Goal: Transaction & Acquisition: Download file/media

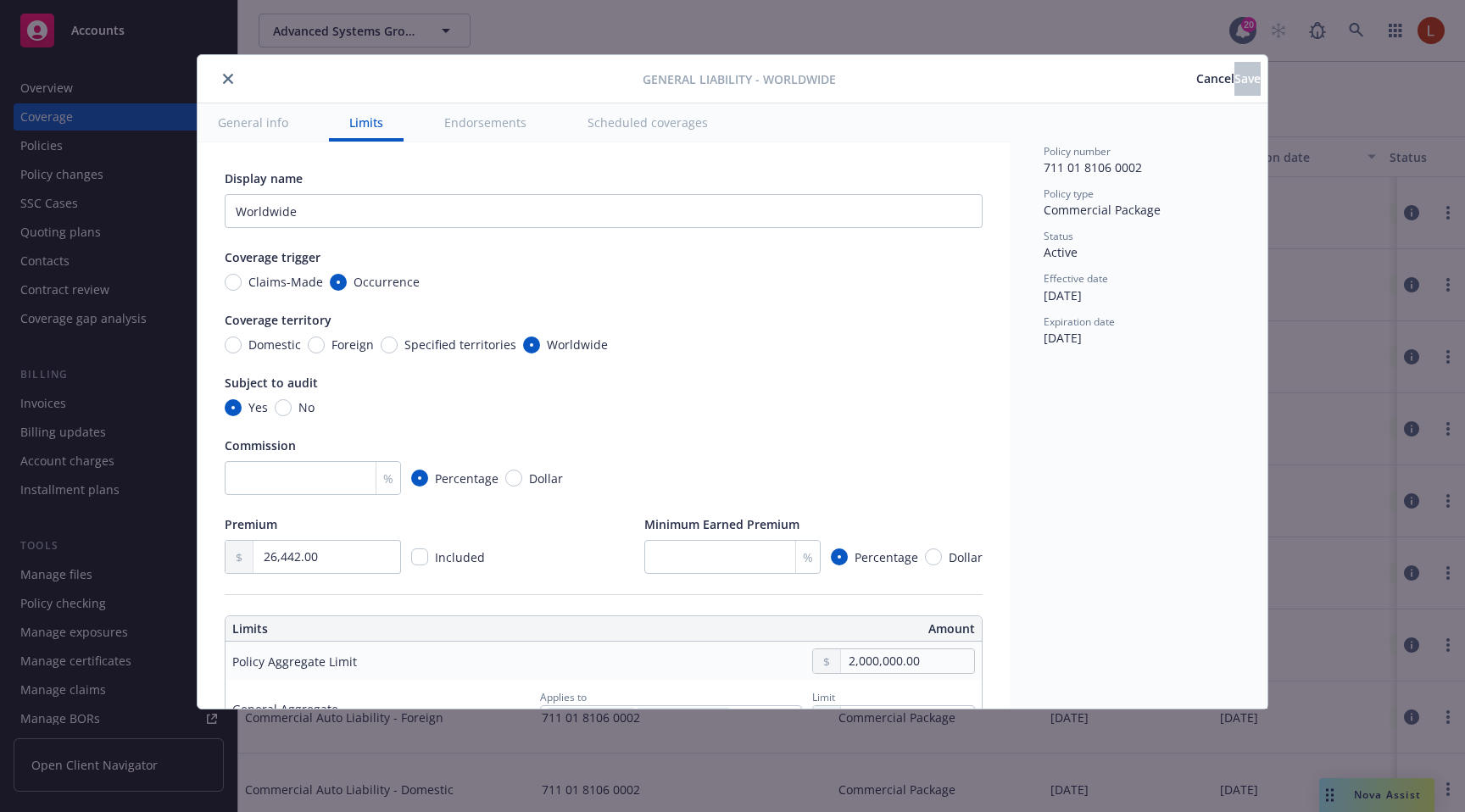
scroll to position [391, 0]
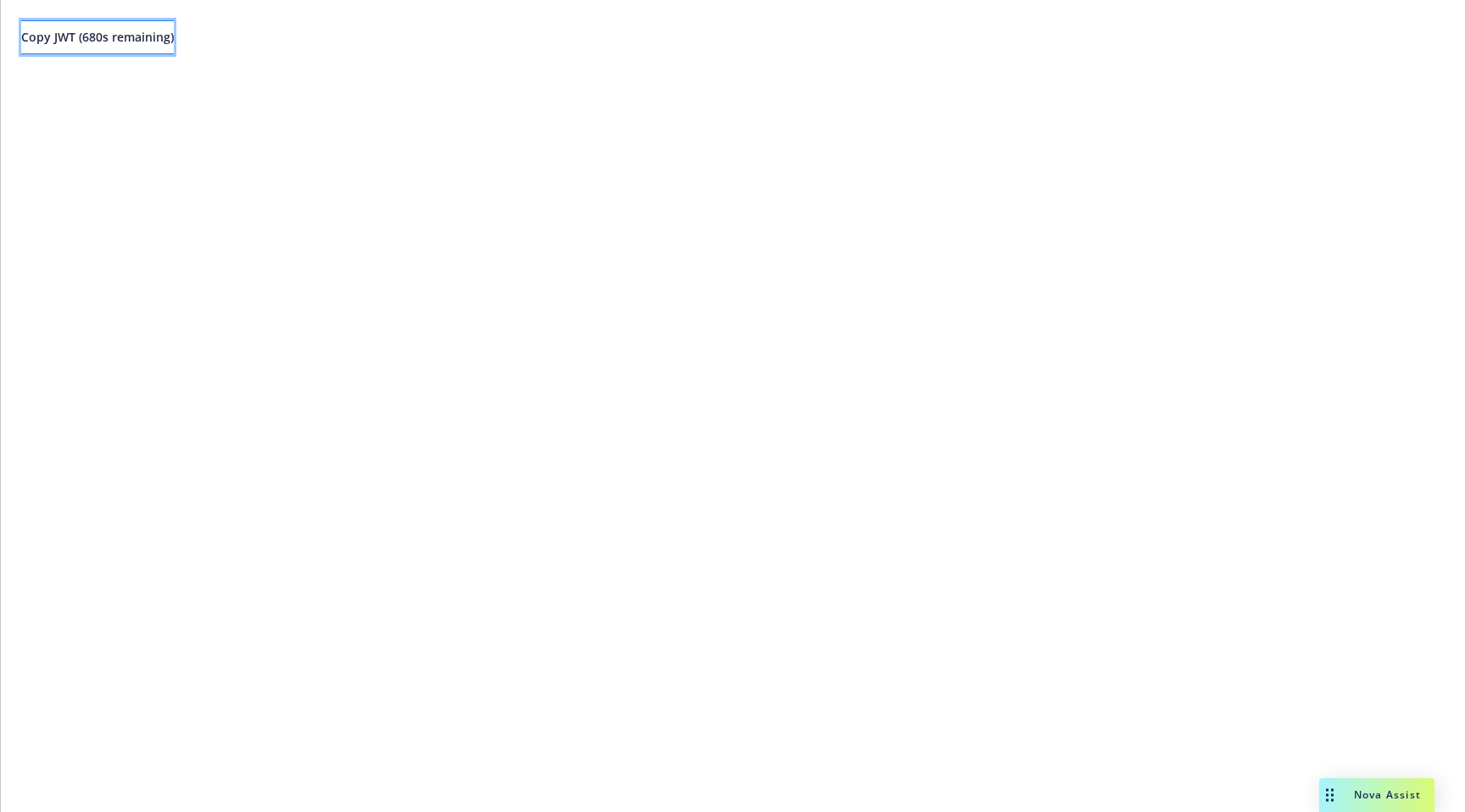
click at [141, 44] on span "Copy JWT ( 680 s remaining)" at bounding box center [97, 36] width 152 height 16
click at [174, 38] on span "Copy JWT ( 775 s remaining)" at bounding box center [97, 36] width 152 height 16
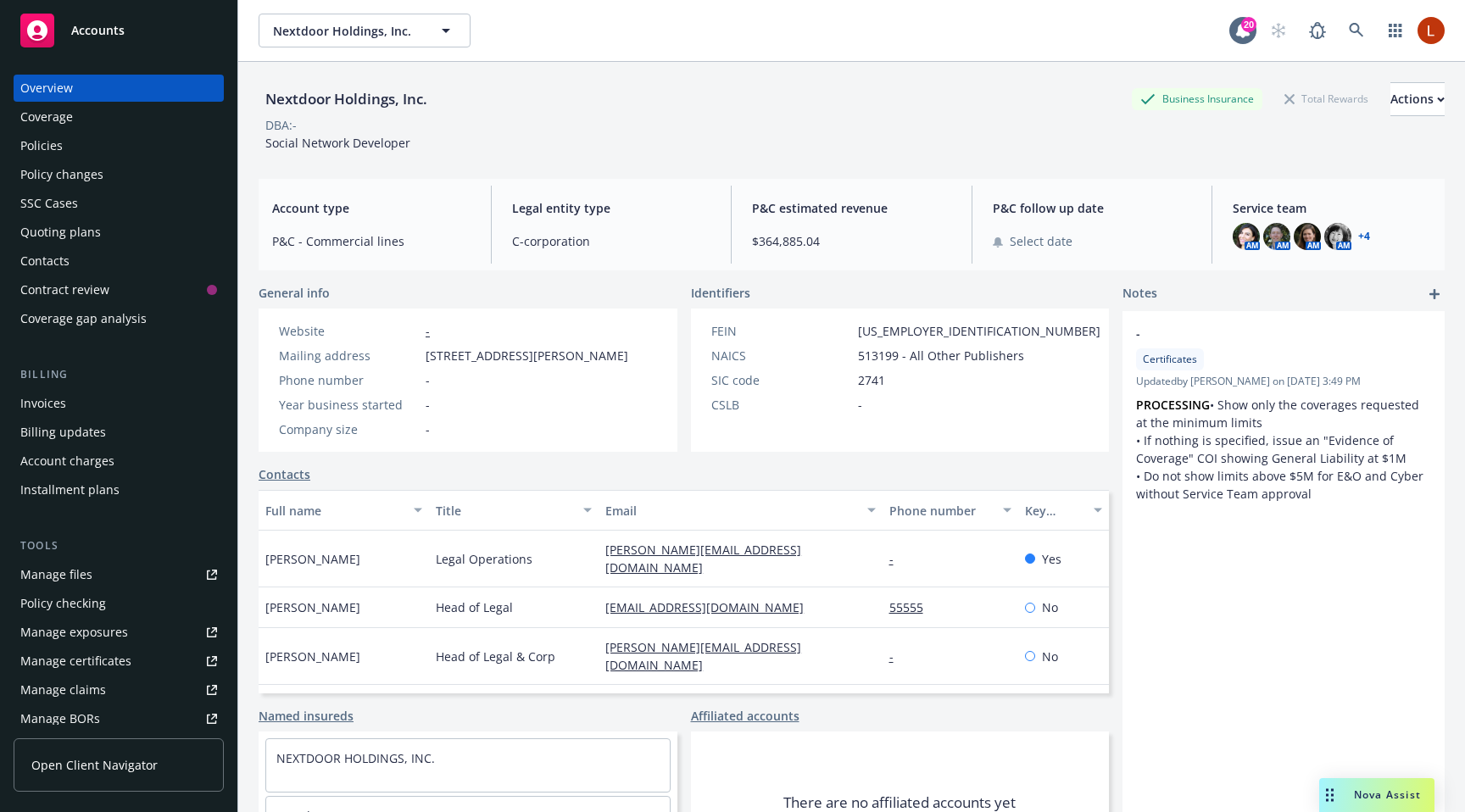
click at [75, 141] on div "Policies" at bounding box center [119, 145] width 196 height 27
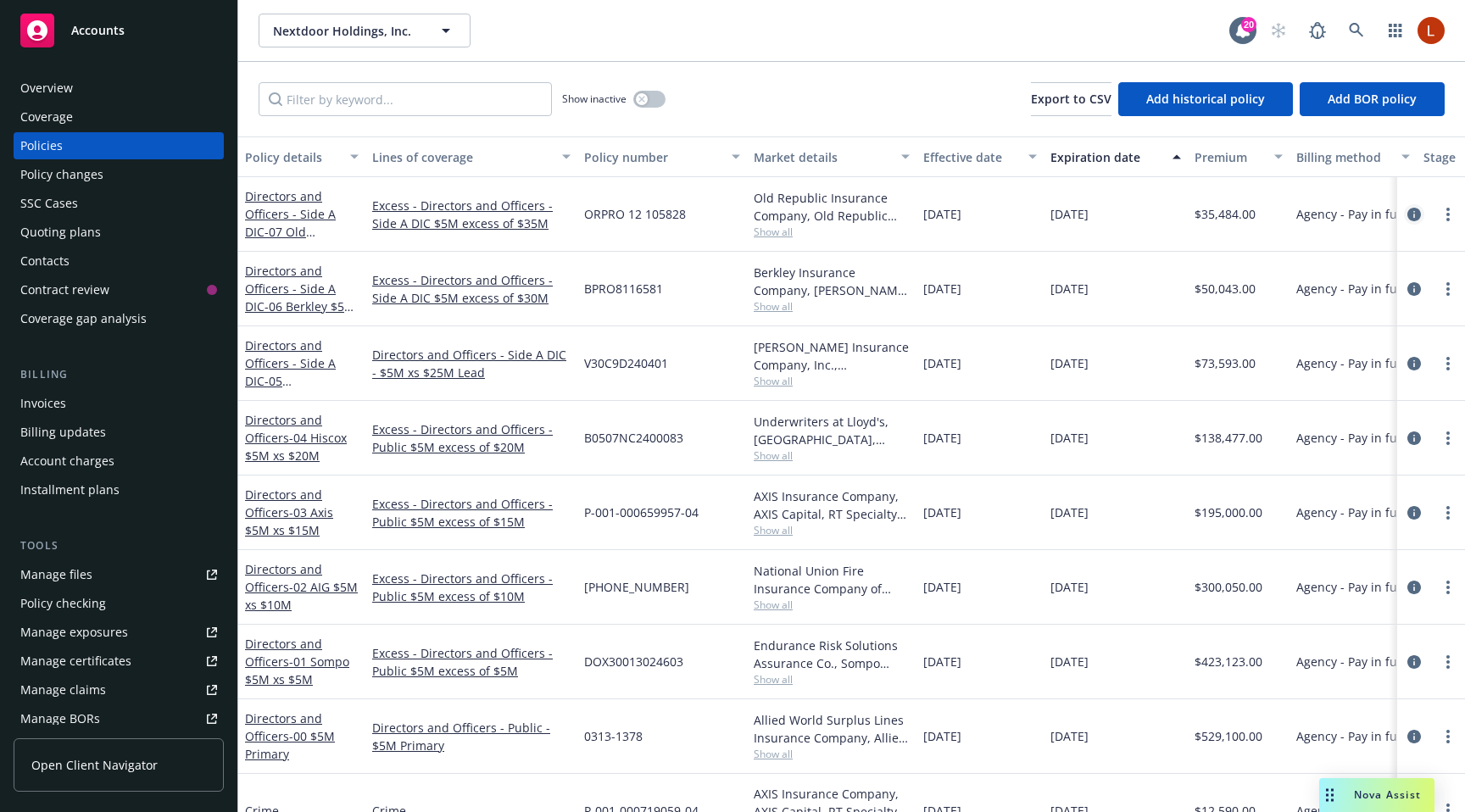
click at [1404, 210] on link "circleInformation" at bounding box center [1415, 215] width 21 height 21
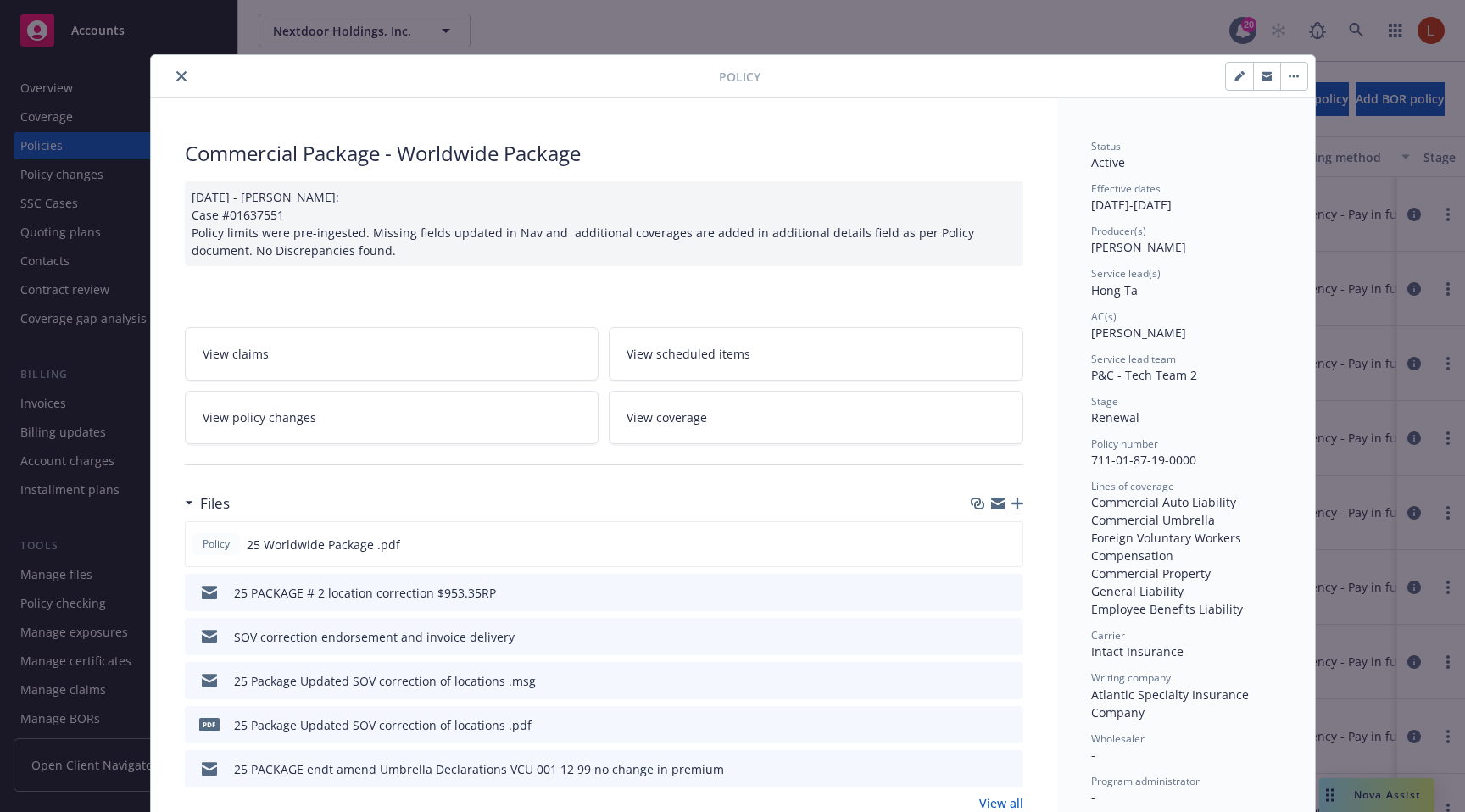
click at [682, 423] on span "View coverage" at bounding box center [667, 417] width 80 height 18
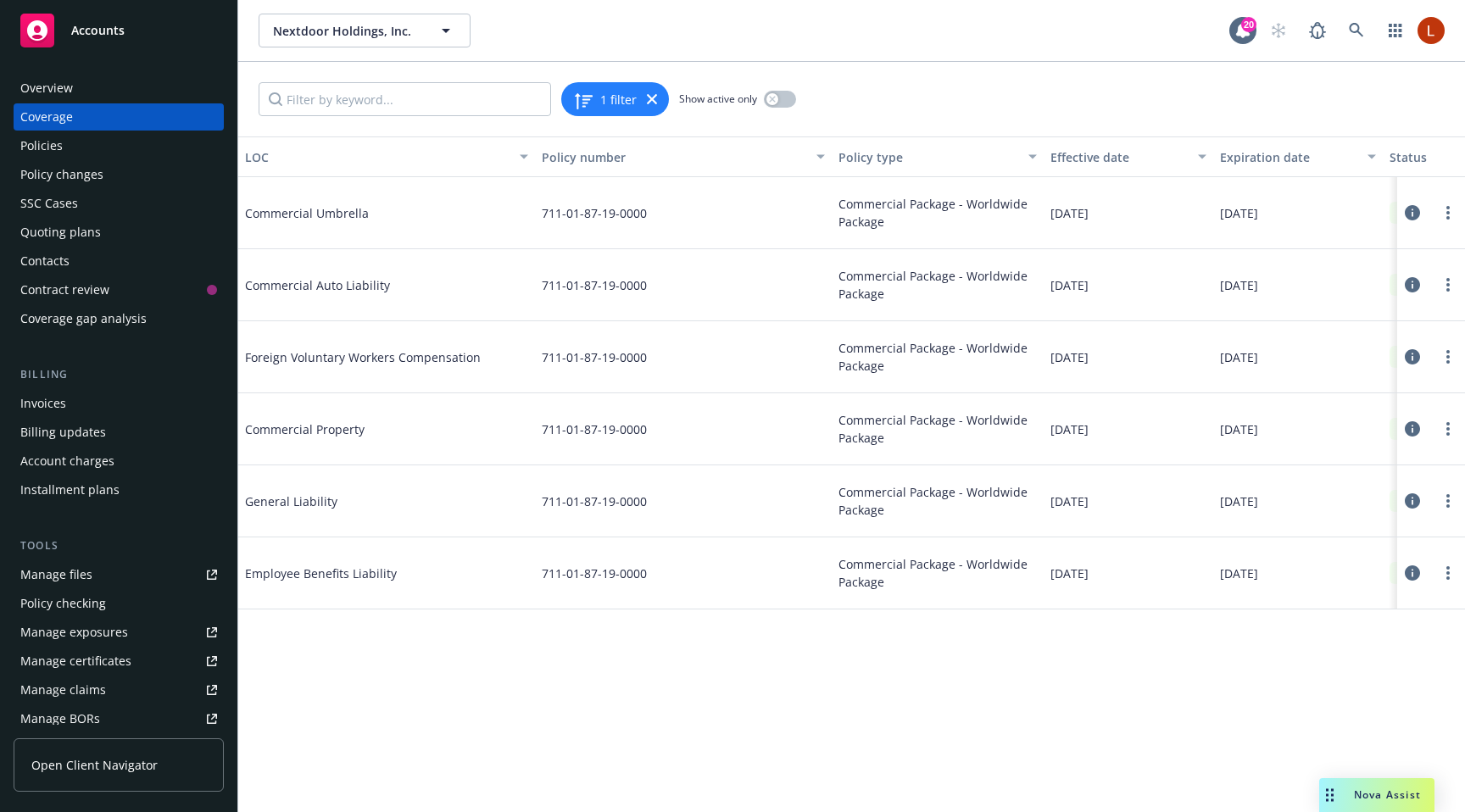
click at [1415, 494] on icon at bounding box center [1413, 501] width 15 height 15
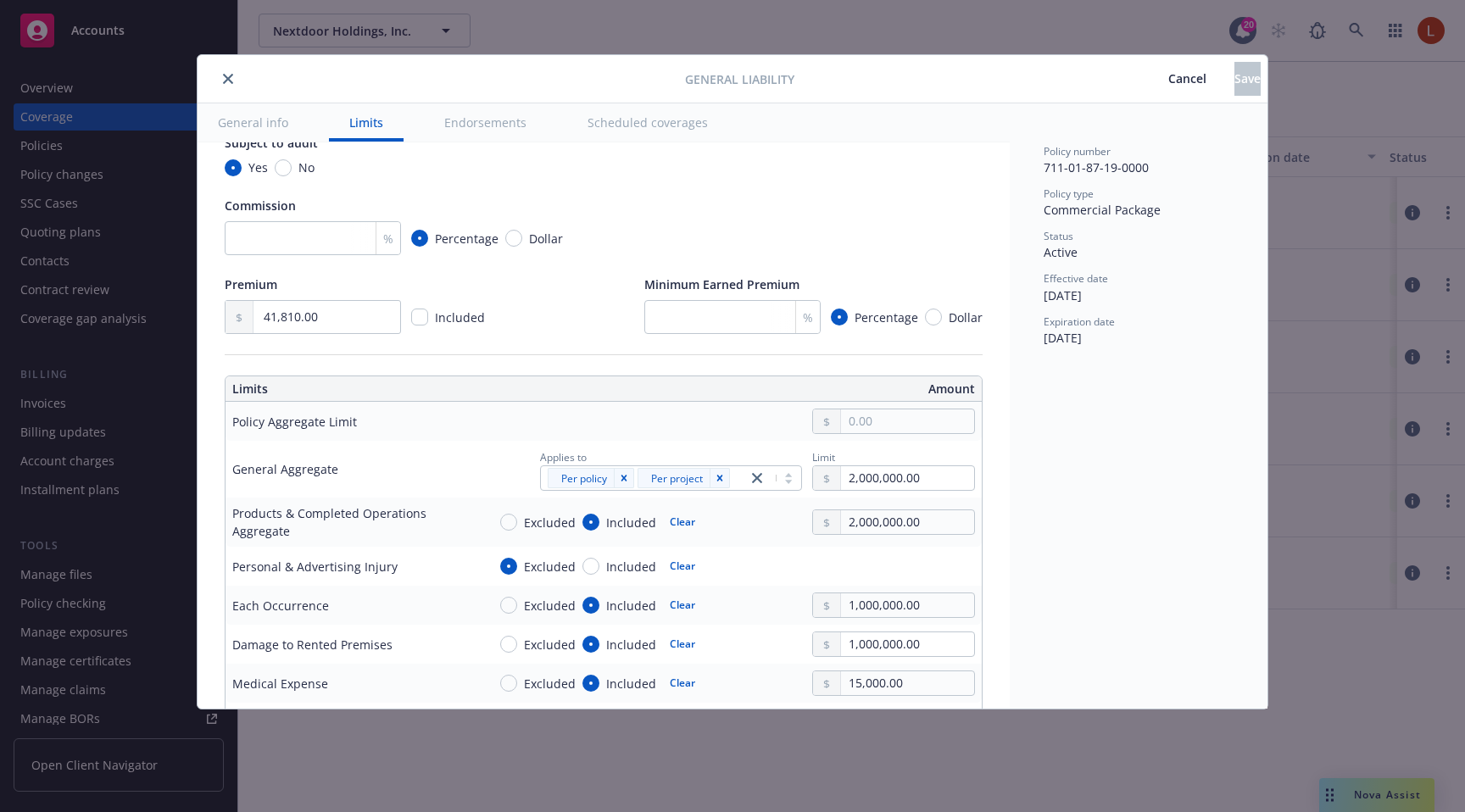
scroll to position [278, 0]
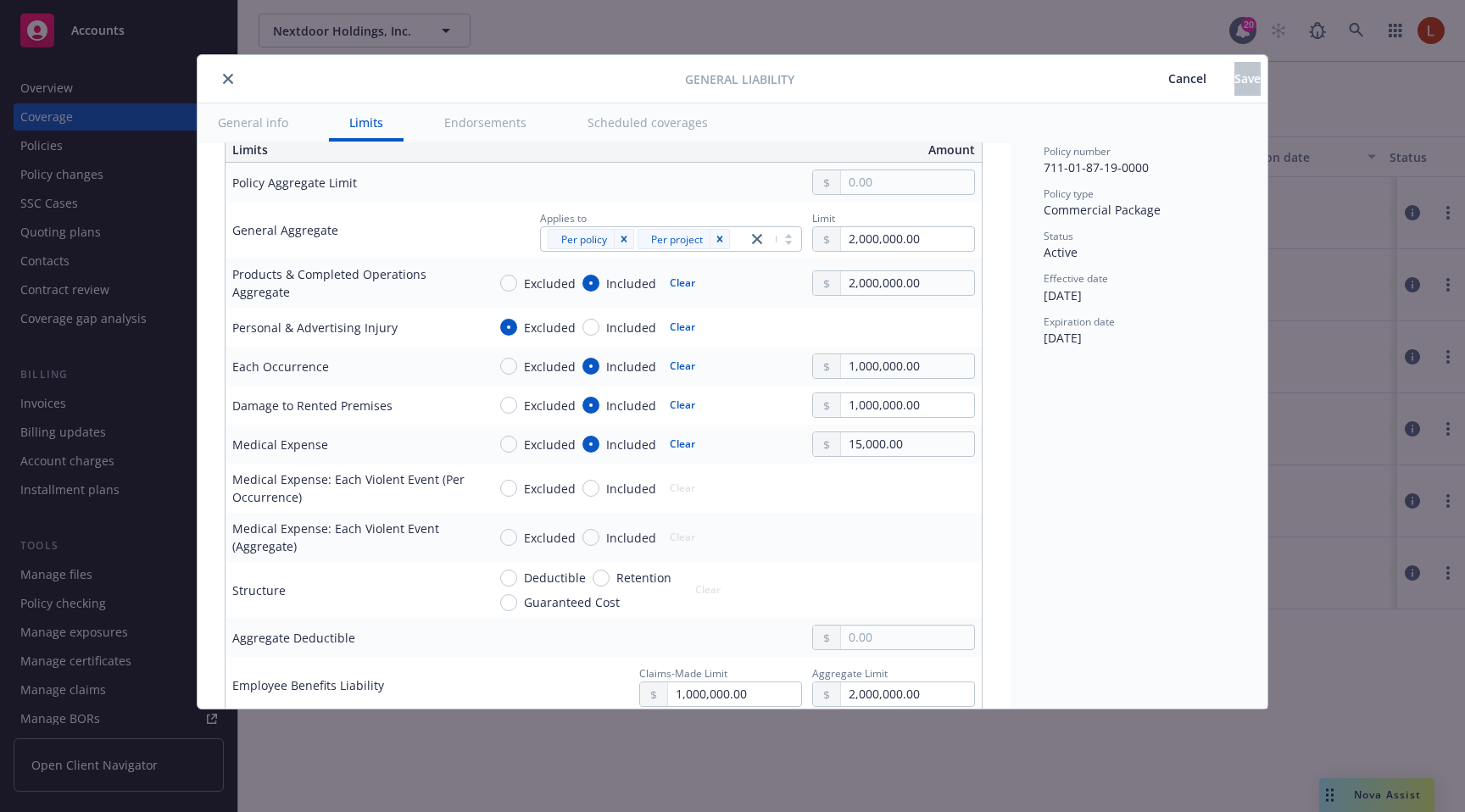
type textarea "x"
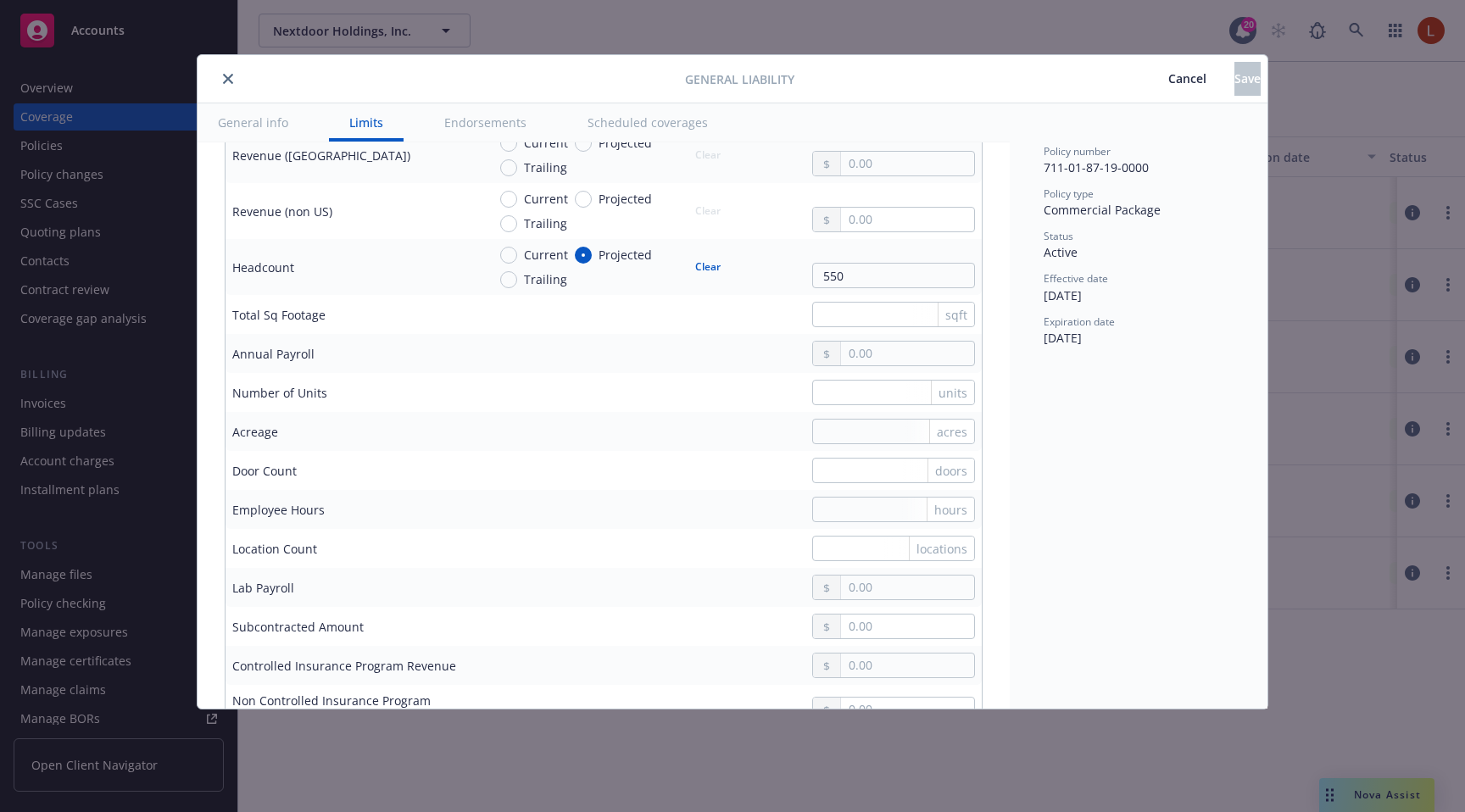
scroll to position [1097, 0]
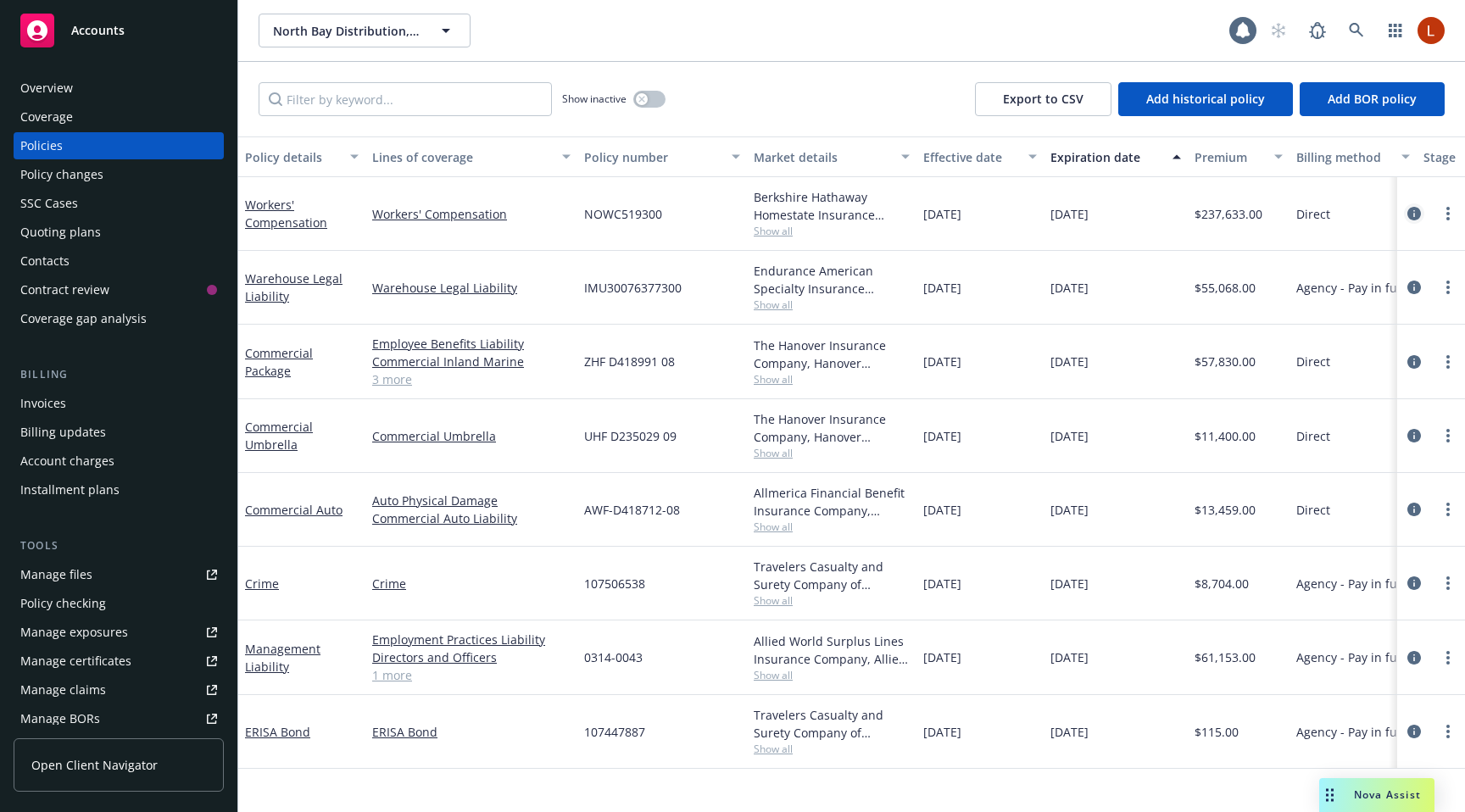
click at [1413, 211] on icon "circleInformation" at bounding box center [1415, 213] width 14 height 14
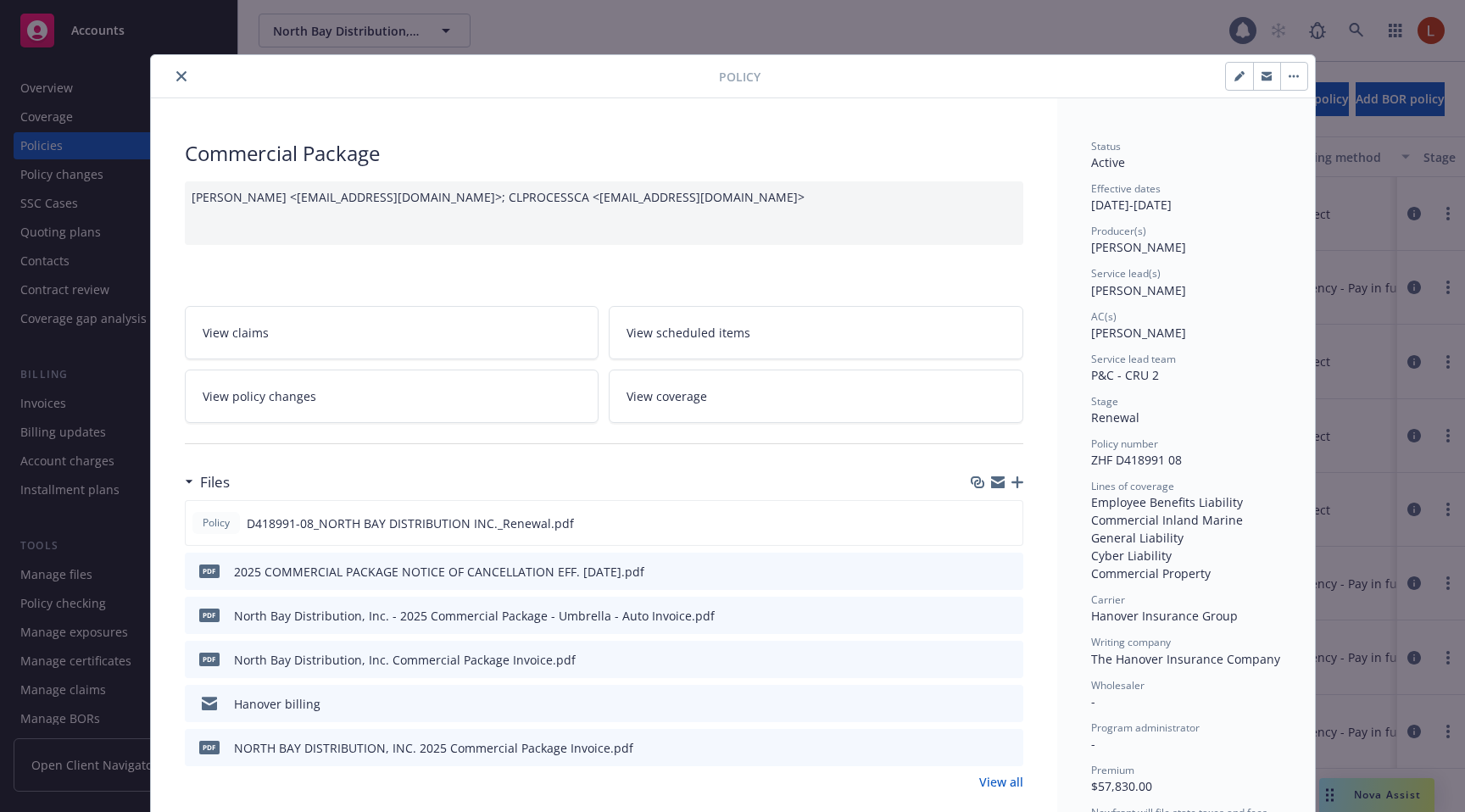
click at [794, 392] on link "View coverage" at bounding box center [816, 395] width 415 height 53
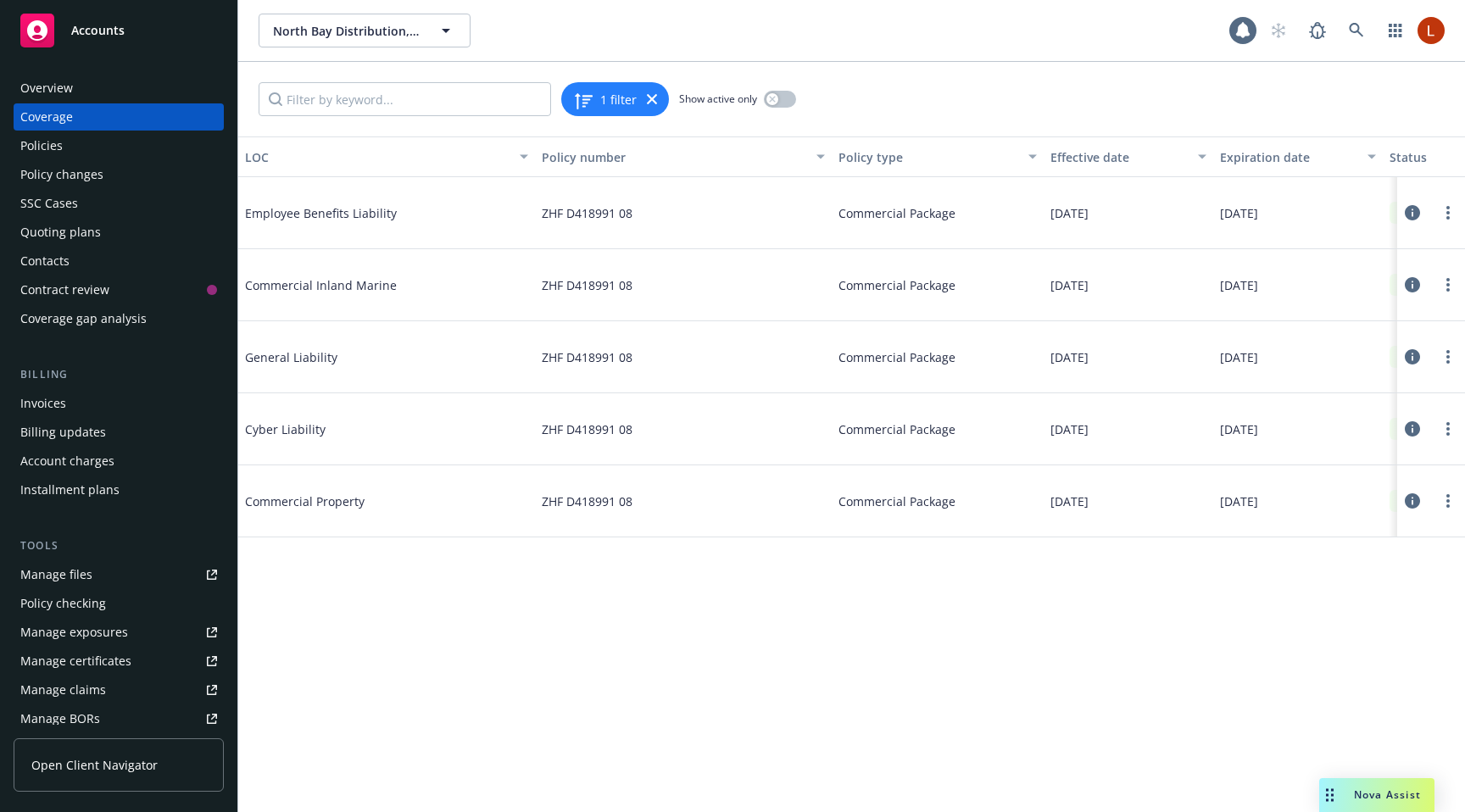
click at [1414, 355] on icon at bounding box center [1413, 357] width 15 height 15
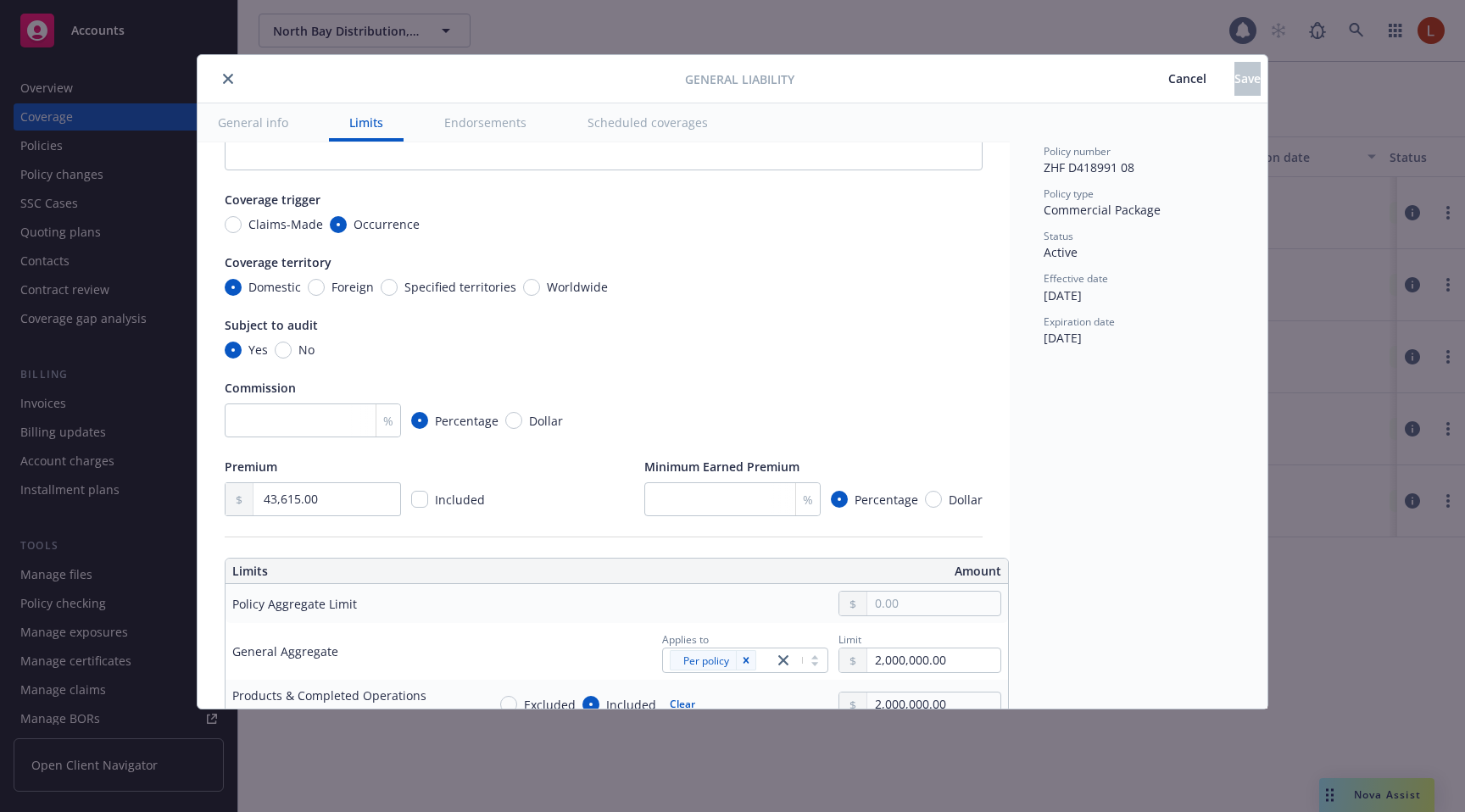
type textarea "x"
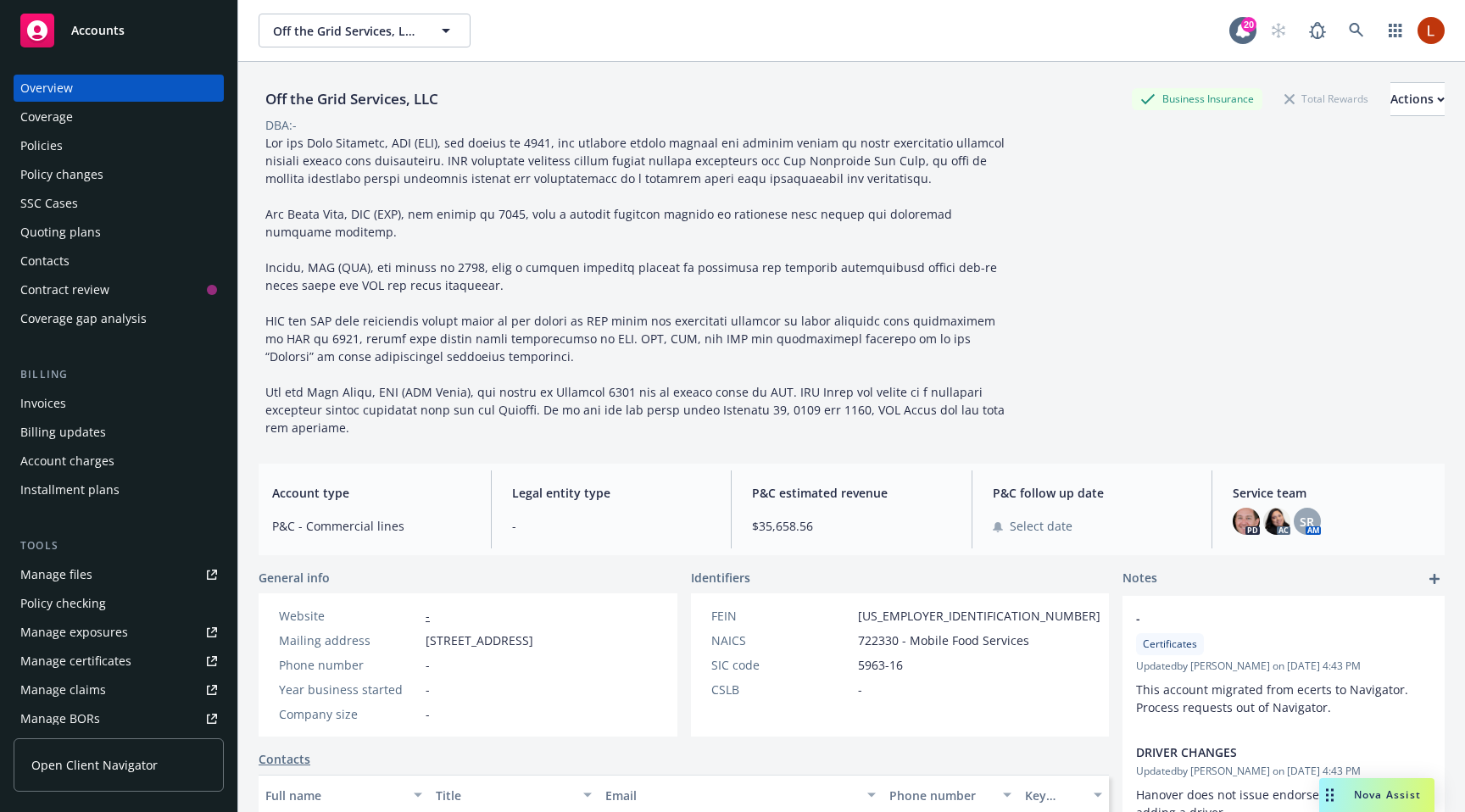
click at [87, 158] on div "Policies" at bounding box center [119, 145] width 196 height 27
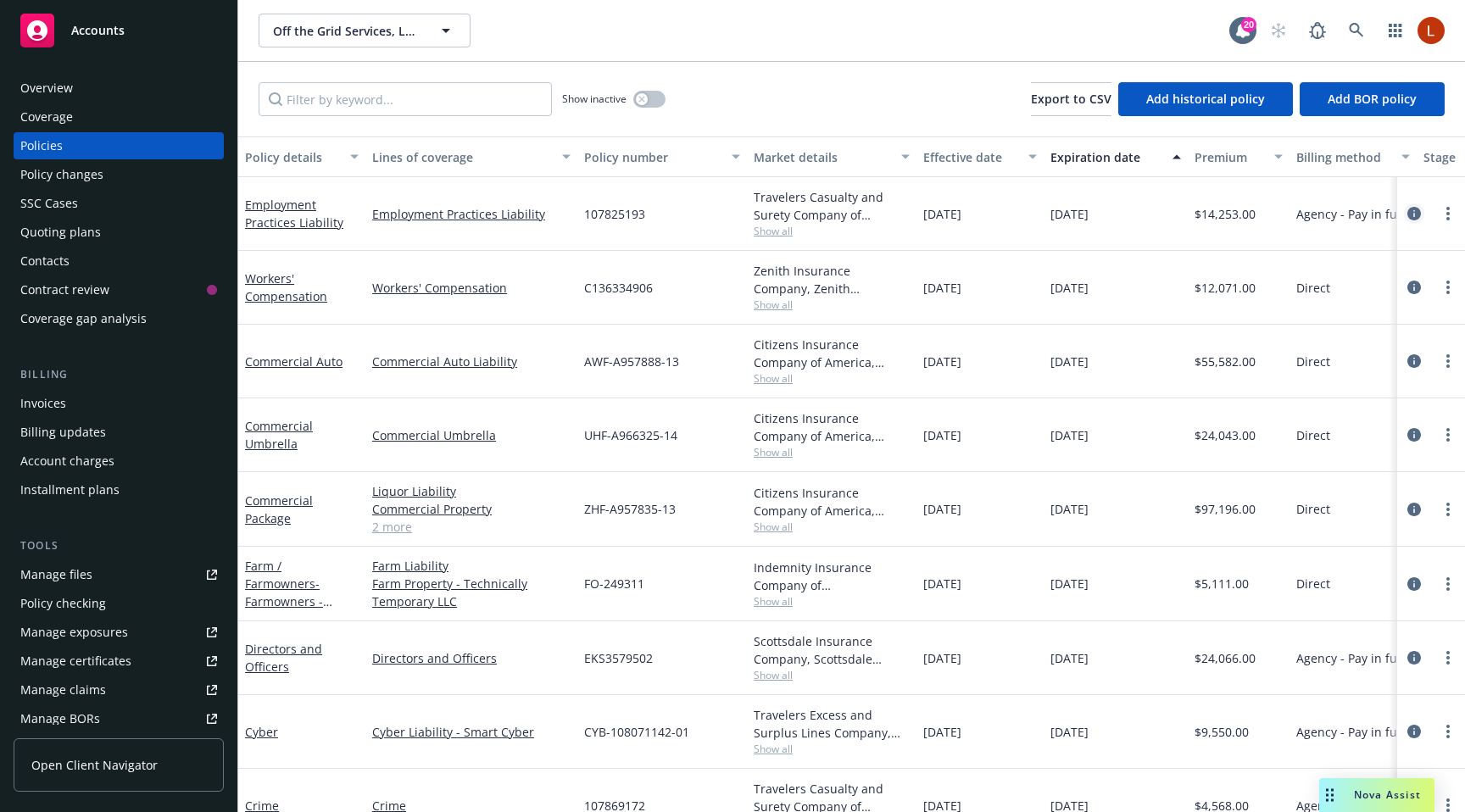
click at [1408, 208] on icon "circleInformation" at bounding box center [1415, 213] width 14 height 14
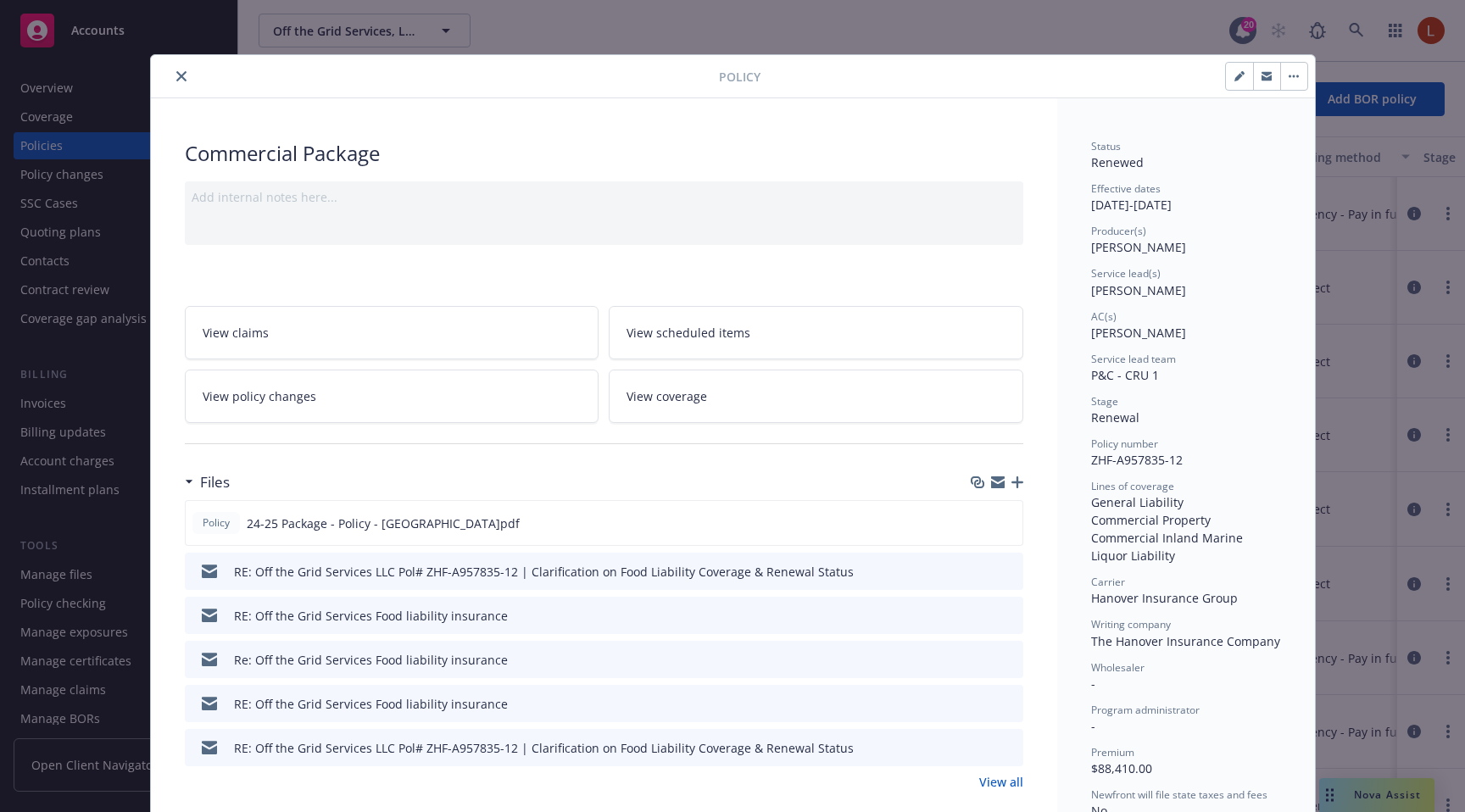
click at [729, 396] on link "View coverage" at bounding box center [816, 395] width 415 height 53
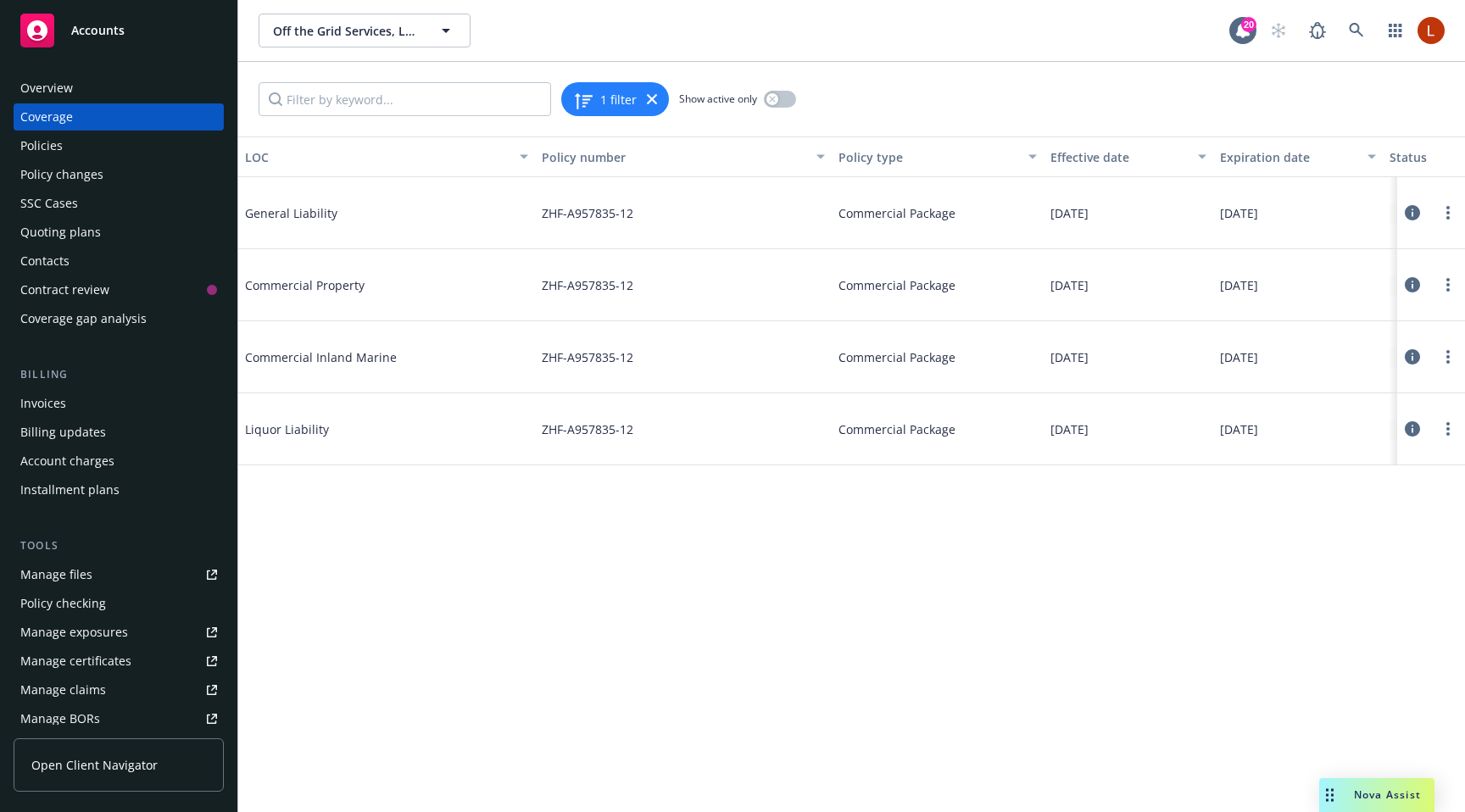
click at [1405, 207] on icon at bounding box center [1413, 213] width 15 height 15
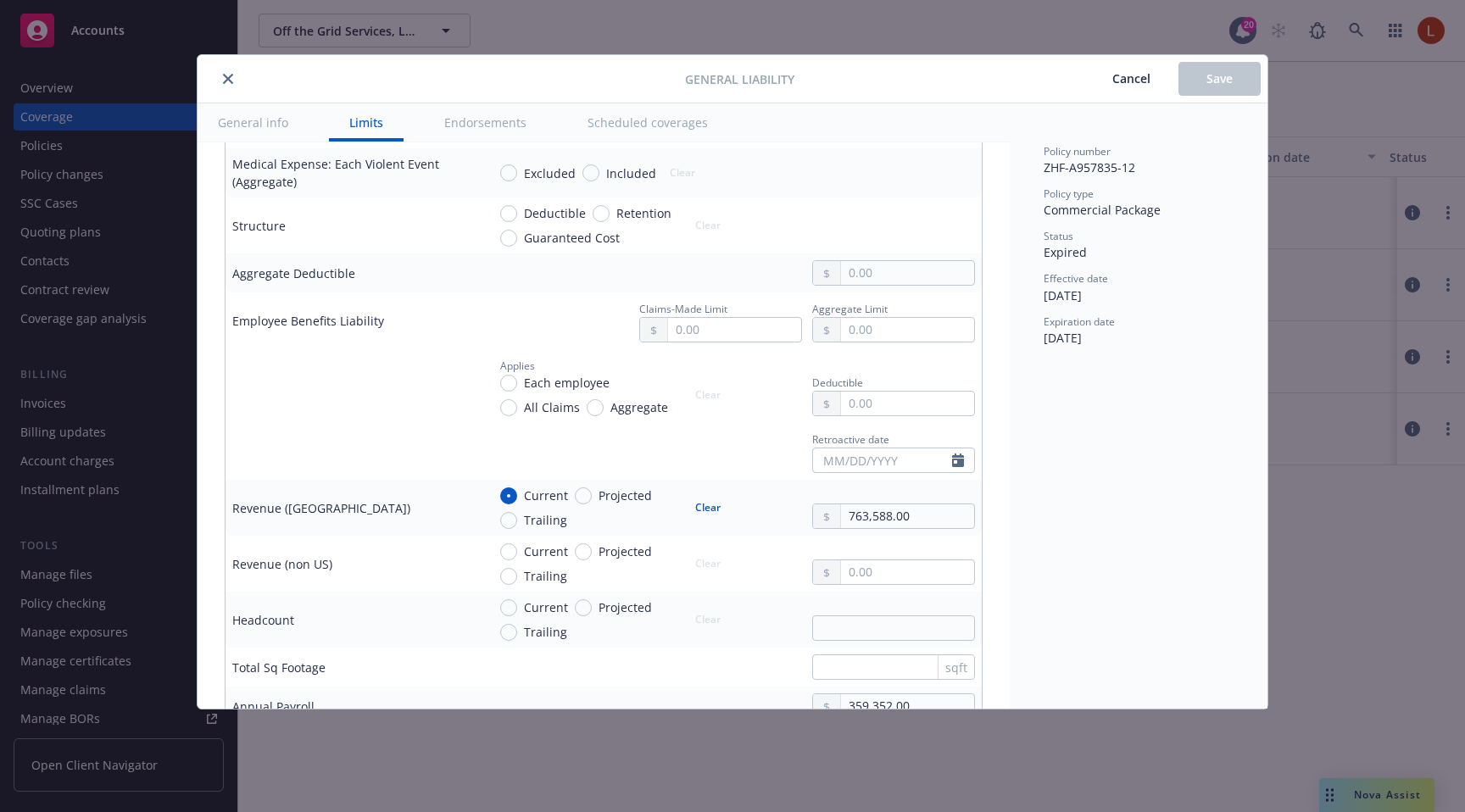
scroll to position [900, 0]
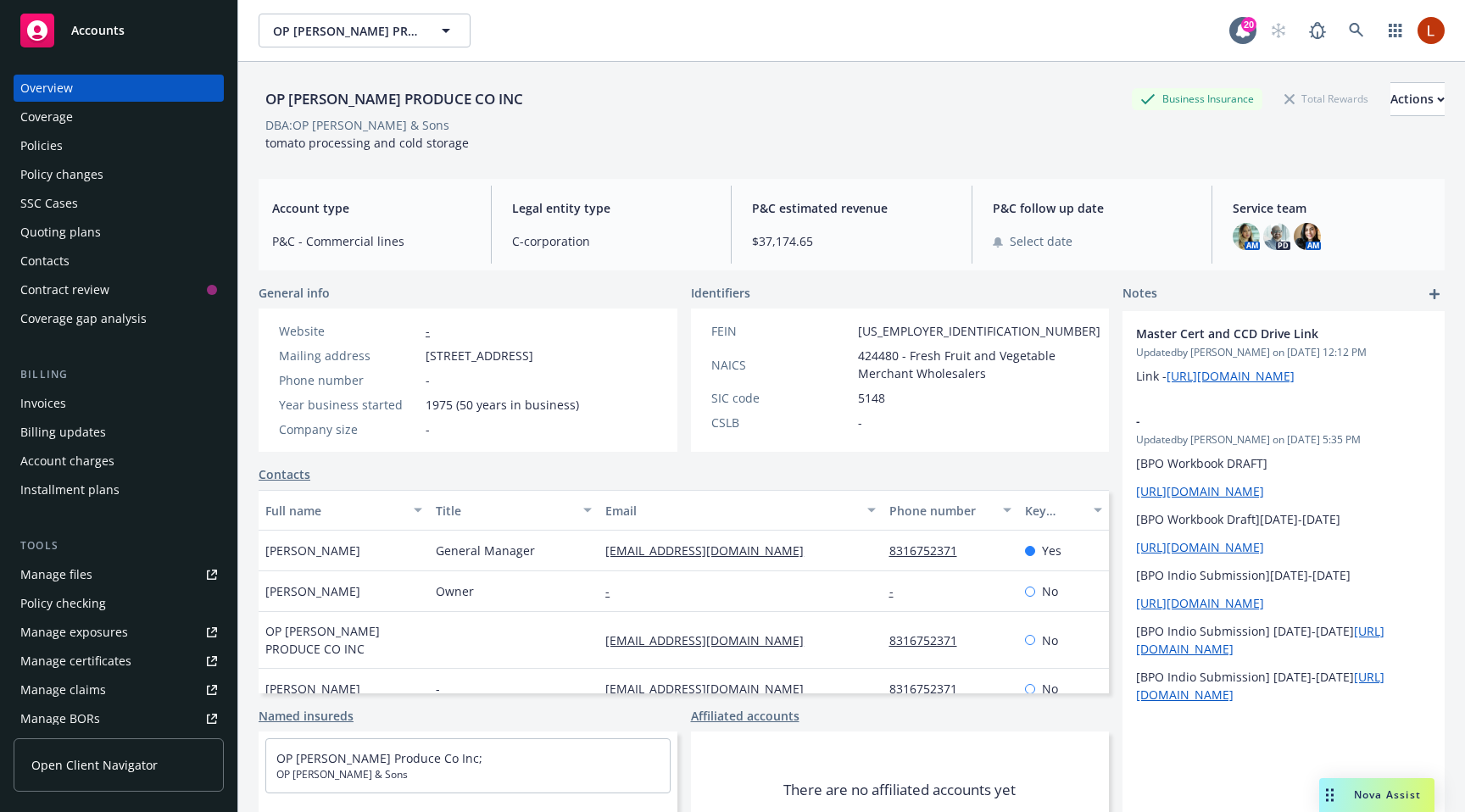
click at [69, 154] on div "Policies" at bounding box center [119, 145] width 196 height 27
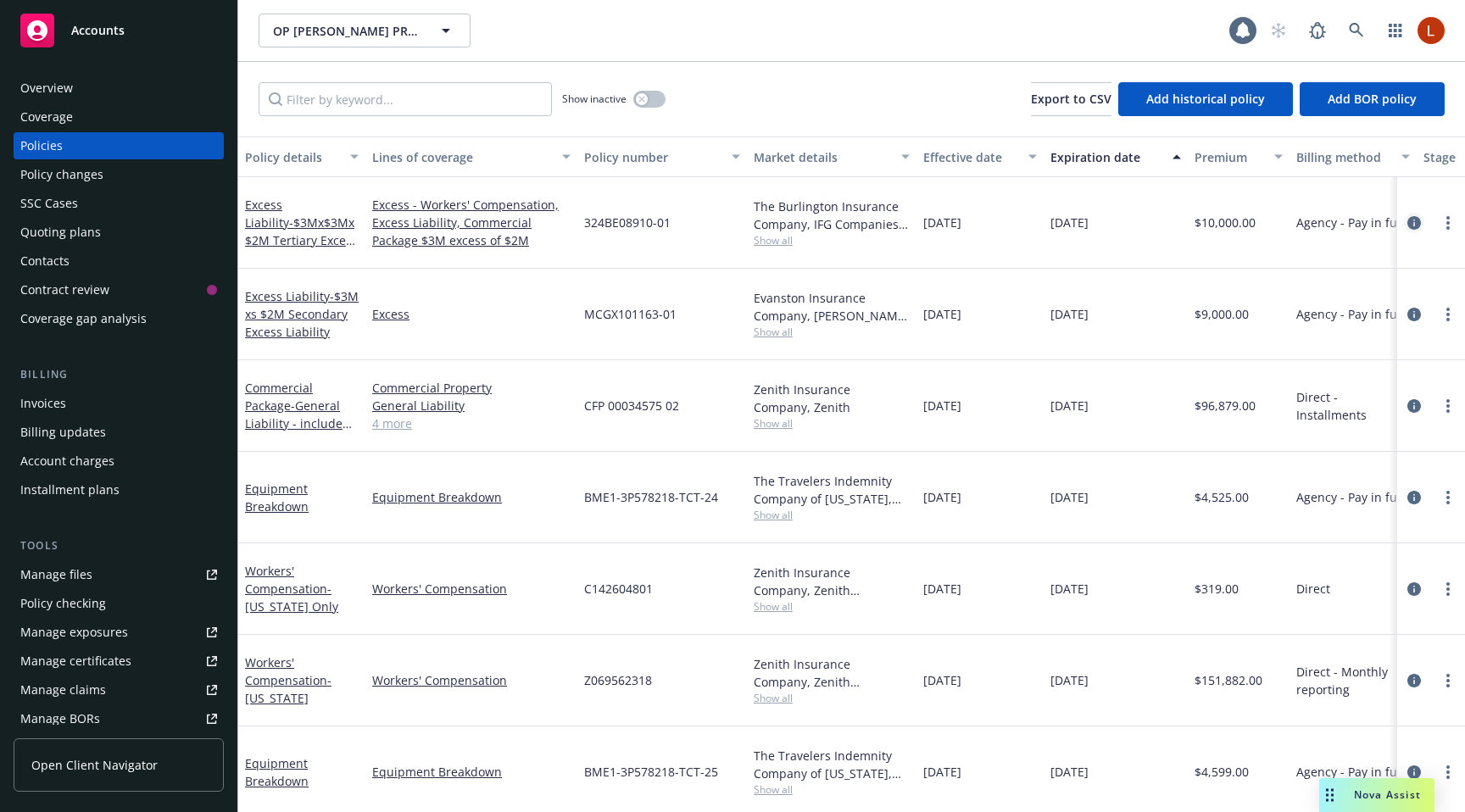
click at [1408, 220] on icon "circleInformation" at bounding box center [1415, 222] width 14 height 14
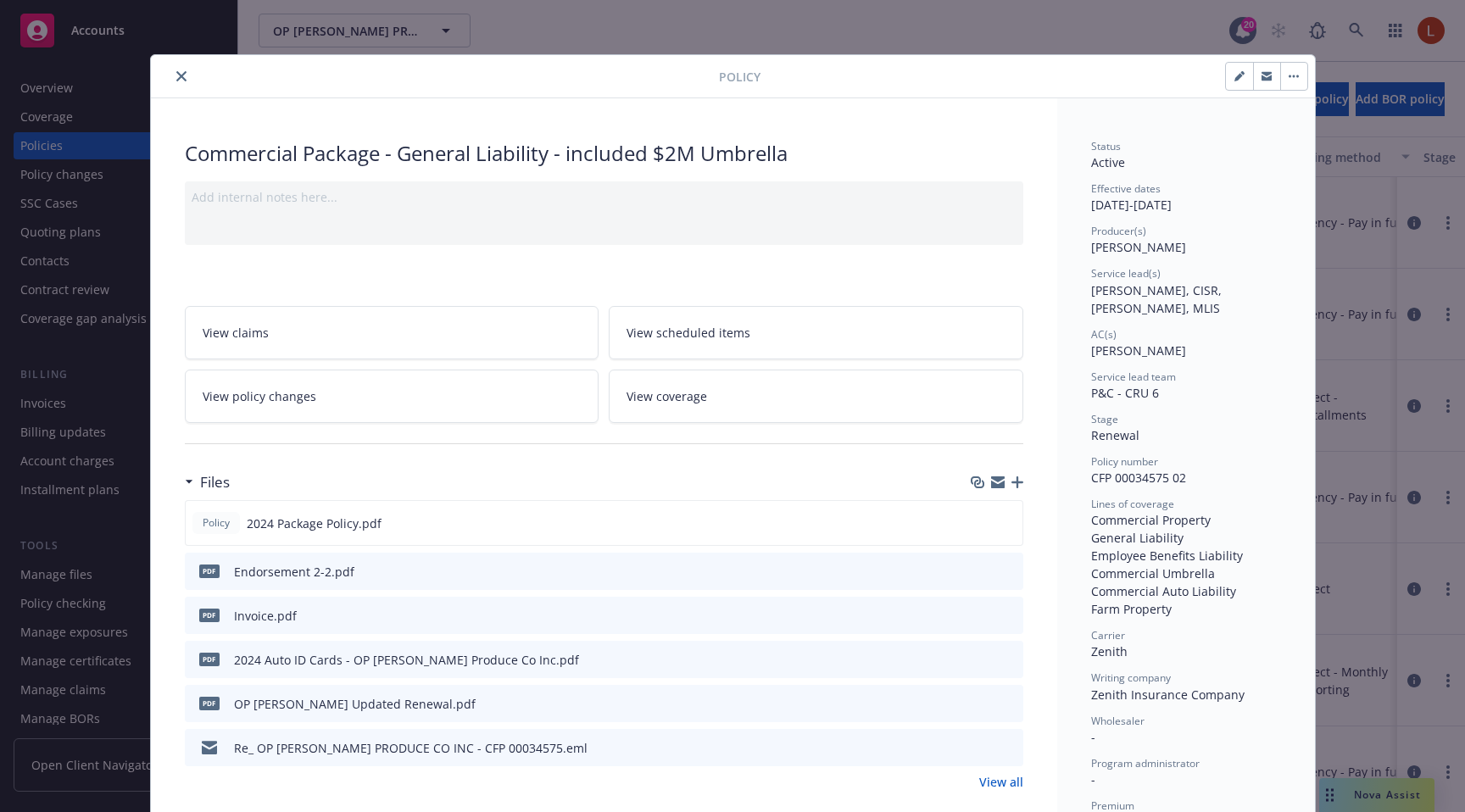
click at [721, 395] on link "View coverage" at bounding box center [816, 395] width 415 height 53
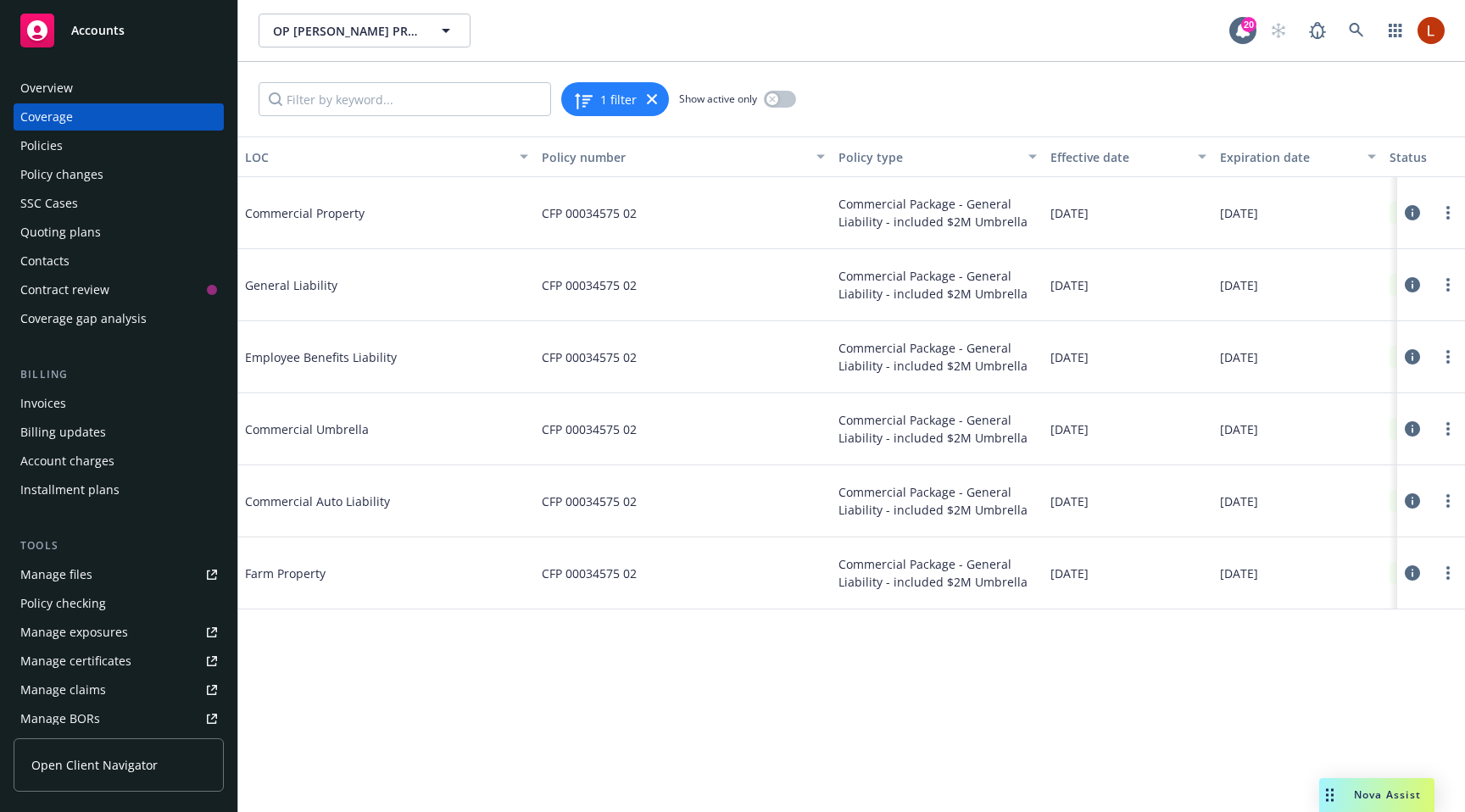
click at [1412, 290] on icon at bounding box center [1413, 285] width 15 height 15
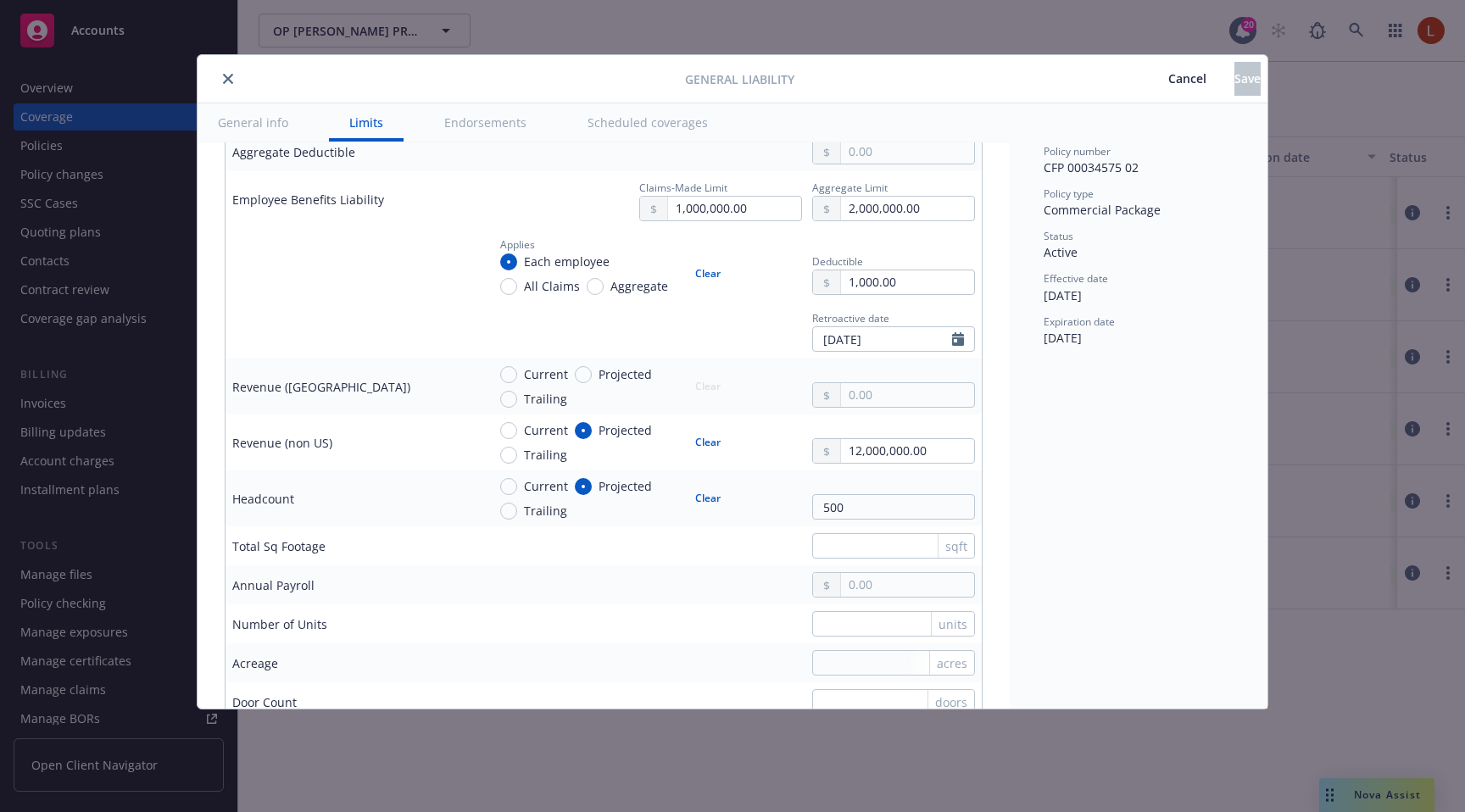
scroll to position [968, 0]
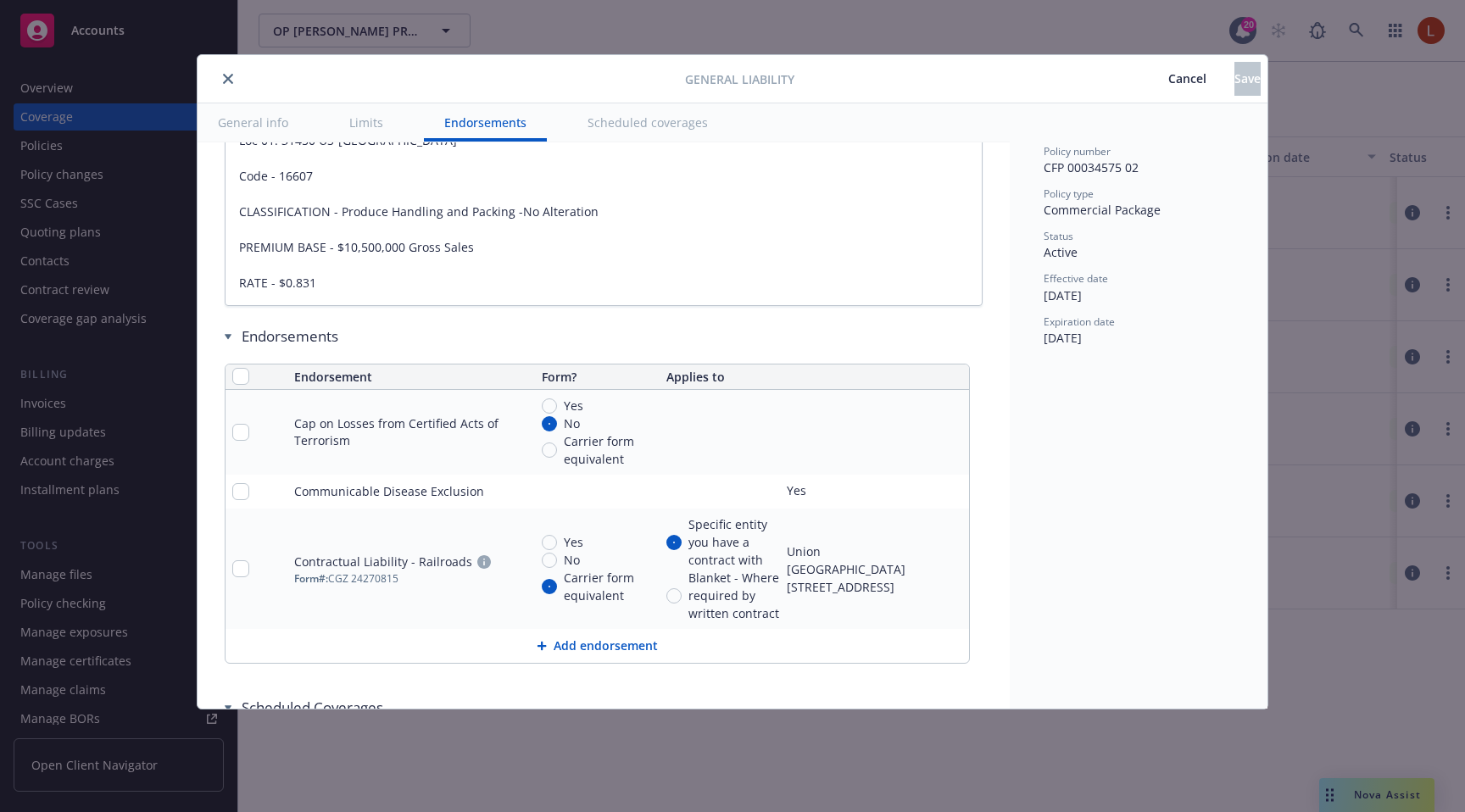
type textarea "x"
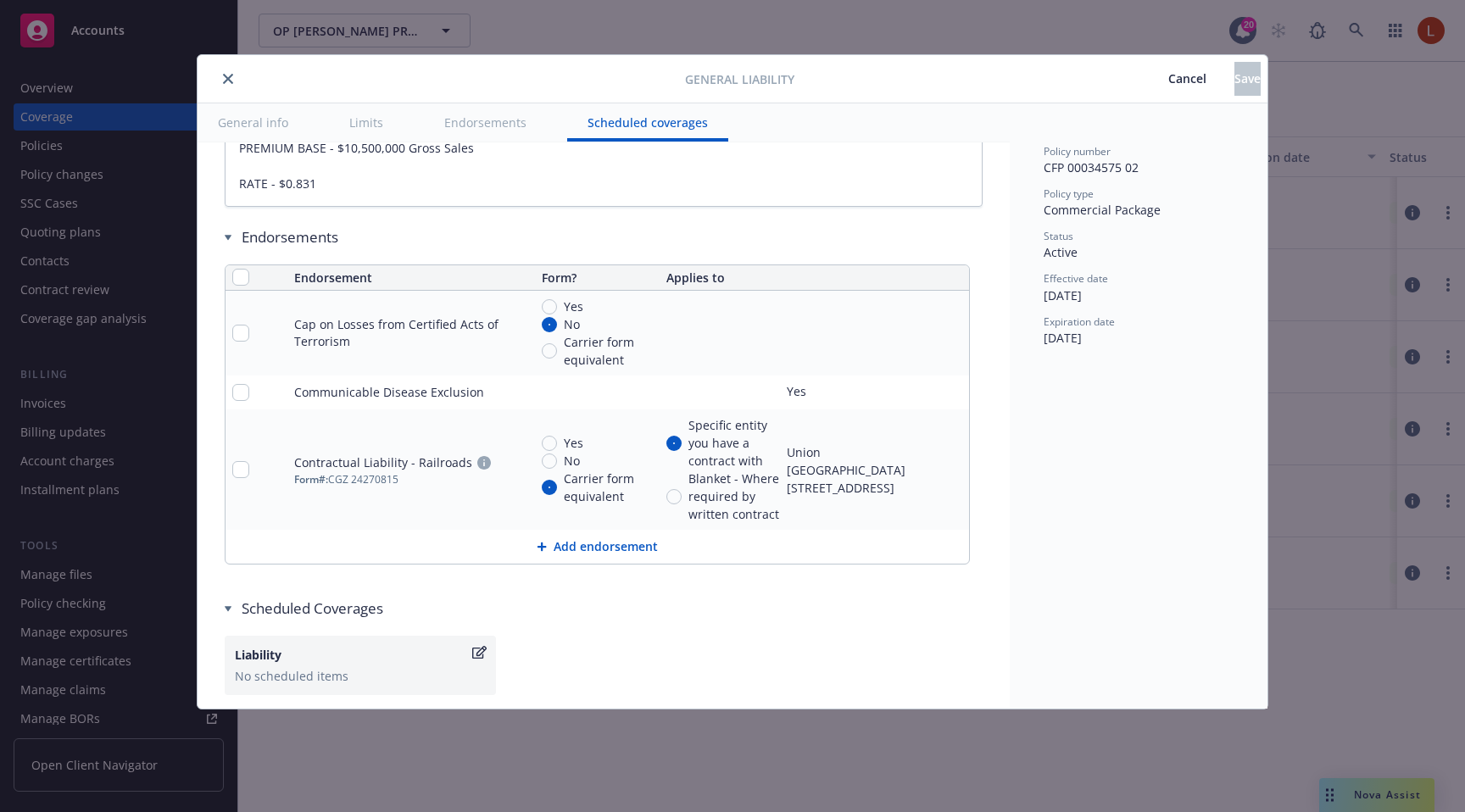
scroll to position [2332, 0]
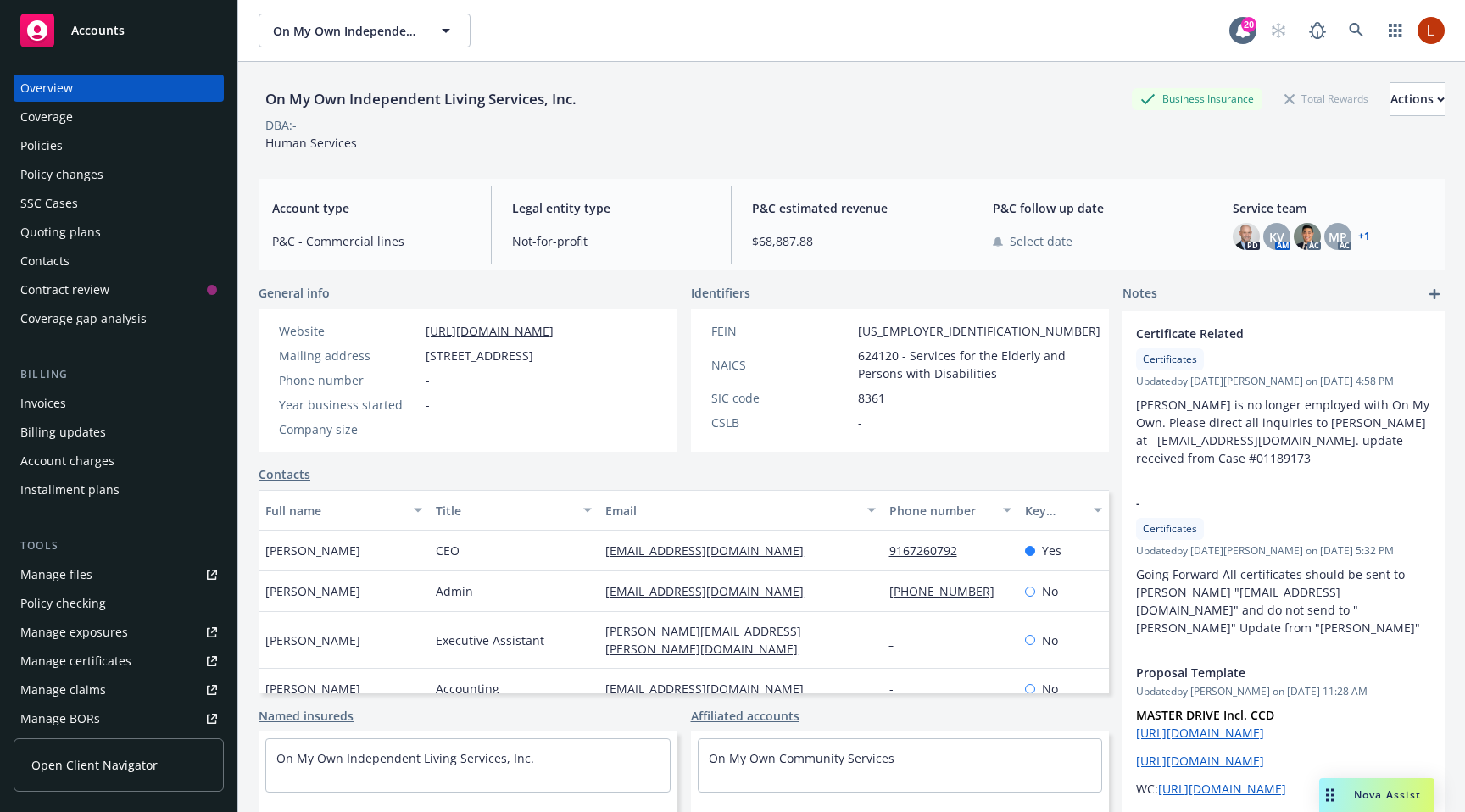
click at [85, 141] on div "Policies" at bounding box center [119, 145] width 196 height 27
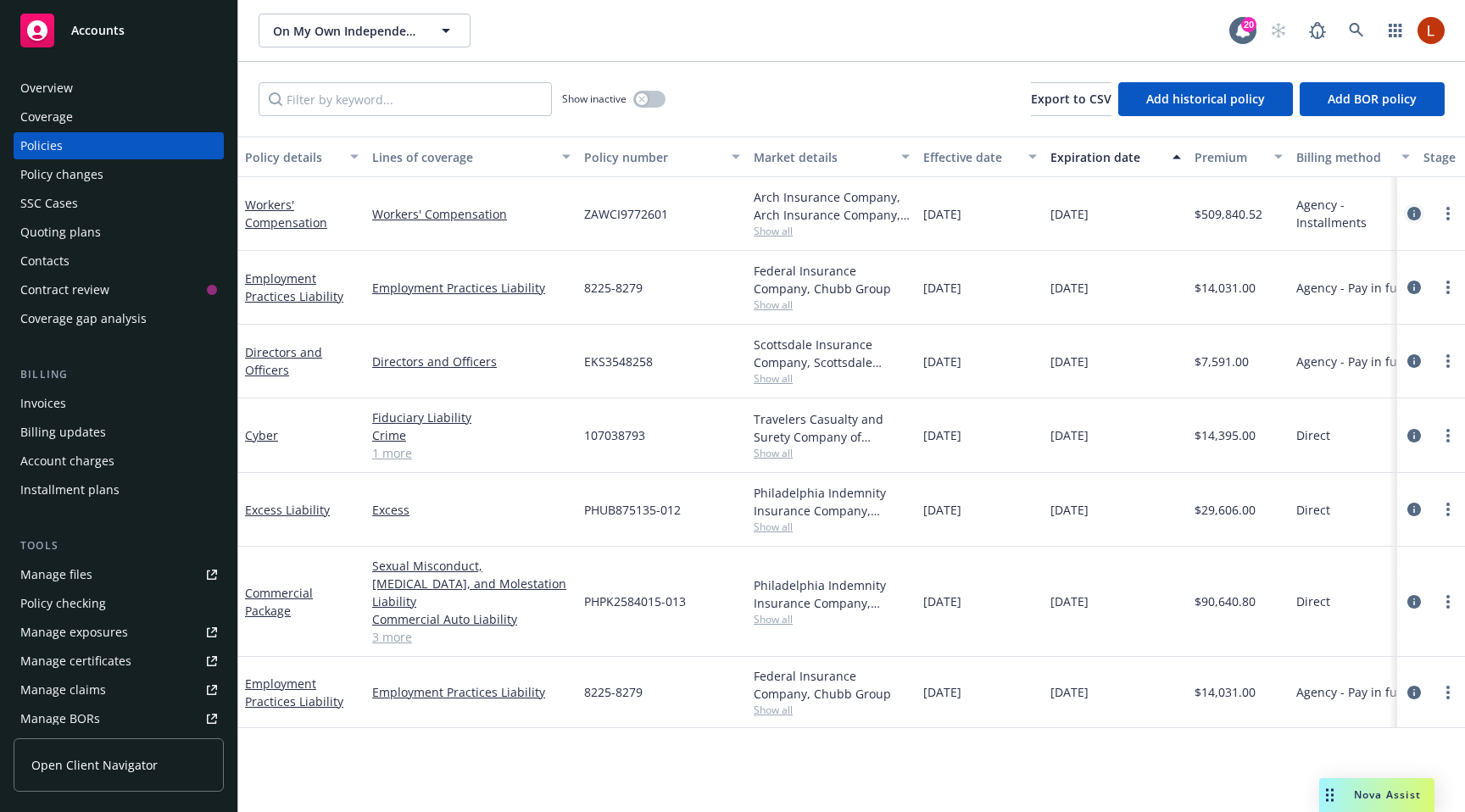
click at [1409, 214] on icon "circleInformation" at bounding box center [1415, 213] width 14 height 14
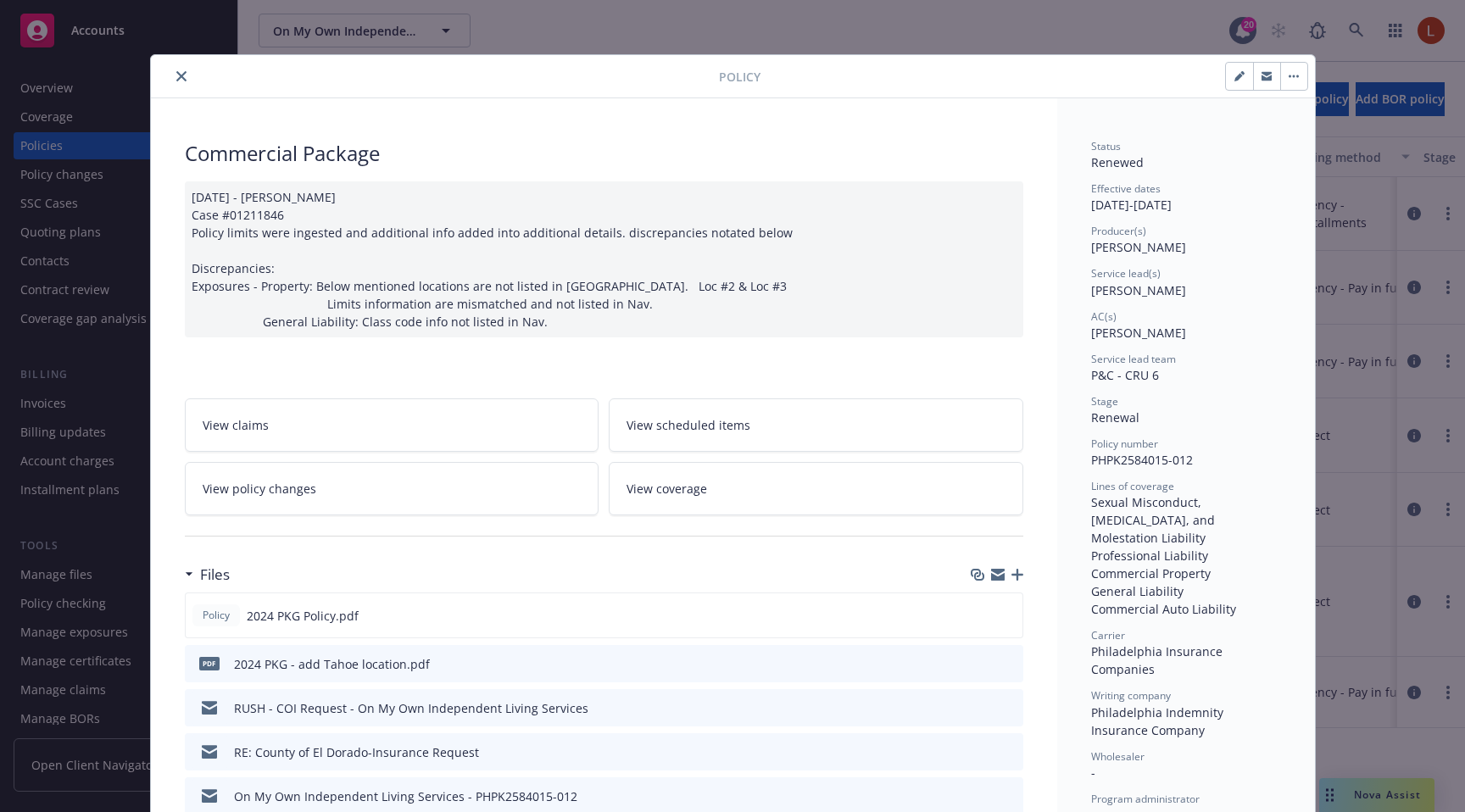
click at [796, 478] on link "View coverage" at bounding box center [816, 488] width 415 height 53
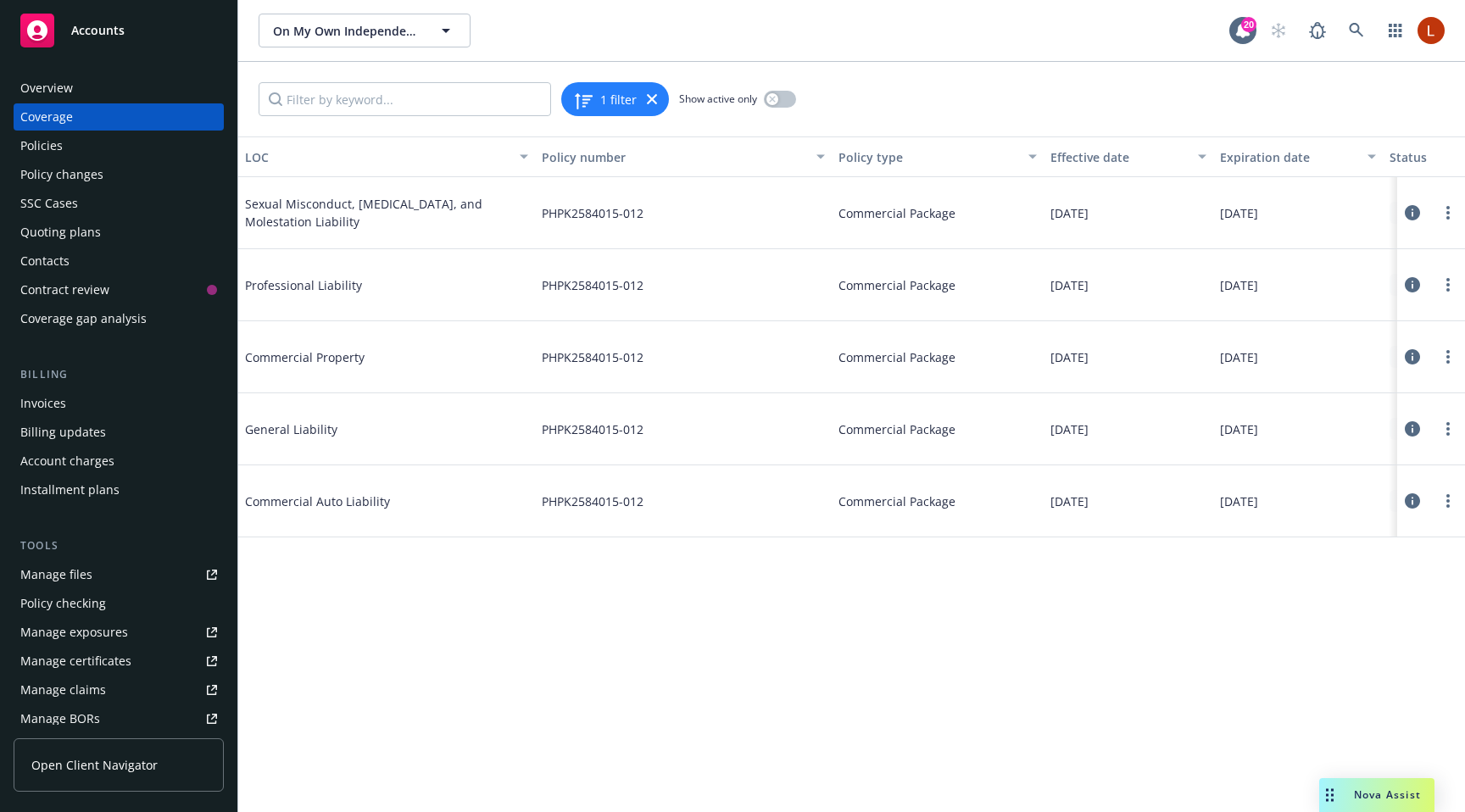
click at [1410, 426] on icon at bounding box center [1413, 429] width 15 height 15
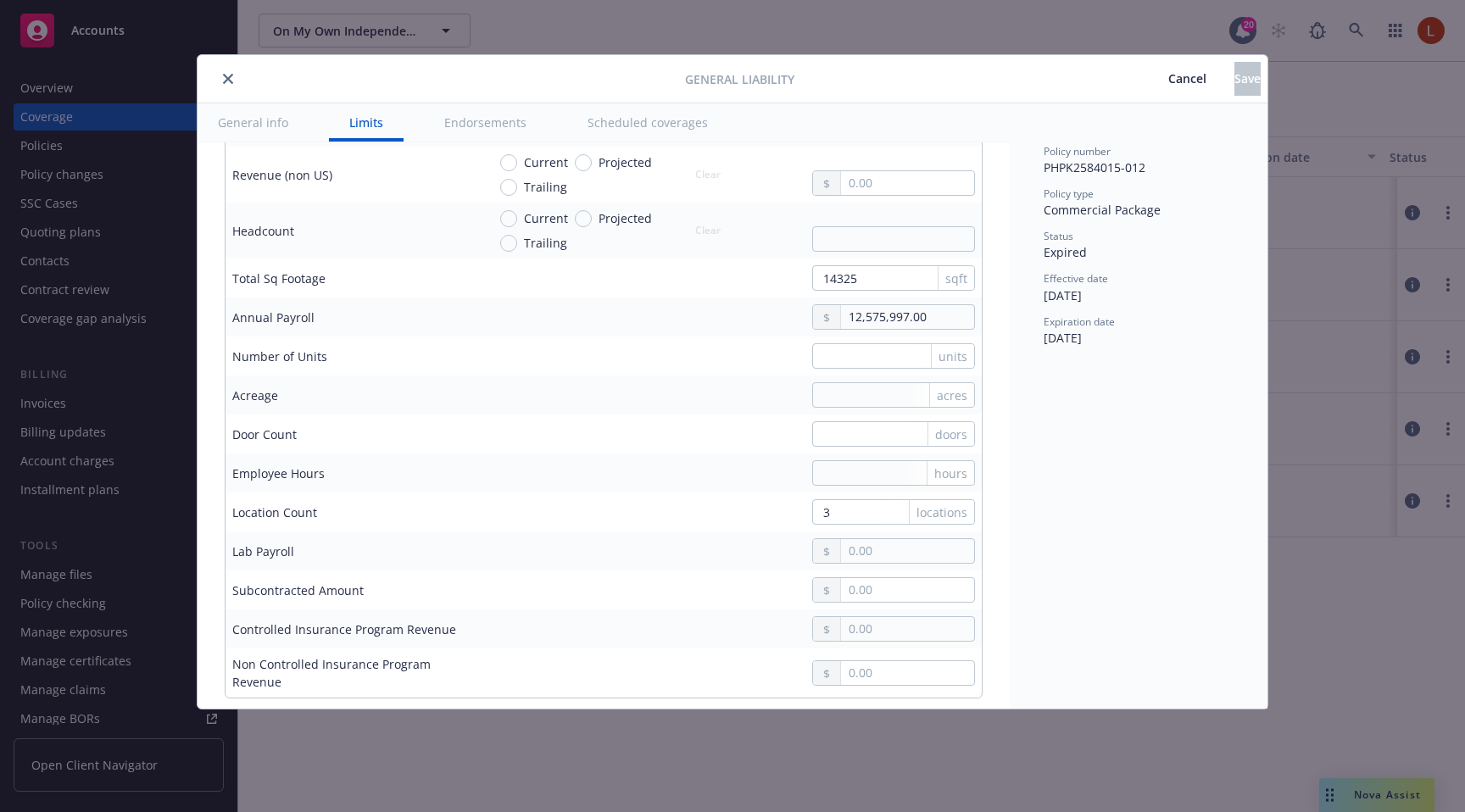
scroll to position [1241, 0]
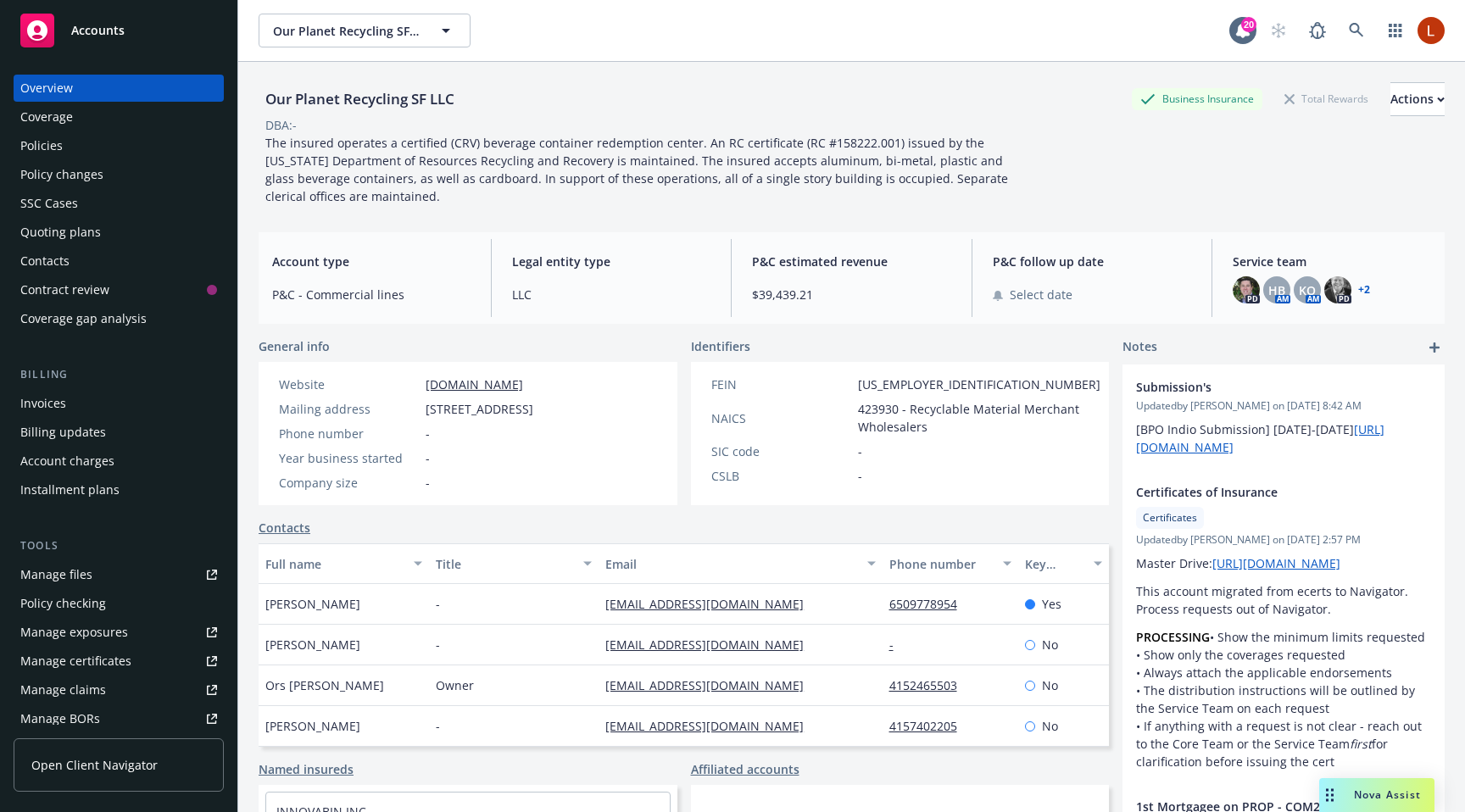
click at [72, 149] on div "Policies" at bounding box center [119, 145] width 196 height 27
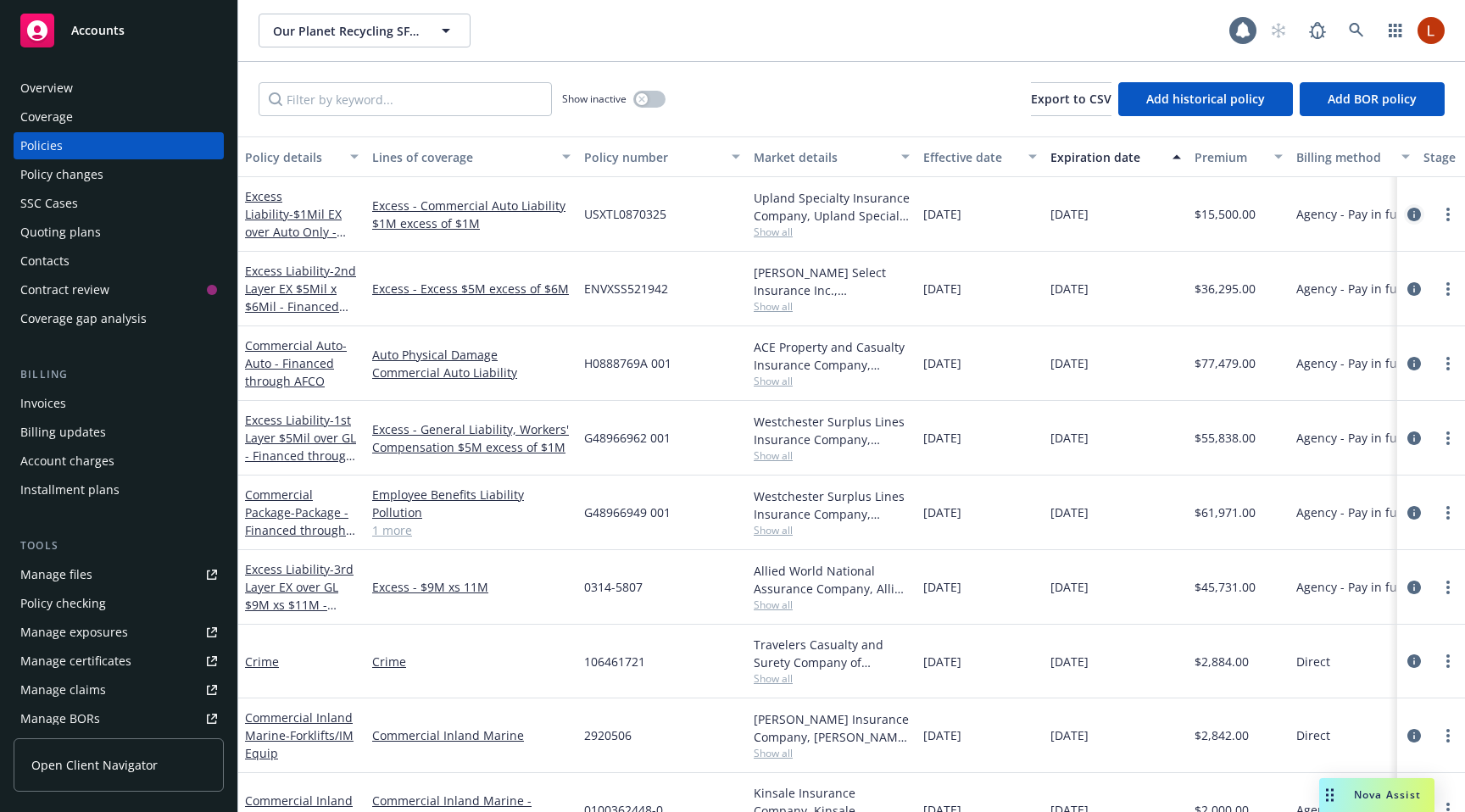
click at [1408, 212] on icon "circleInformation" at bounding box center [1415, 214] width 14 height 14
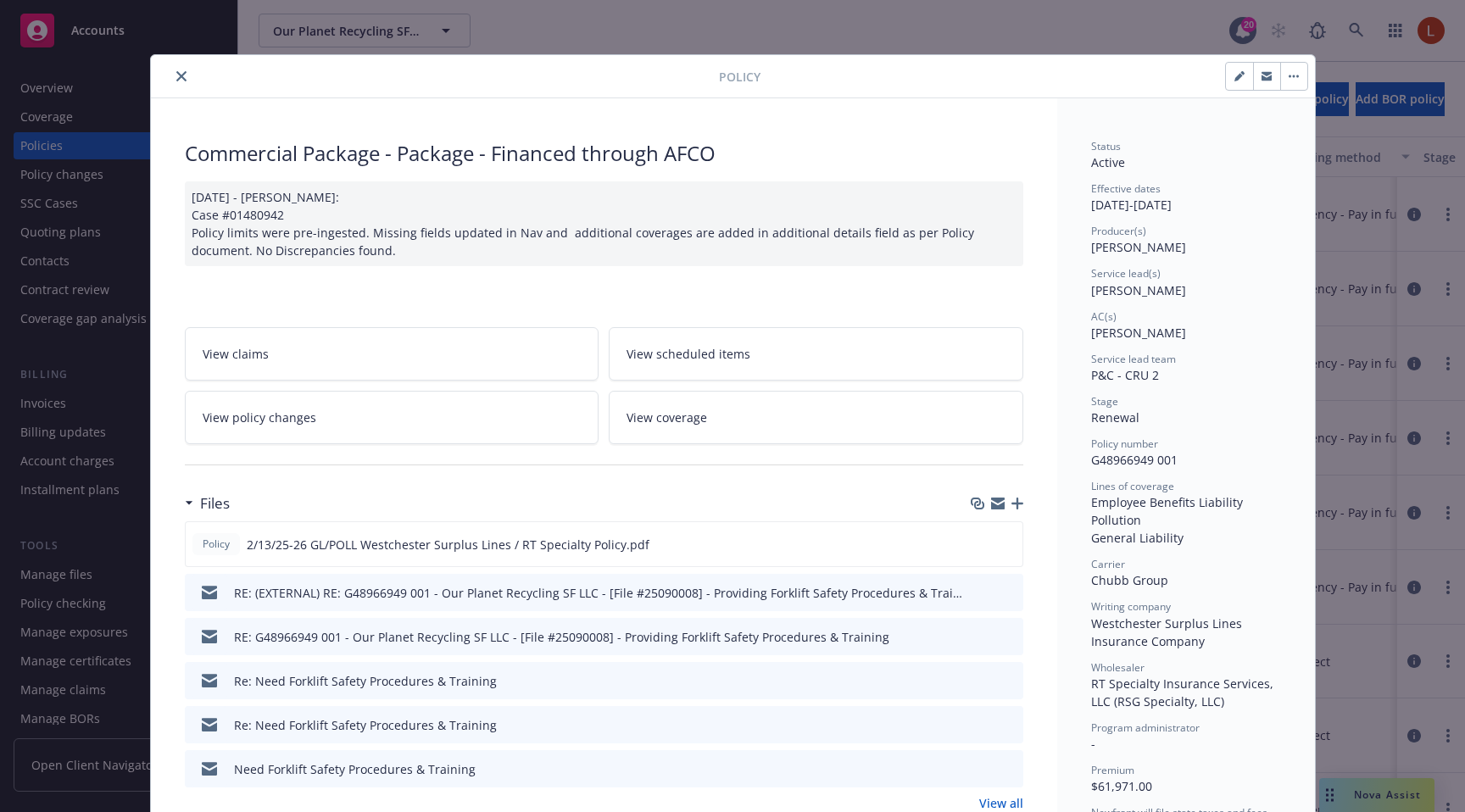
click at [851, 417] on link "View coverage" at bounding box center [816, 417] width 415 height 53
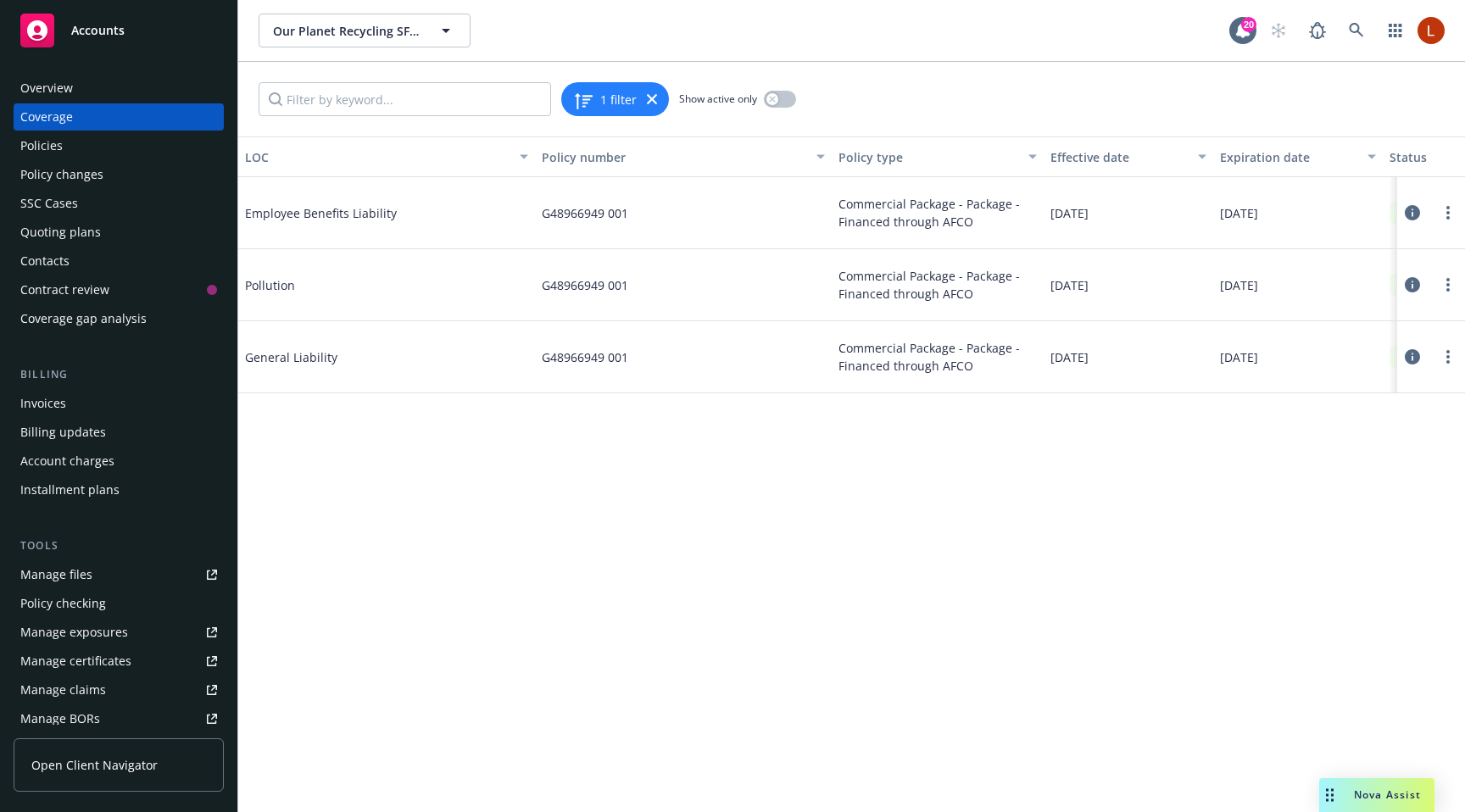
click at [1409, 355] on icon at bounding box center [1413, 357] width 15 height 15
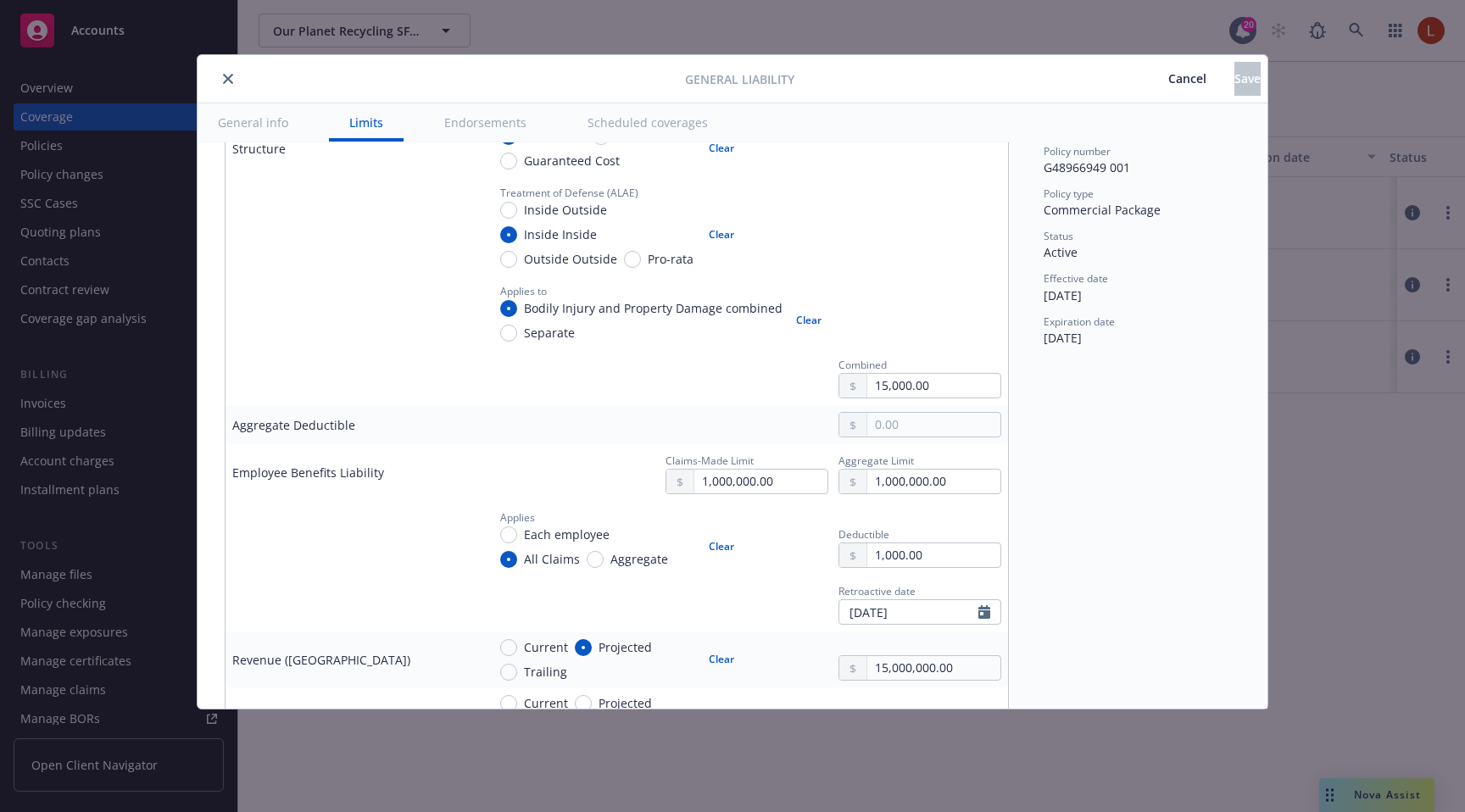
scroll to position [1069, 0]
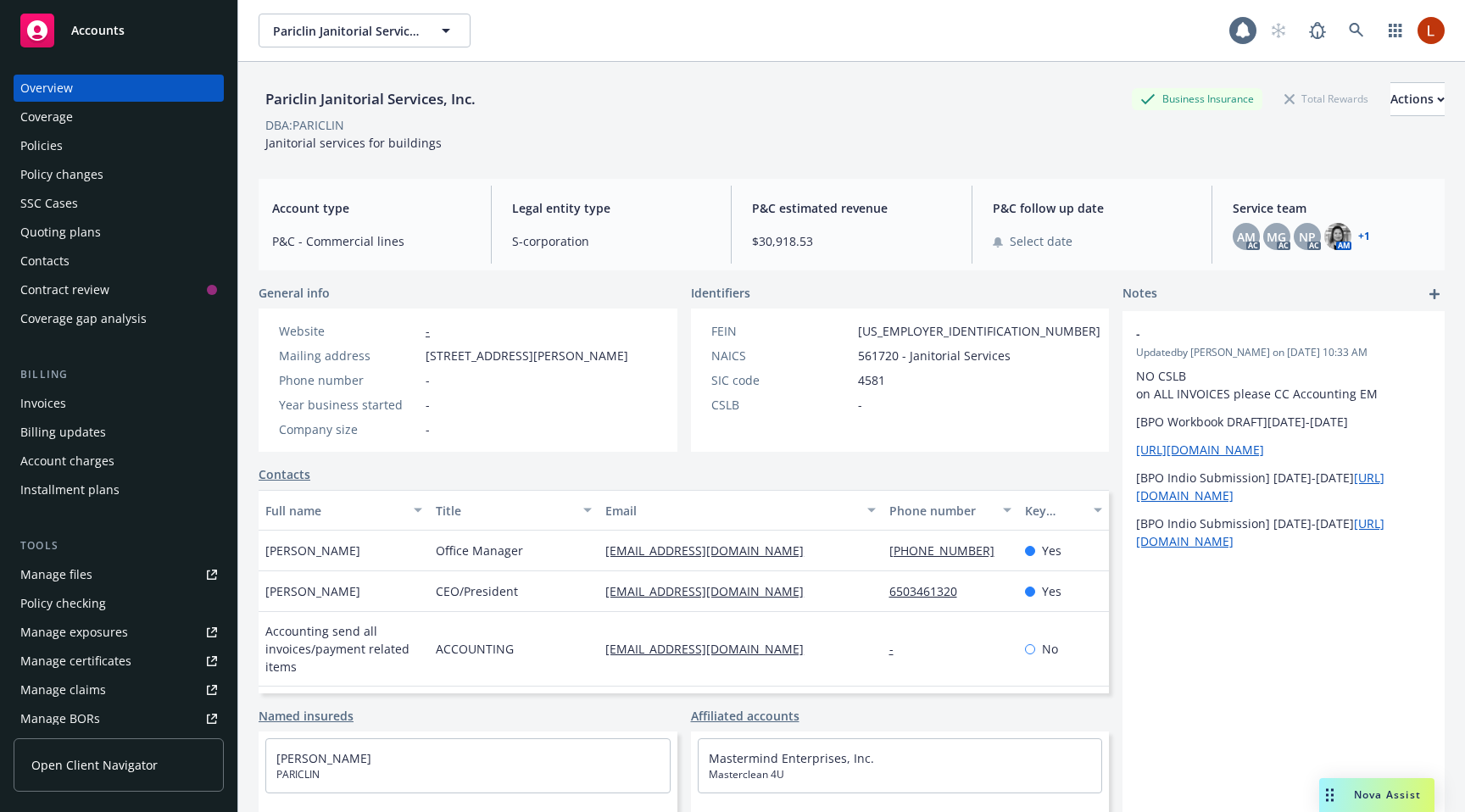
click at [106, 147] on div "Policies" at bounding box center [119, 145] width 196 height 27
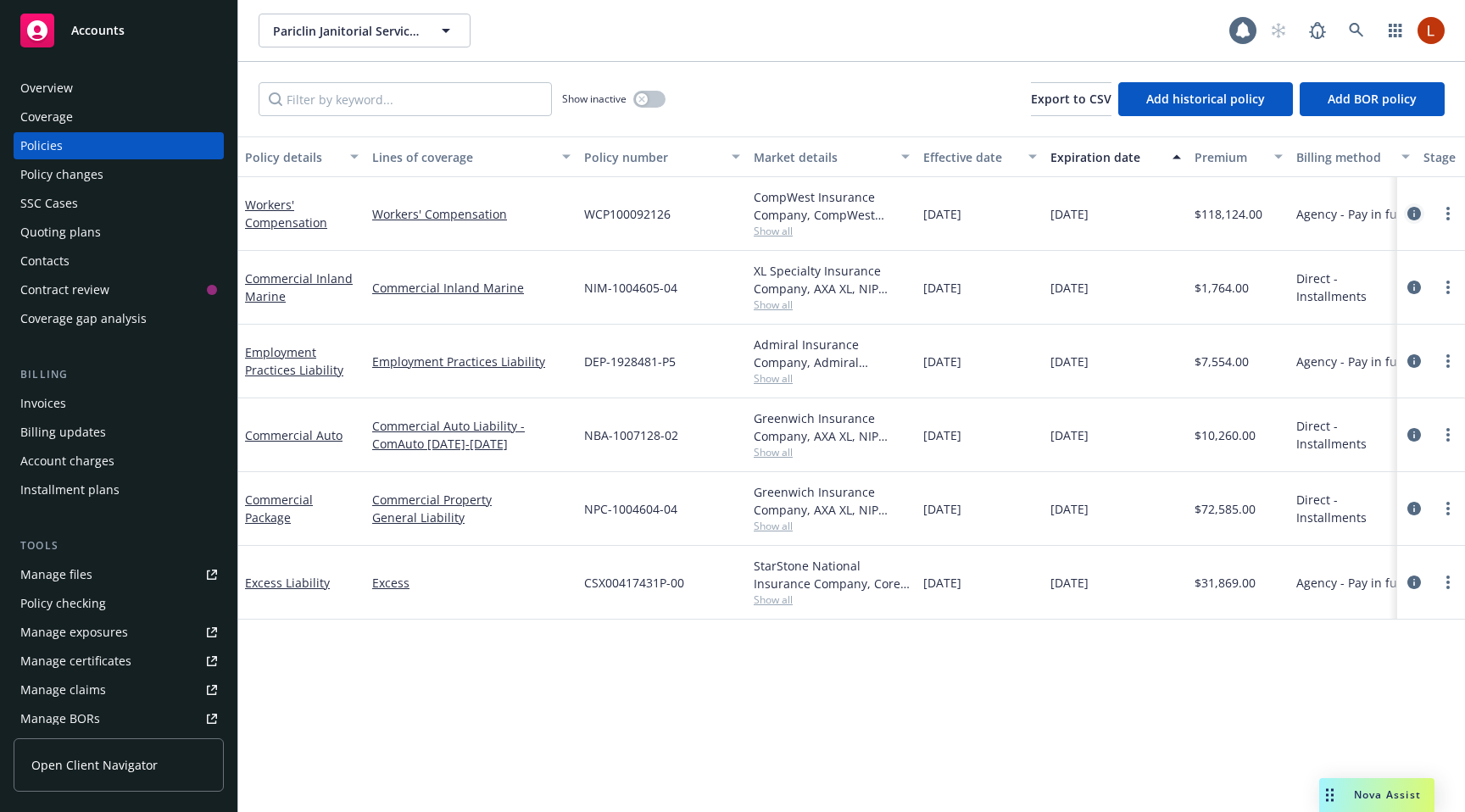
click at [1413, 221] on link "circleInformation" at bounding box center [1415, 214] width 21 height 21
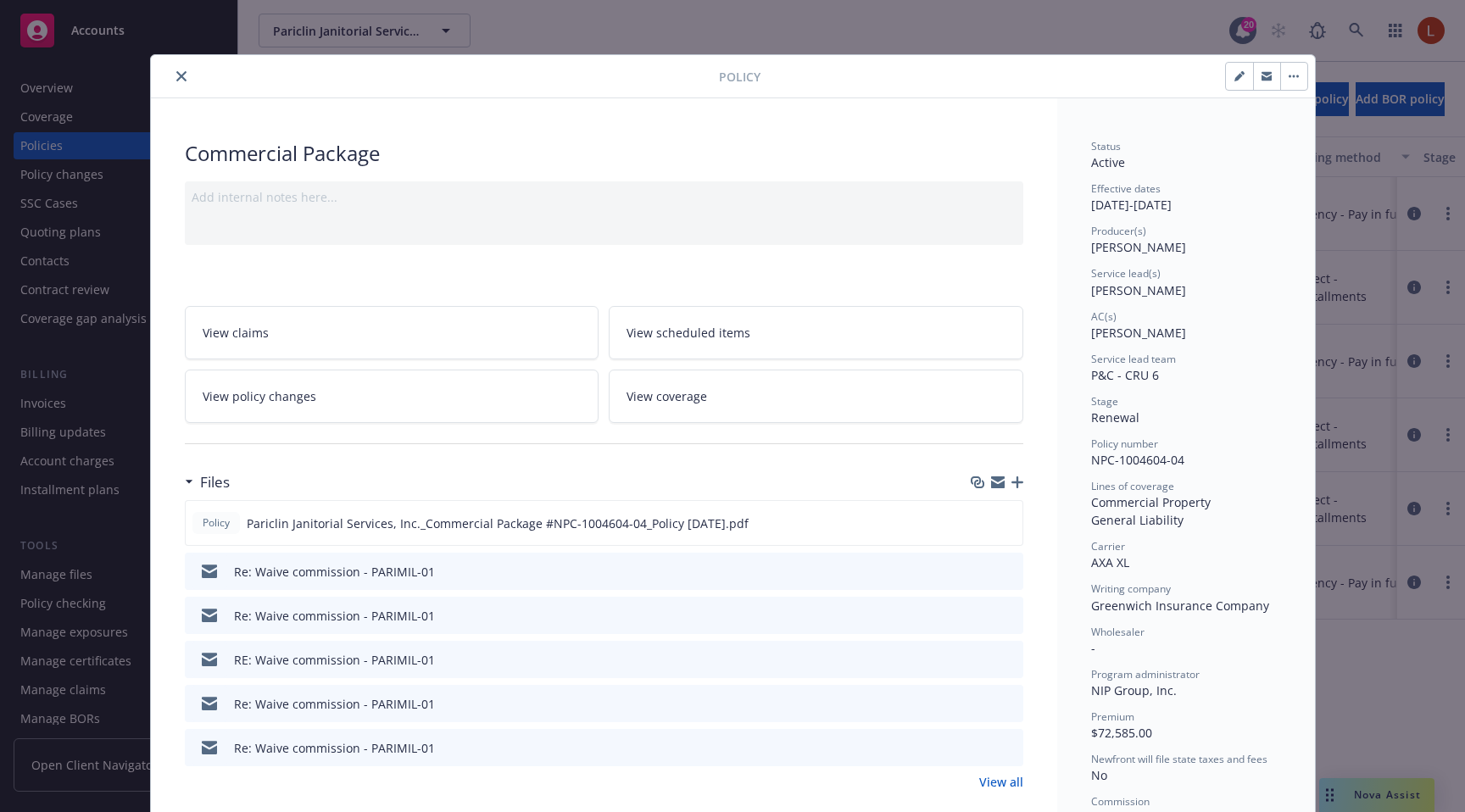
click at [816, 401] on link "View coverage" at bounding box center [816, 395] width 415 height 53
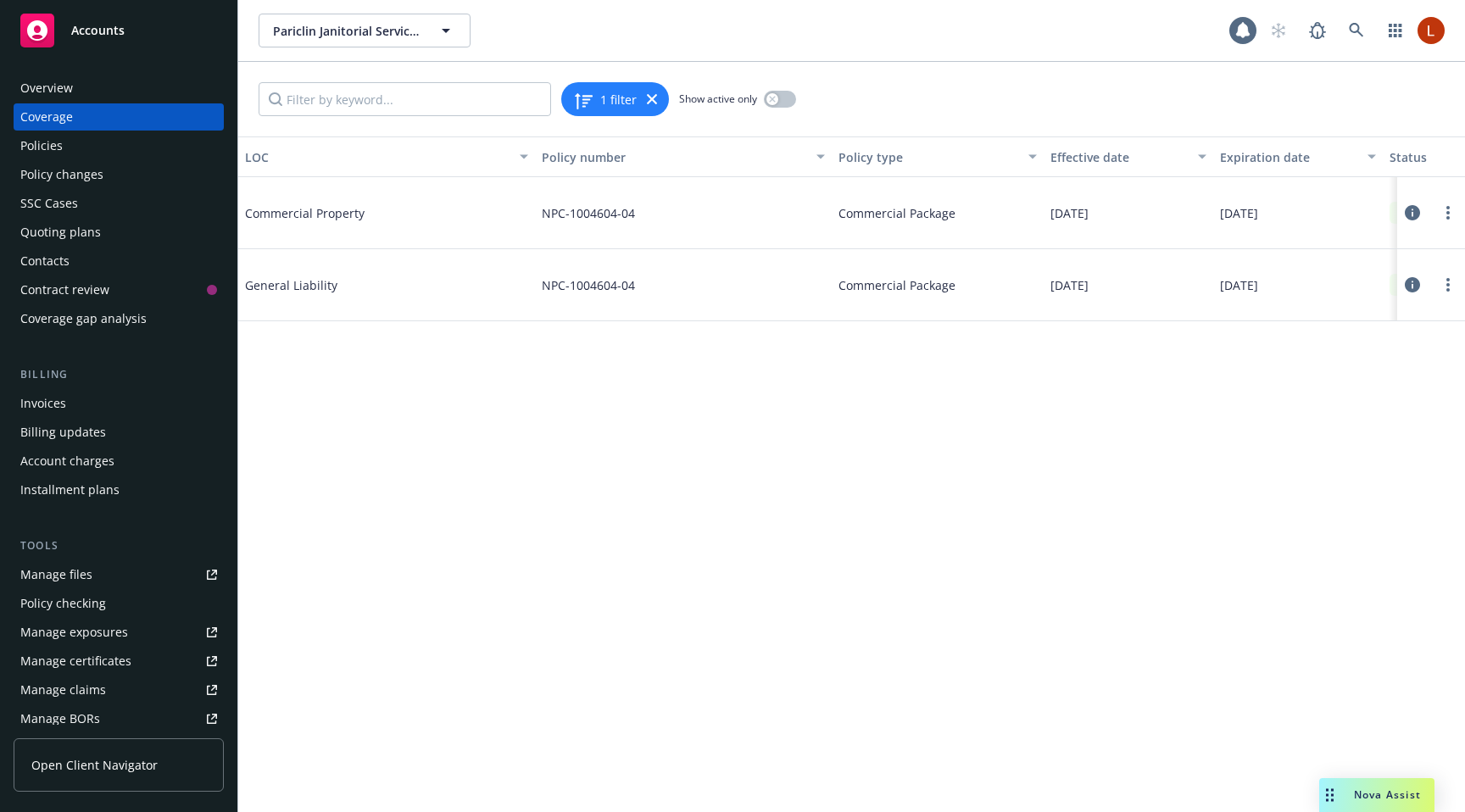
click at [1412, 283] on icon at bounding box center [1413, 285] width 15 height 15
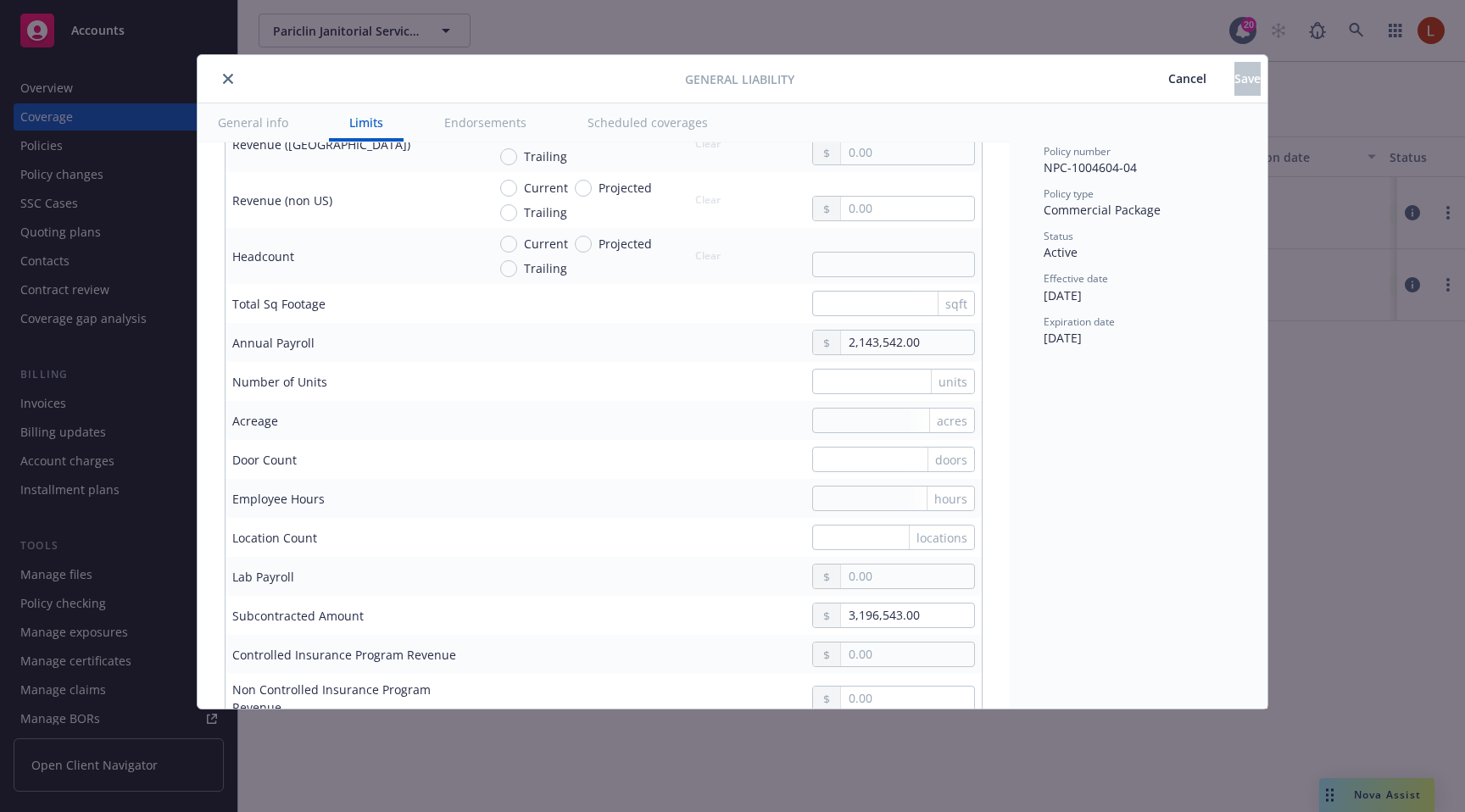
scroll to position [1095, 0]
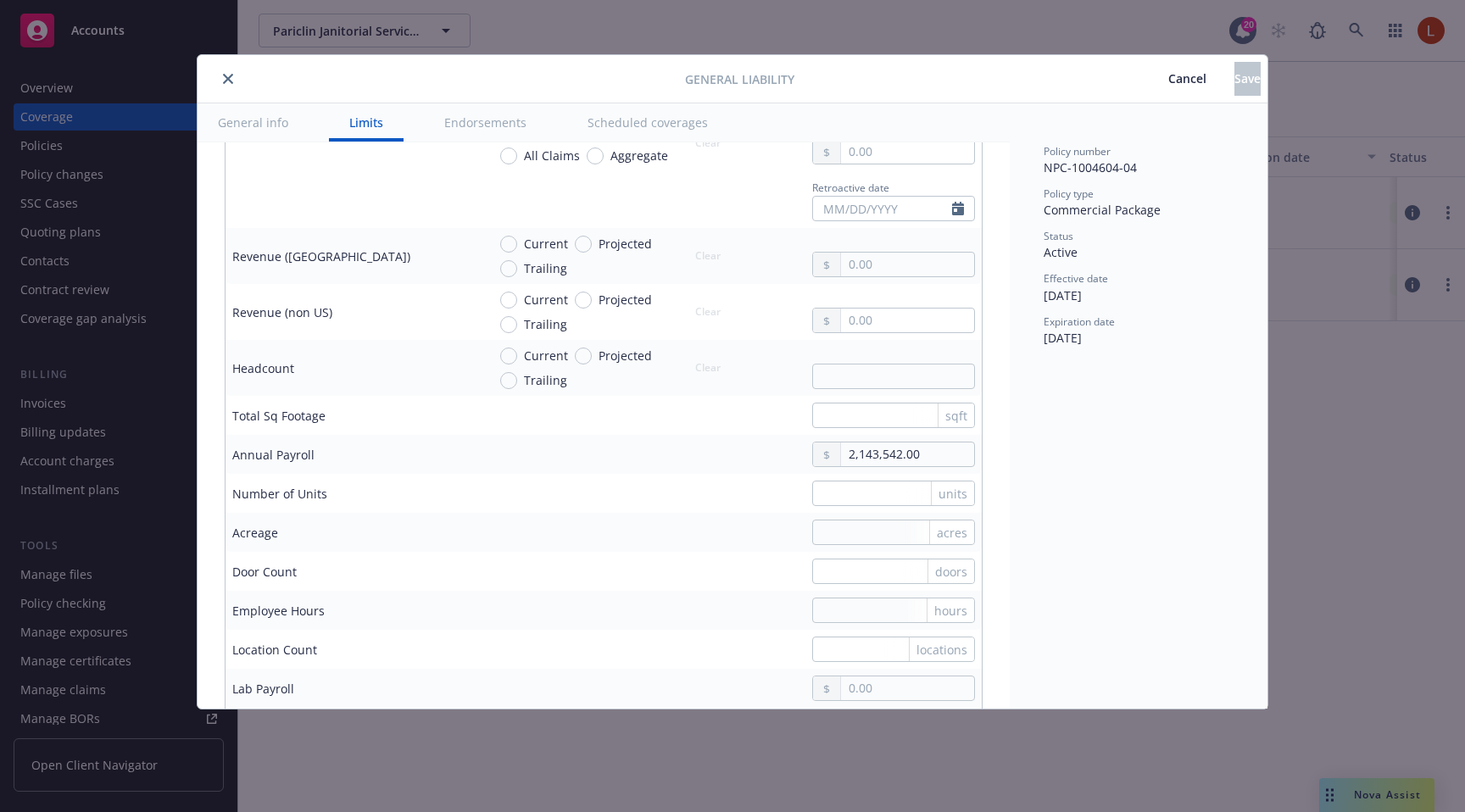
click at [225, 77] on icon "close" at bounding box center [228, 78] width 10 height 10
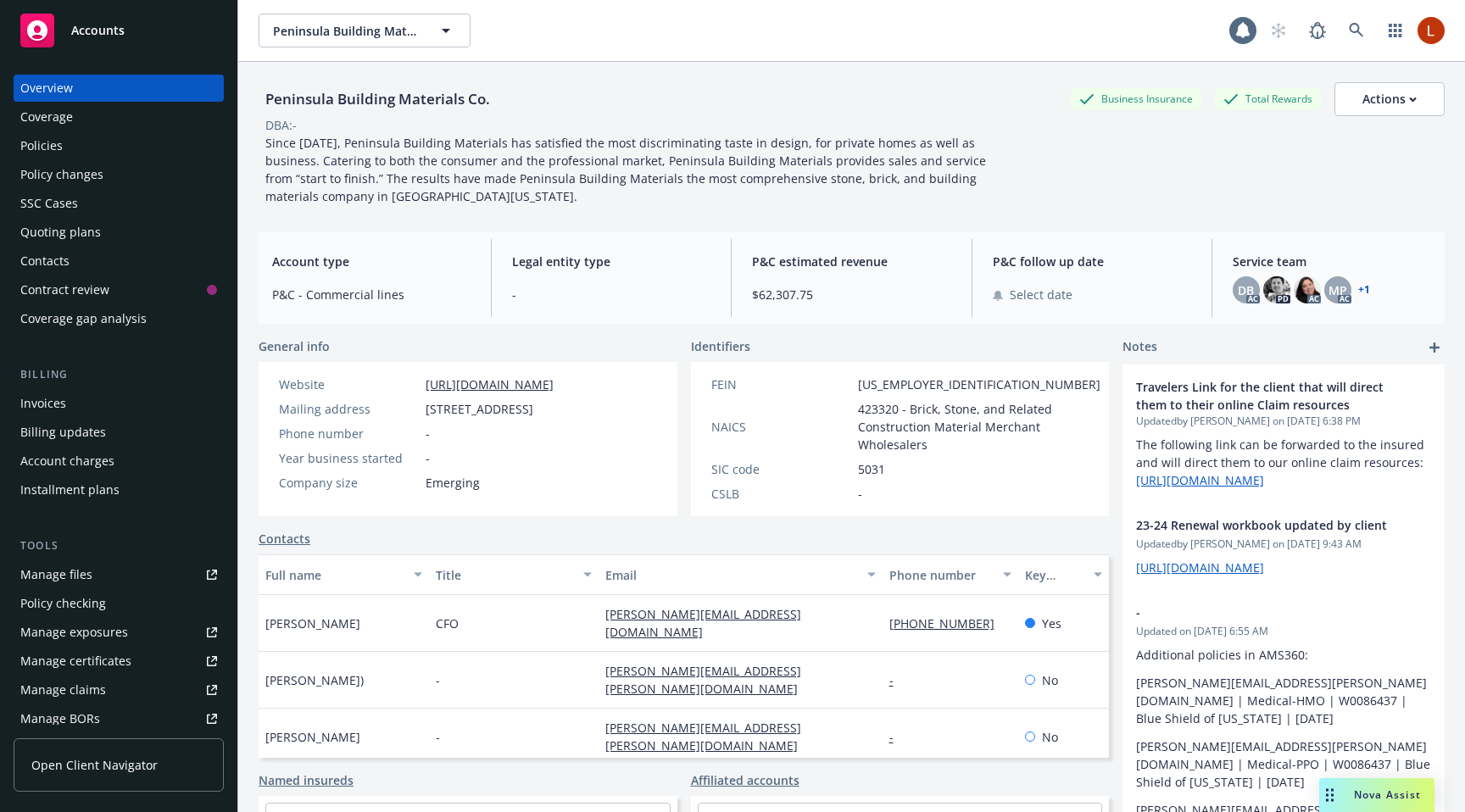
click at [122, 142] on div "Policies" at bounding box center [119, 145] width 196 height 27
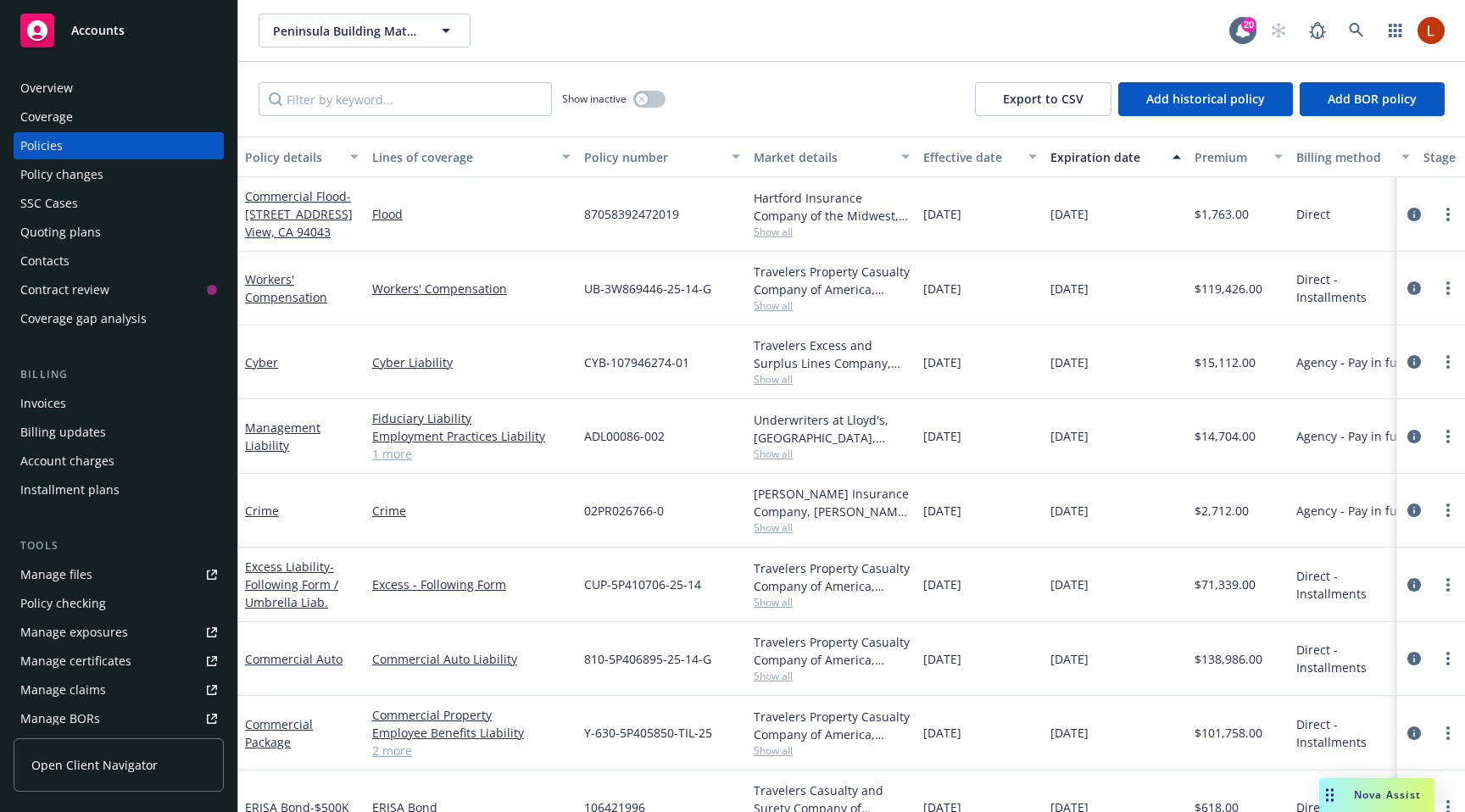
click at [1408, 219] on icon "circleInformation" at bounding box center [1415, 214] width 14 height 14
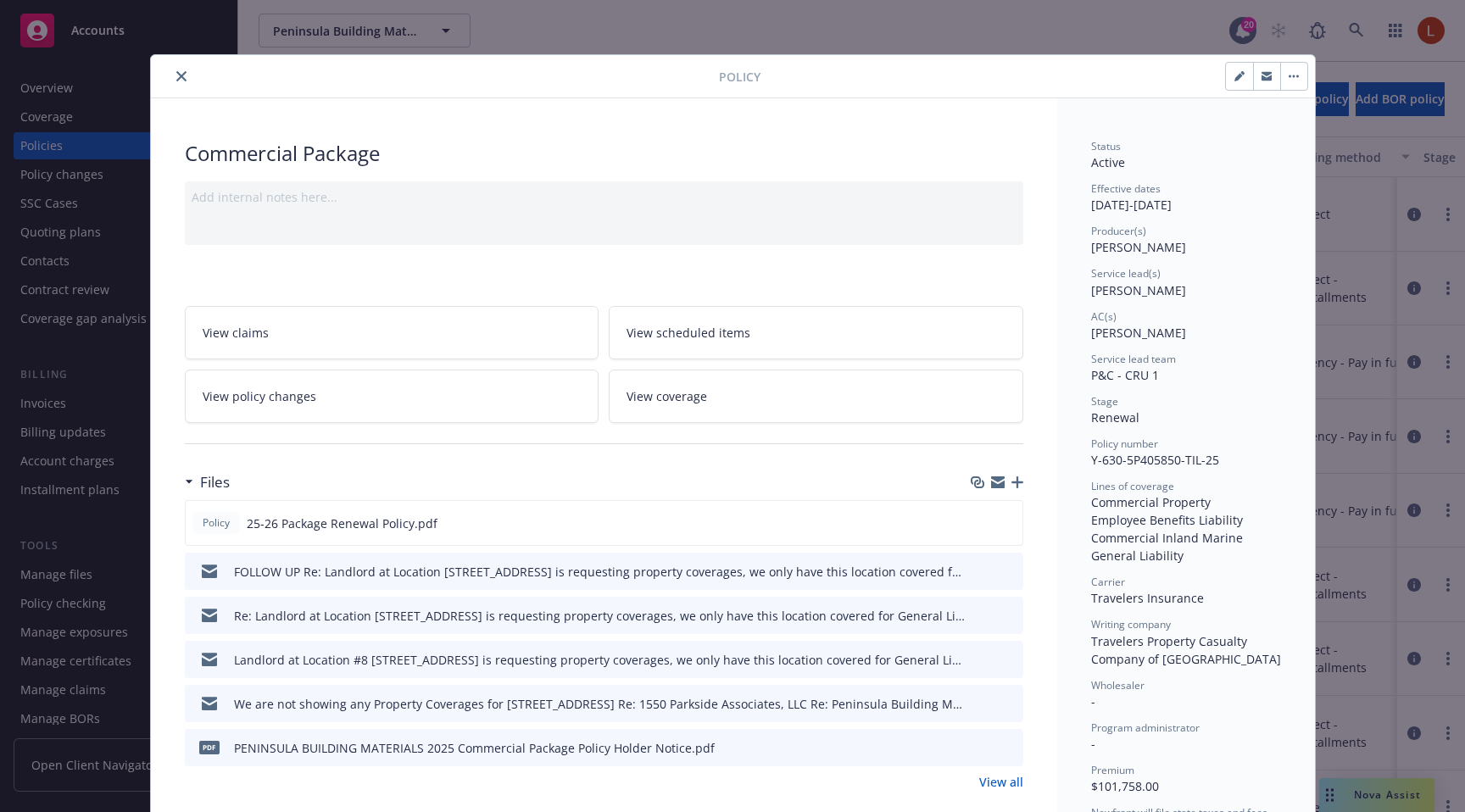
click at [714, 392] on link "View coverage" at bounding box center [816, 395] width 415 height 53
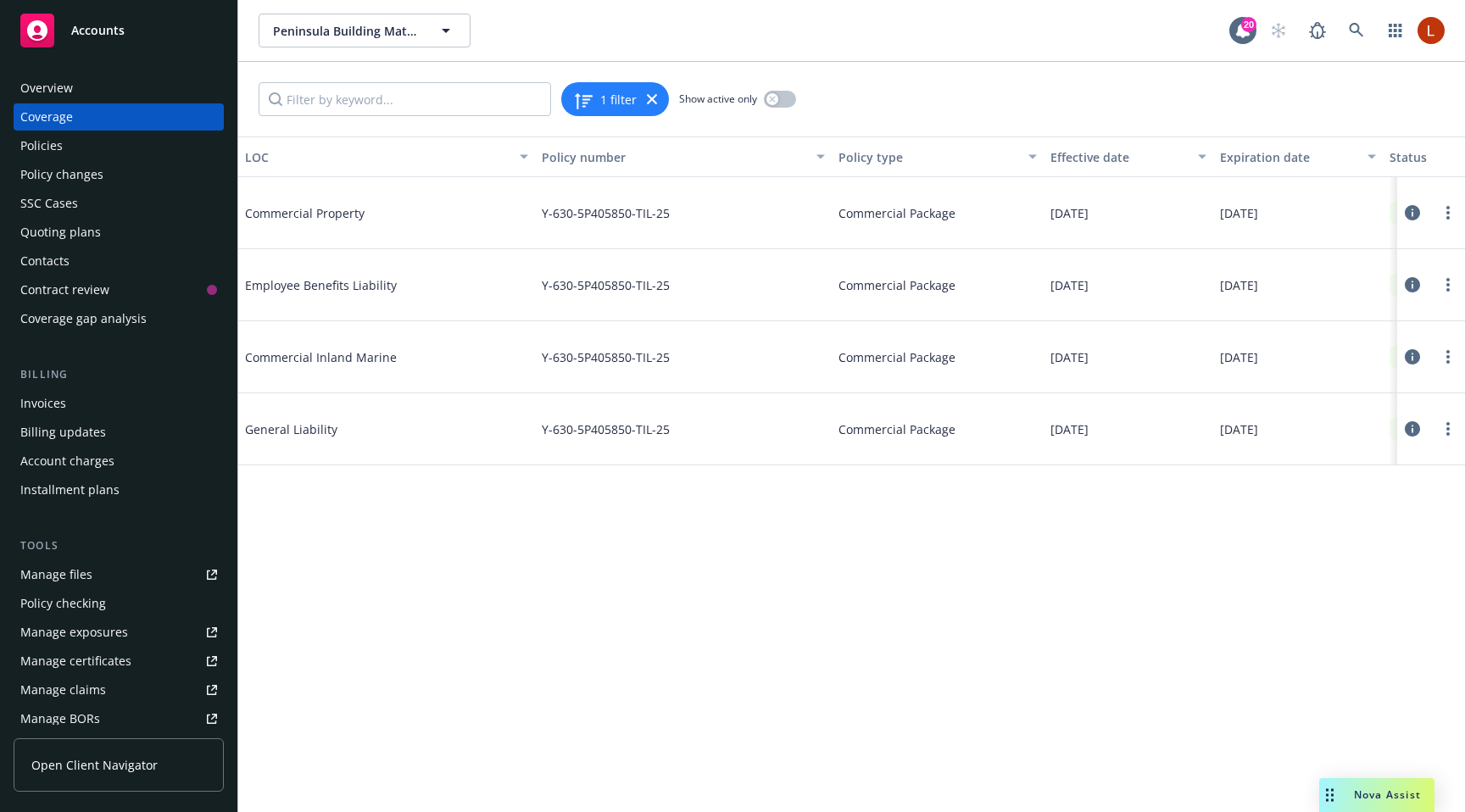
click at [1408, 435] on icon at bounding box center [1413, 429] width 15 height 15
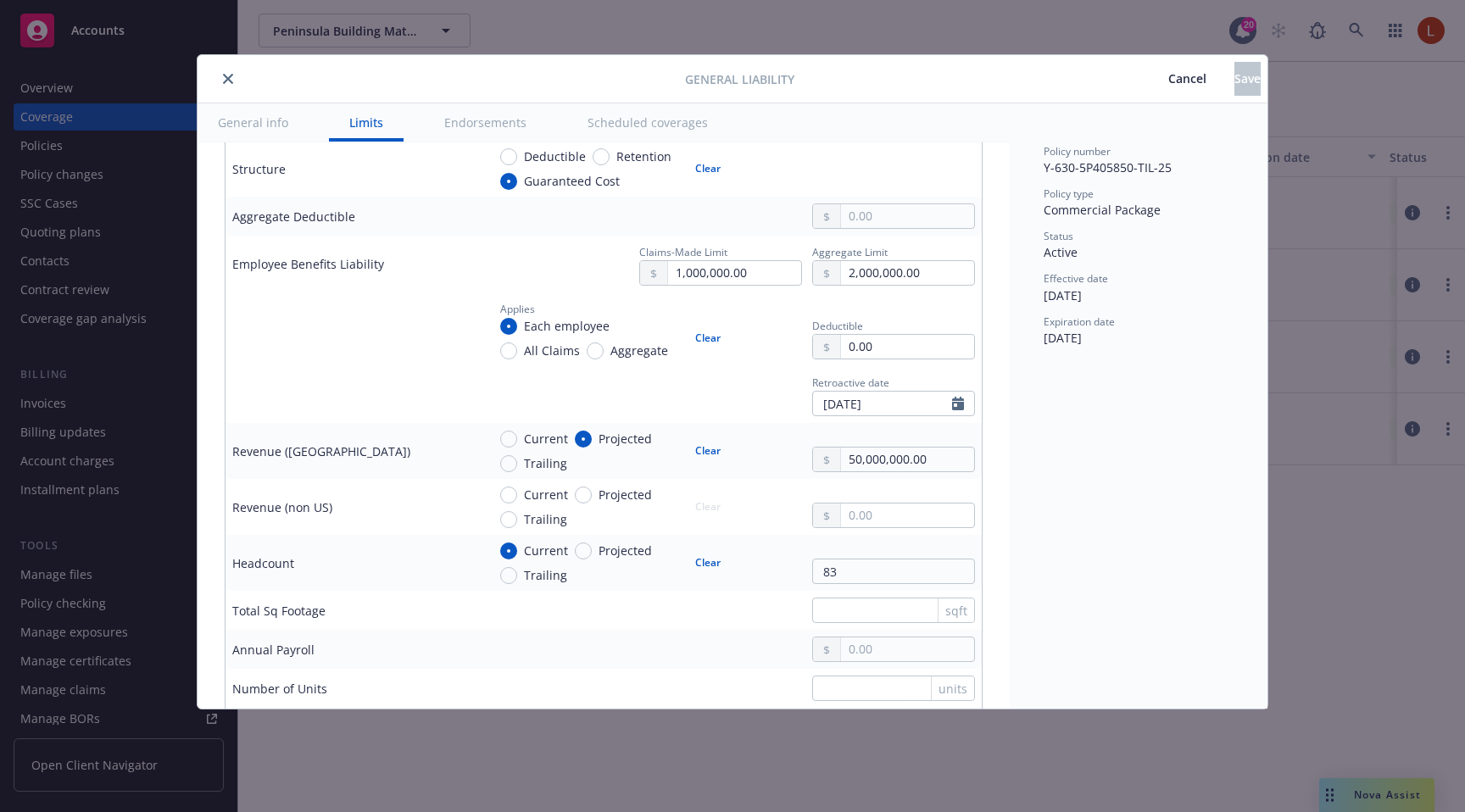
scroll to position [919, 0]
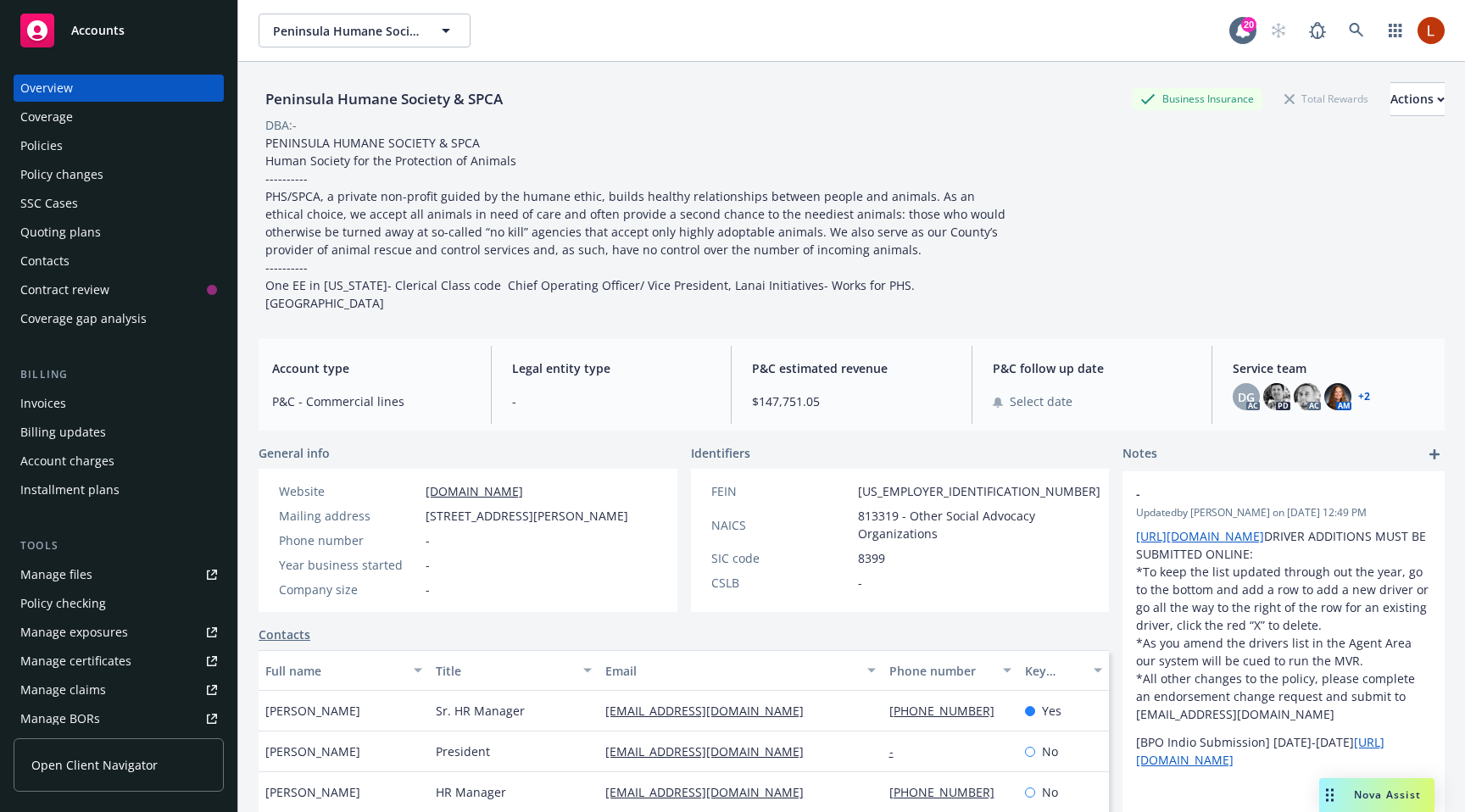
click at [89, 145] on div "Policies" at bounding box center [119, 145] width 196 height 27
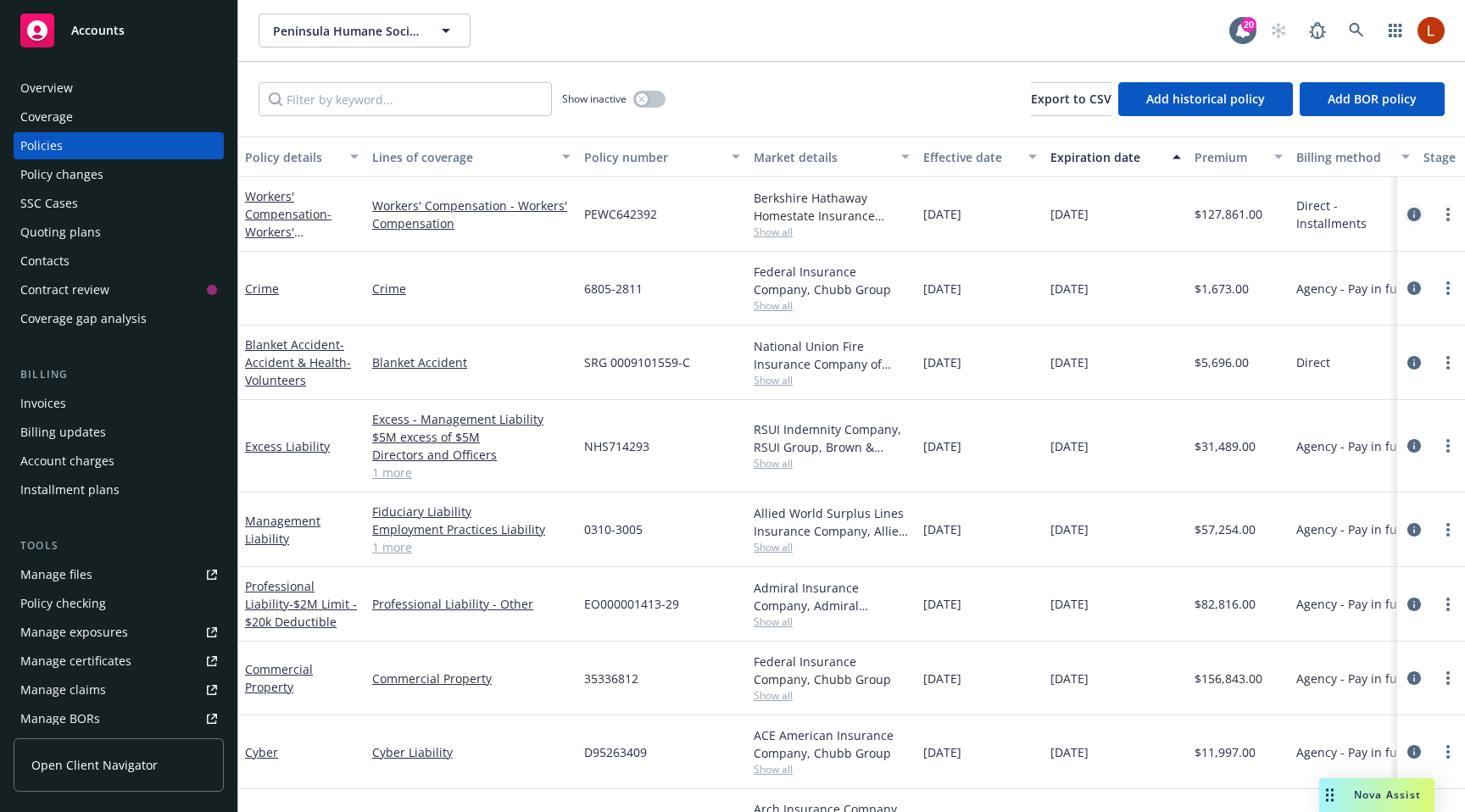
click at [1408, 213] on icon "circleInformation" at bounding box center [1415, 214] width 14 height 14
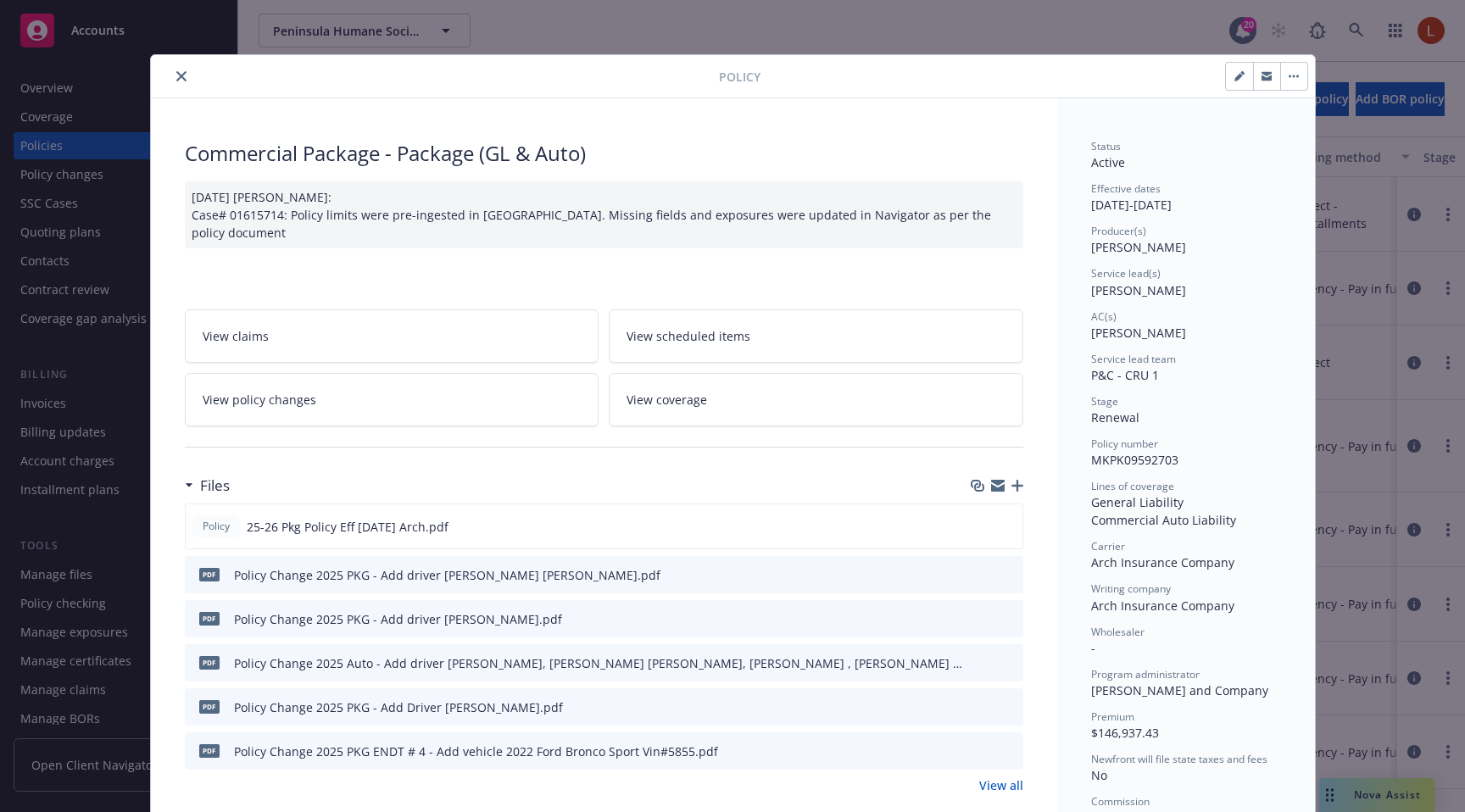
click at [692, 401] on span "View coverage" at bounding box center [667, 399] width 80 height 18
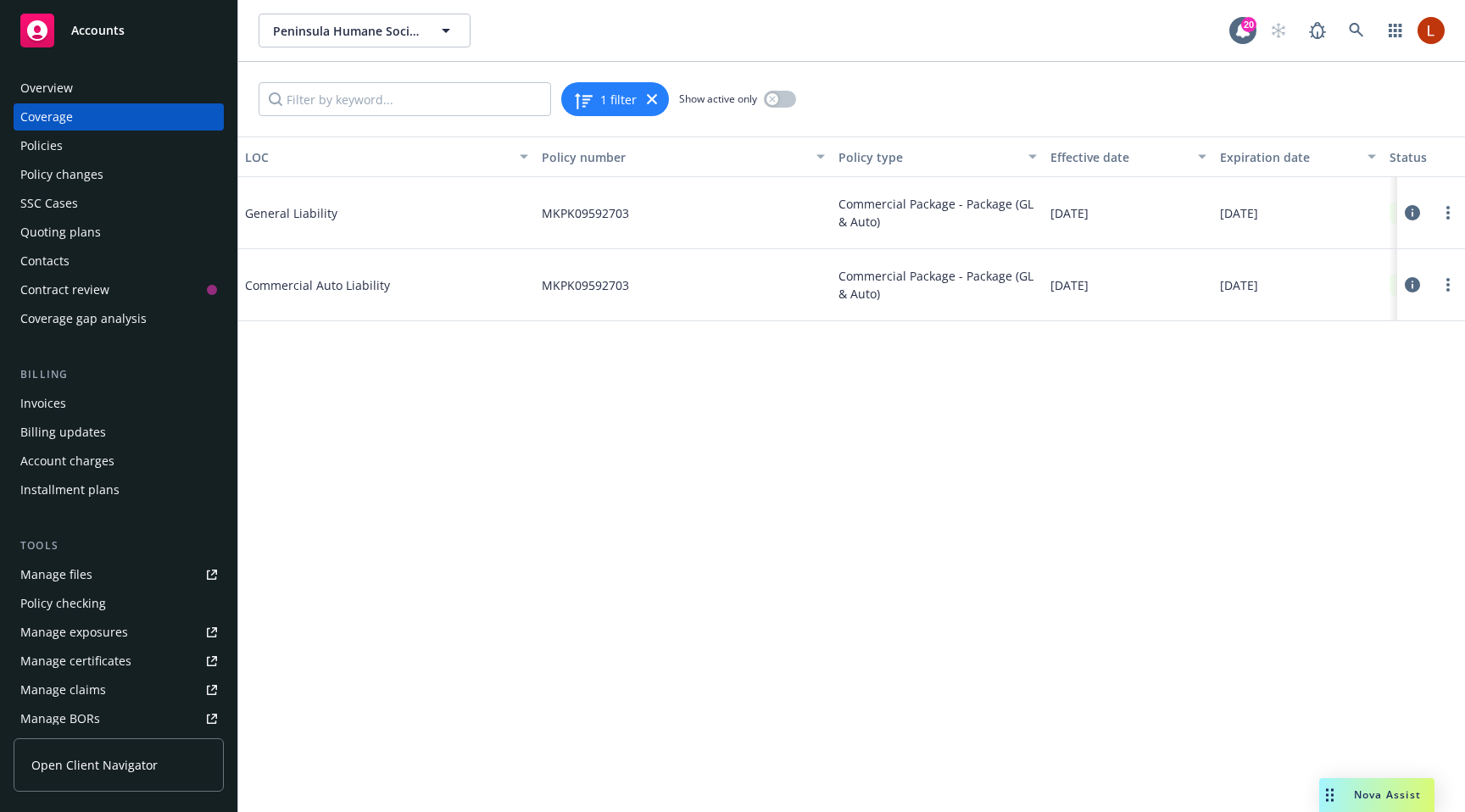
click at [1410, 213] on icon at bounding box center [1413, 213] width 15 height 15
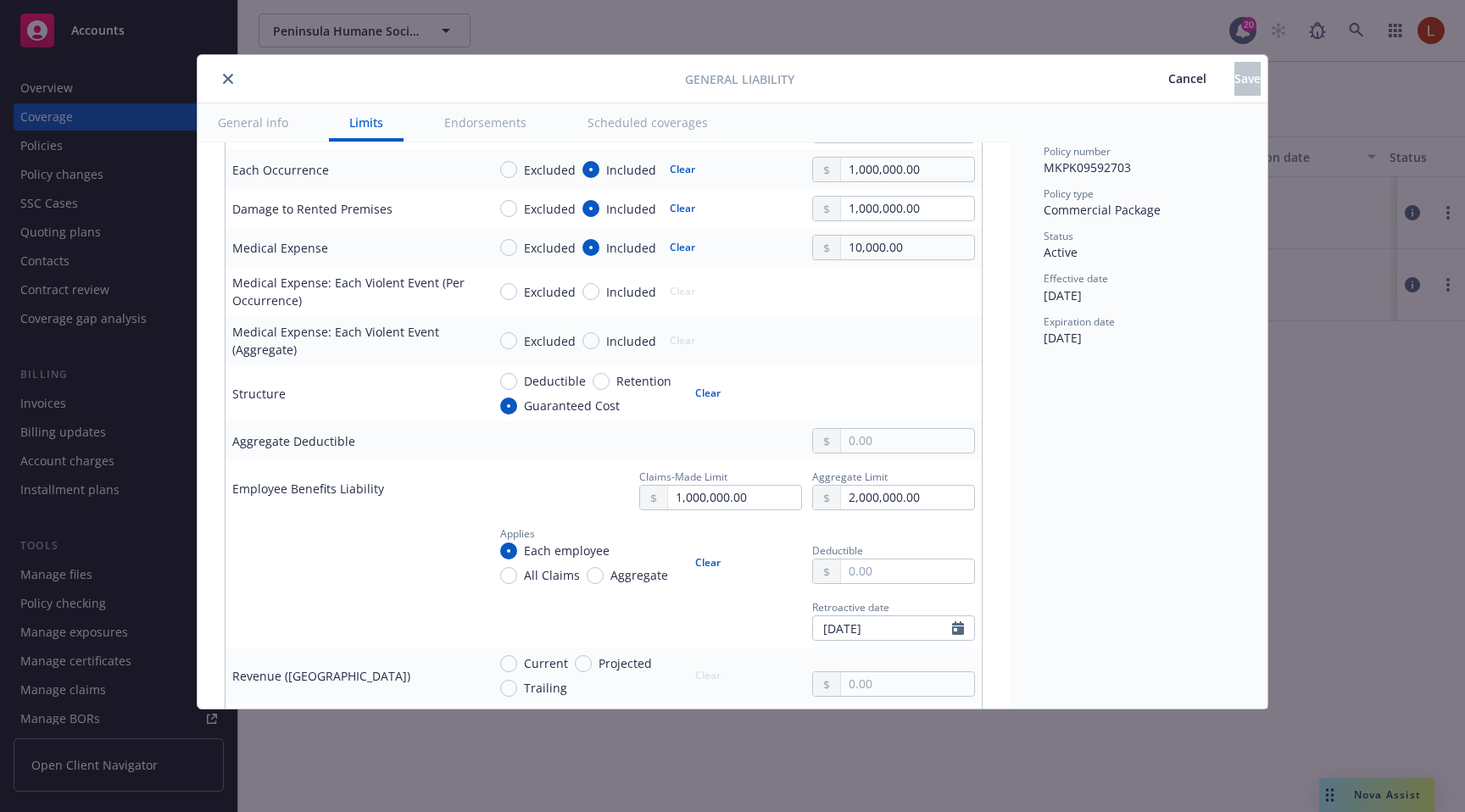
scroll to position [782, 0]
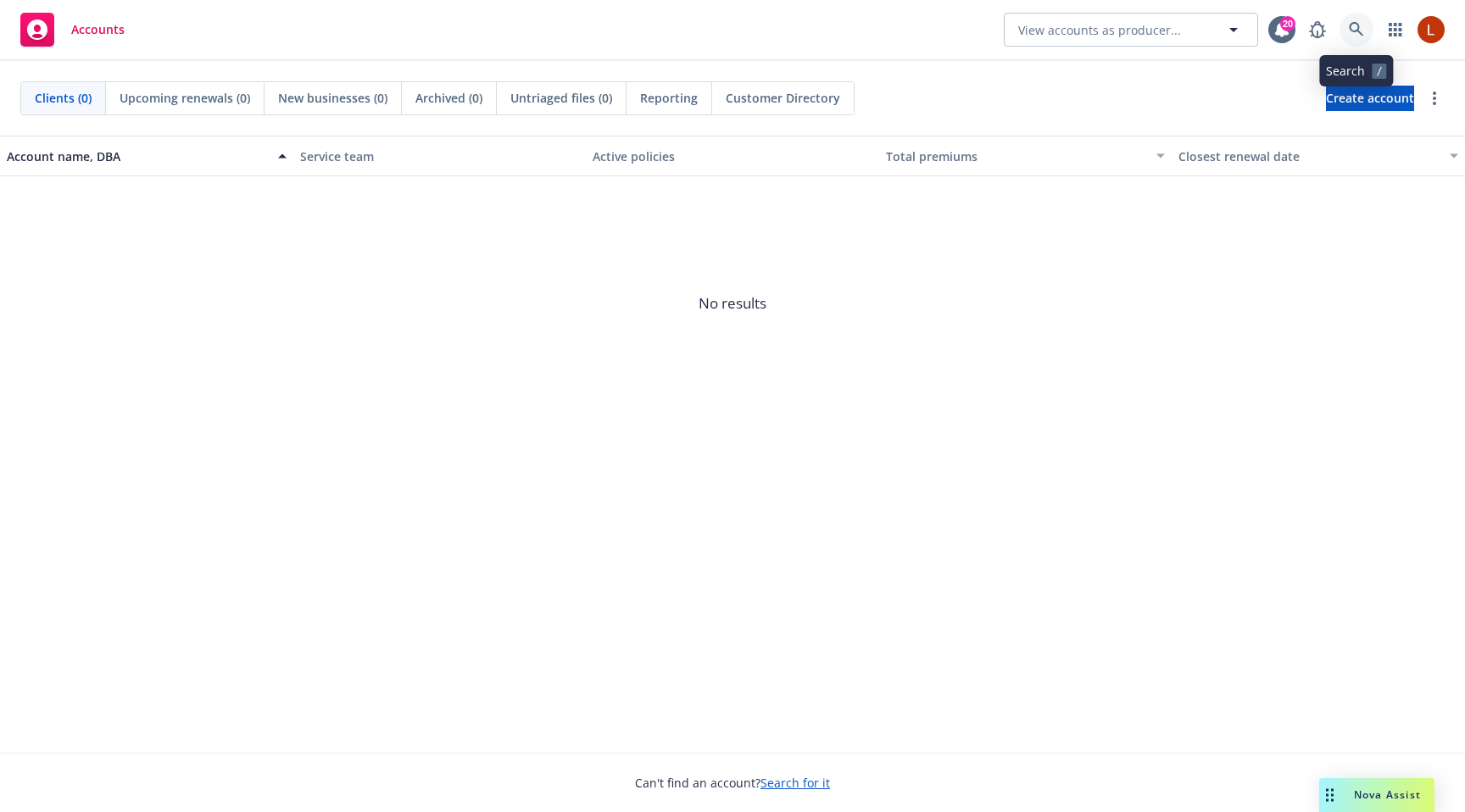
click at [1357, 34] on icon at bounding box center [1357, 30] width 15 height 15
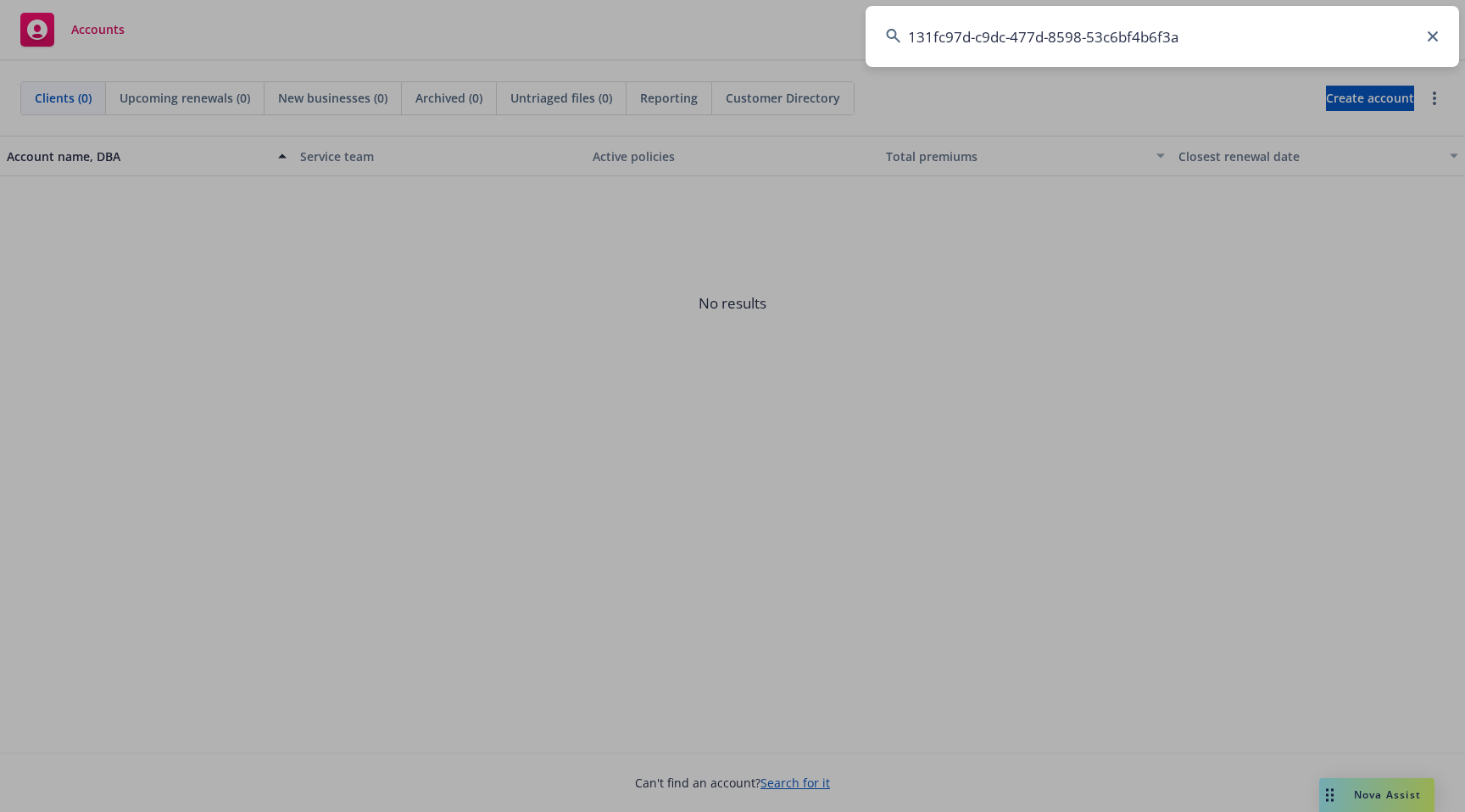
type input "131fc97d-c9dc-477d-8598-53c6bf4b6f3a"
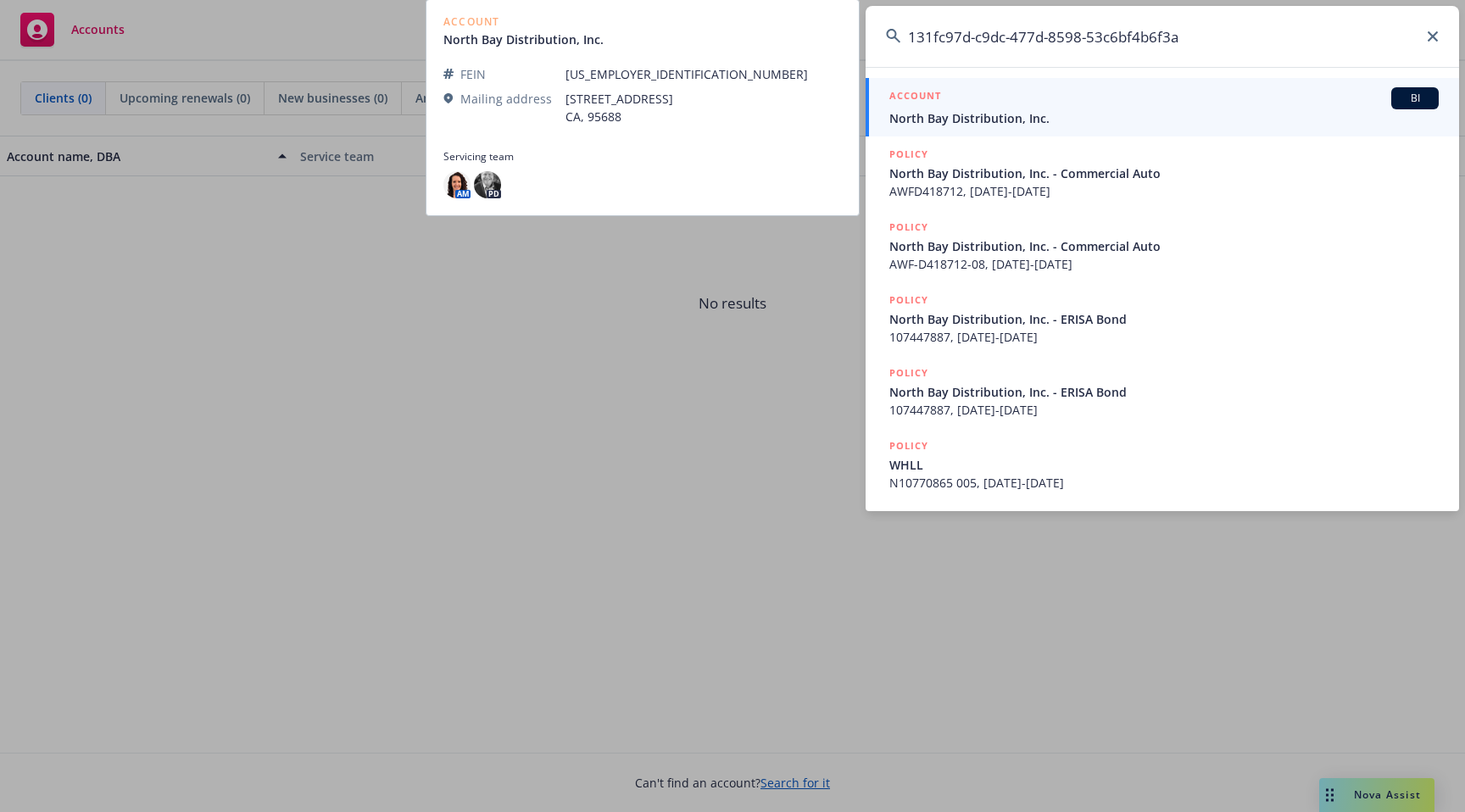
click at [990, 112] on span "North Bay Distribution, Inc." at bounding box center [1164, 118] width 550 height 18
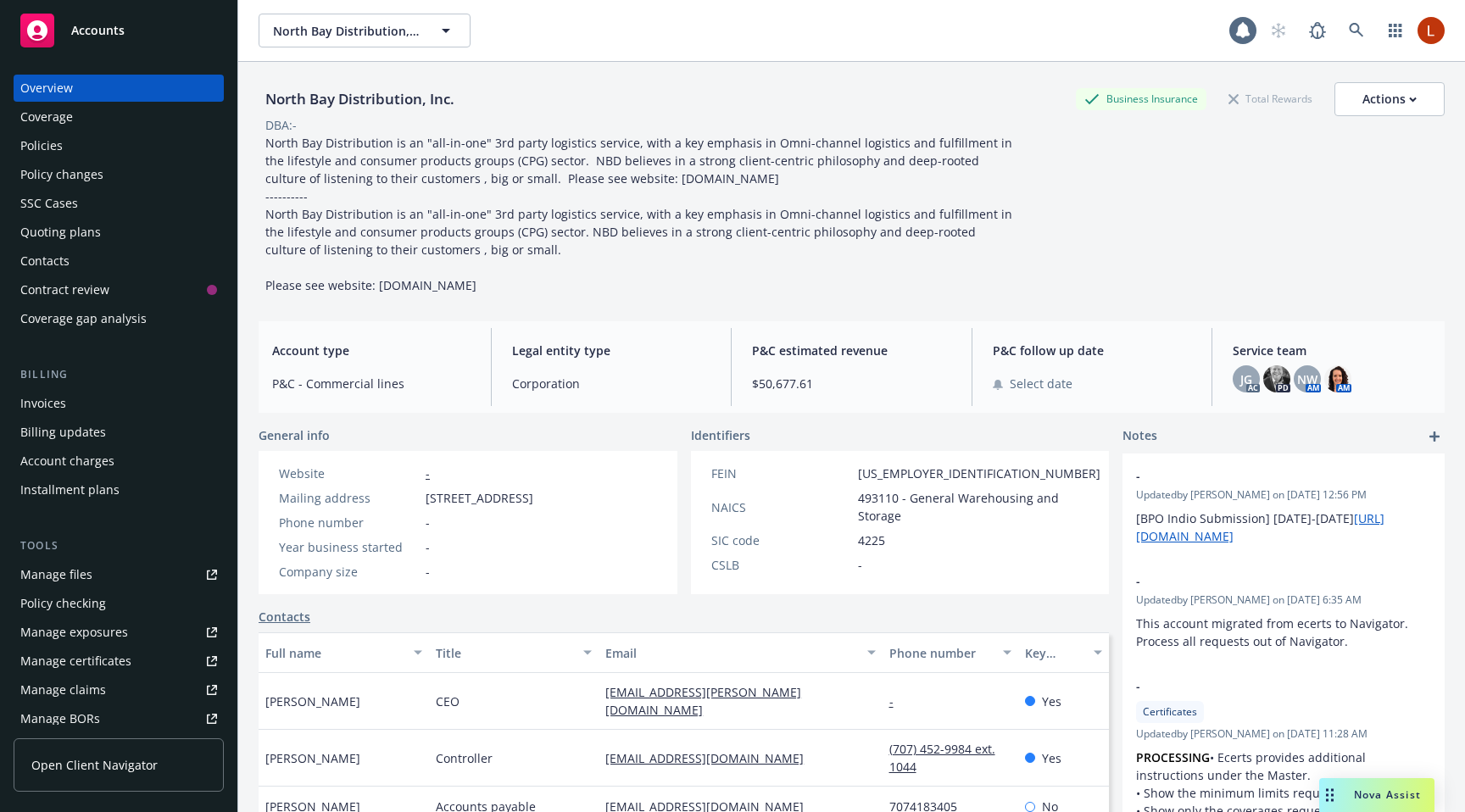
click at [113, 137] on div "Policies" at bounding box center [119, 145] width 196 height 27
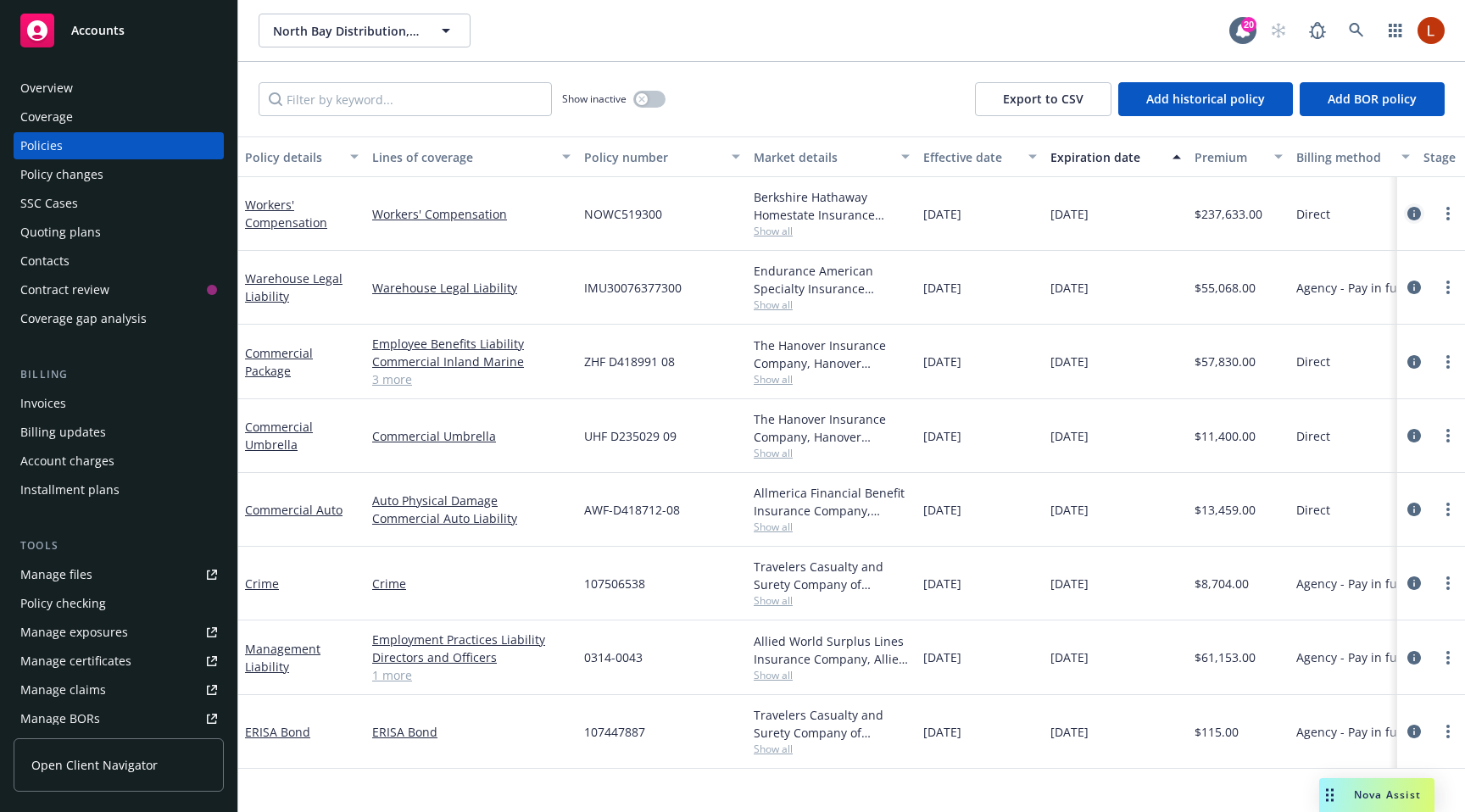
click at [1416, 214] on icon "circleInformation" at bounding box center [1415, 213] width 14 height 14
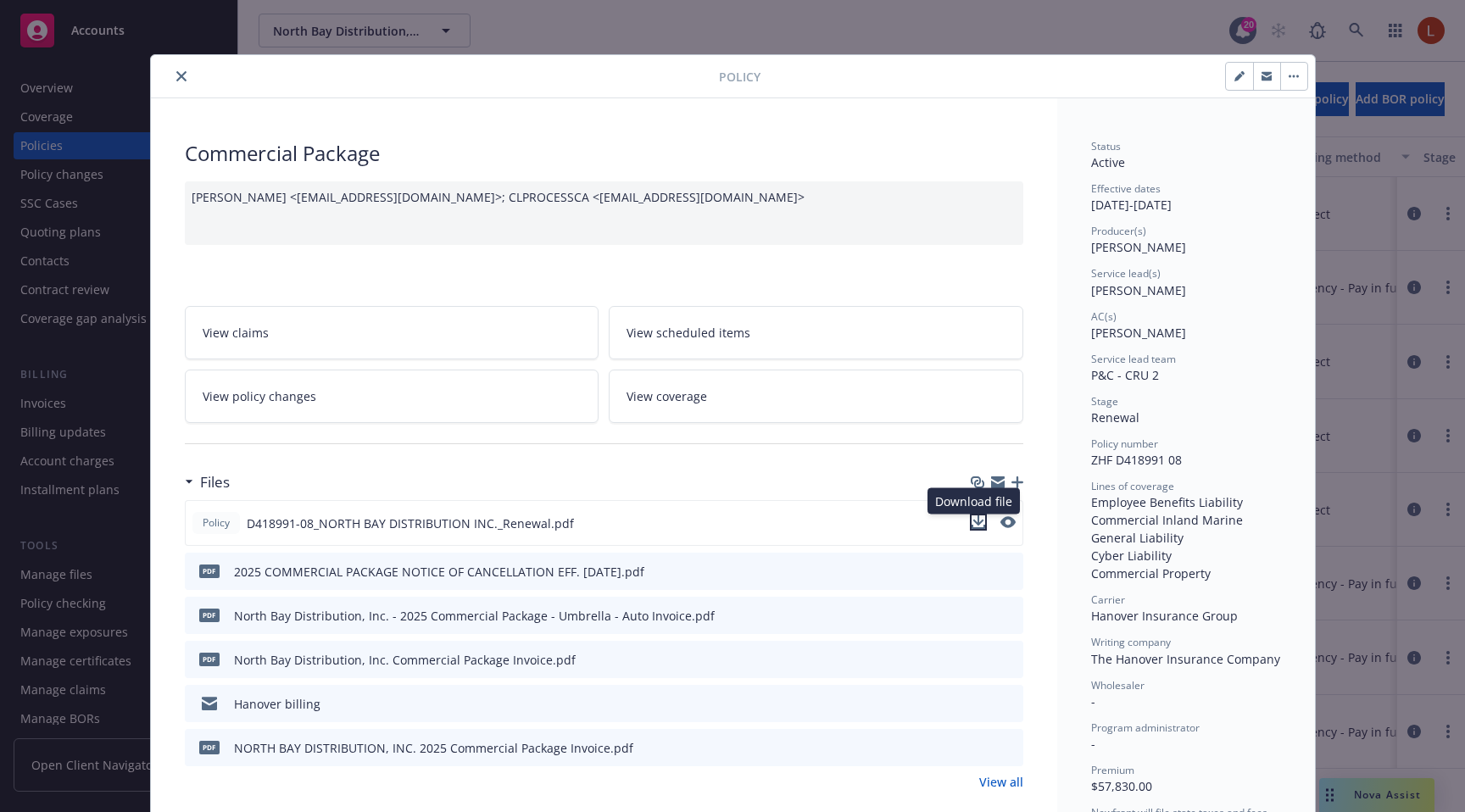
click at [975, 524] on icon "download file" at bounding box center [978, 521] width 14 height 14
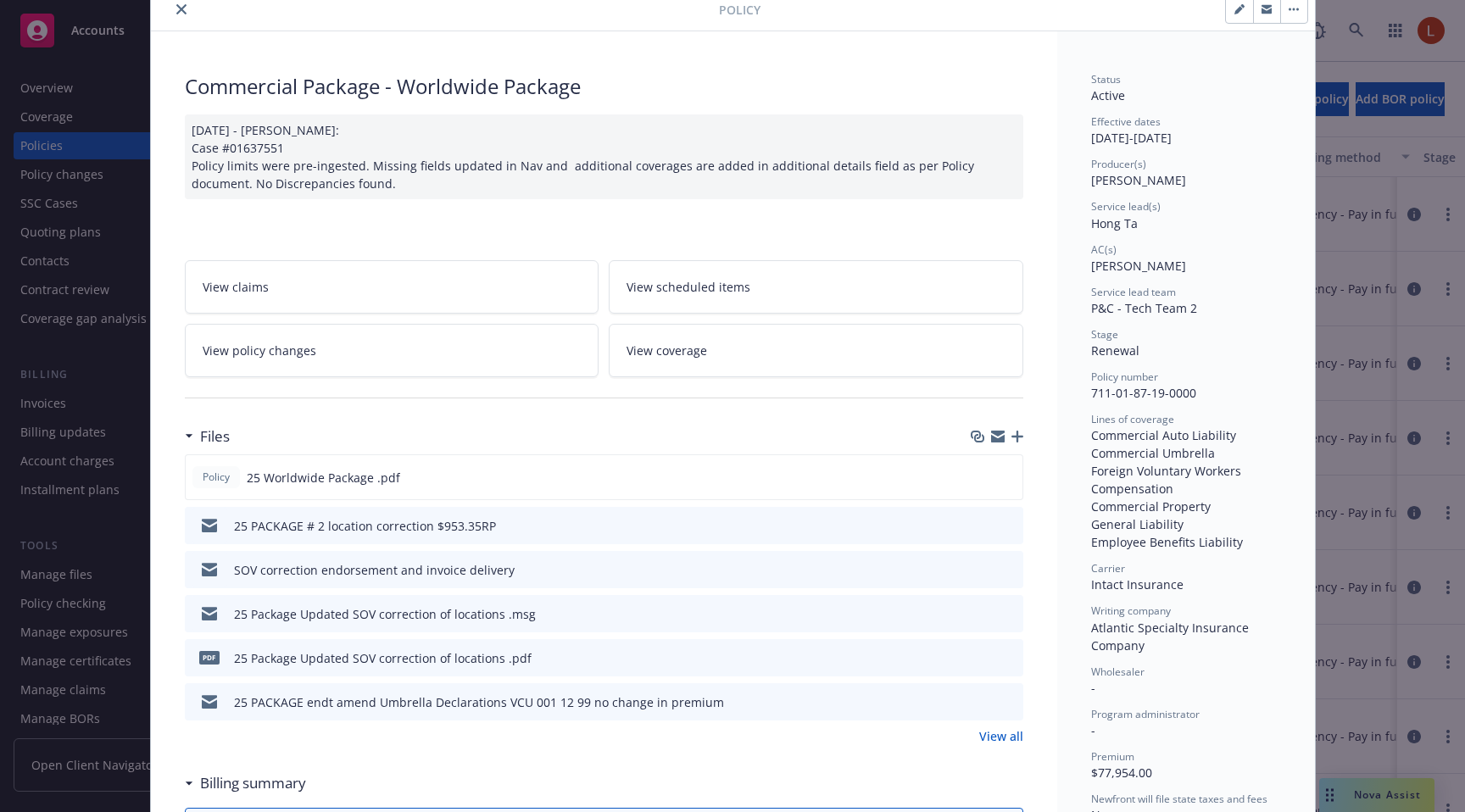
scroll to position [69, 0]
click at [971, 471] on icon "download file" at bounding box center [978, 474] width 14 height 14
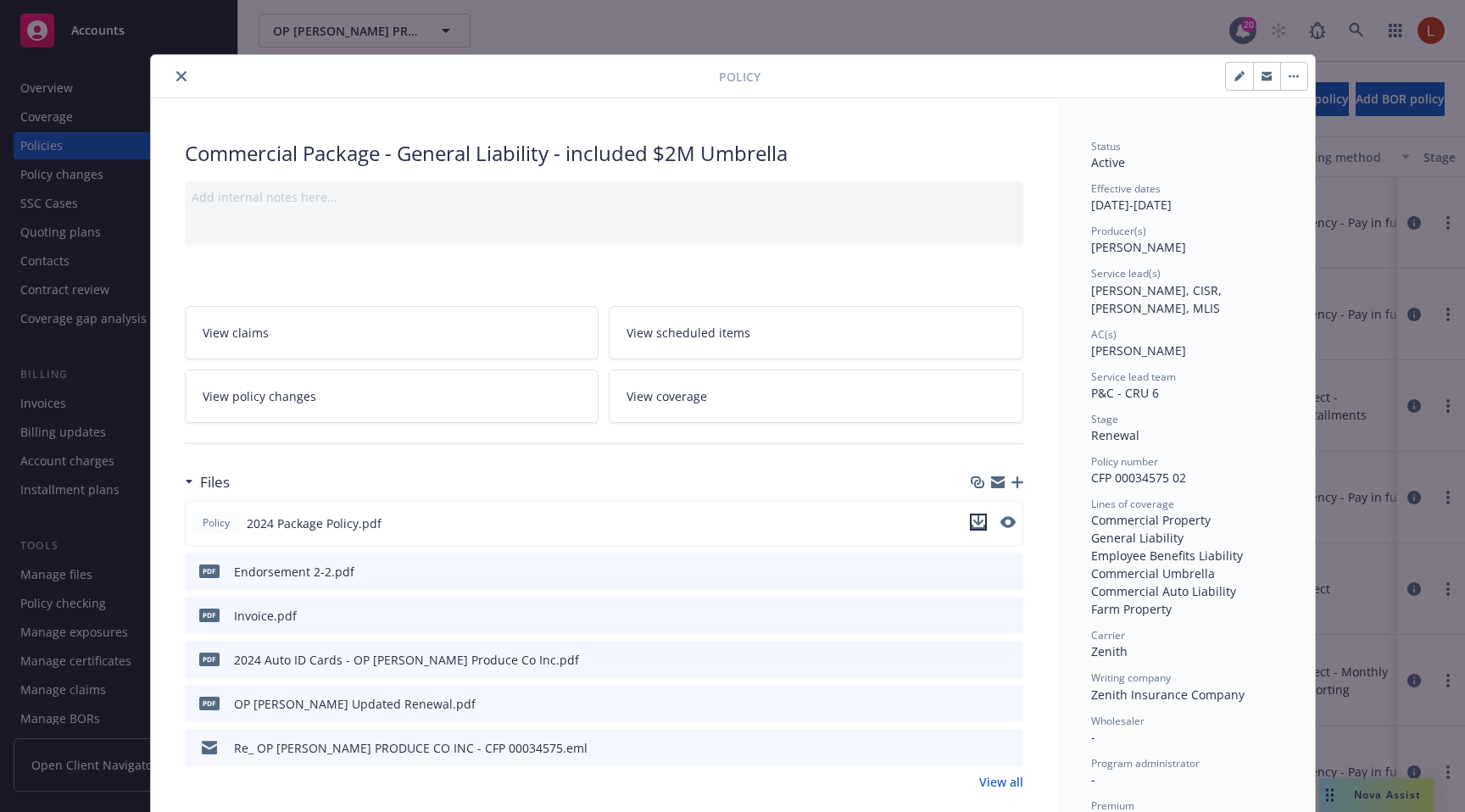
click at [972, 520] on icon "download file" at bounding box center [978, 520] width 11 height 10
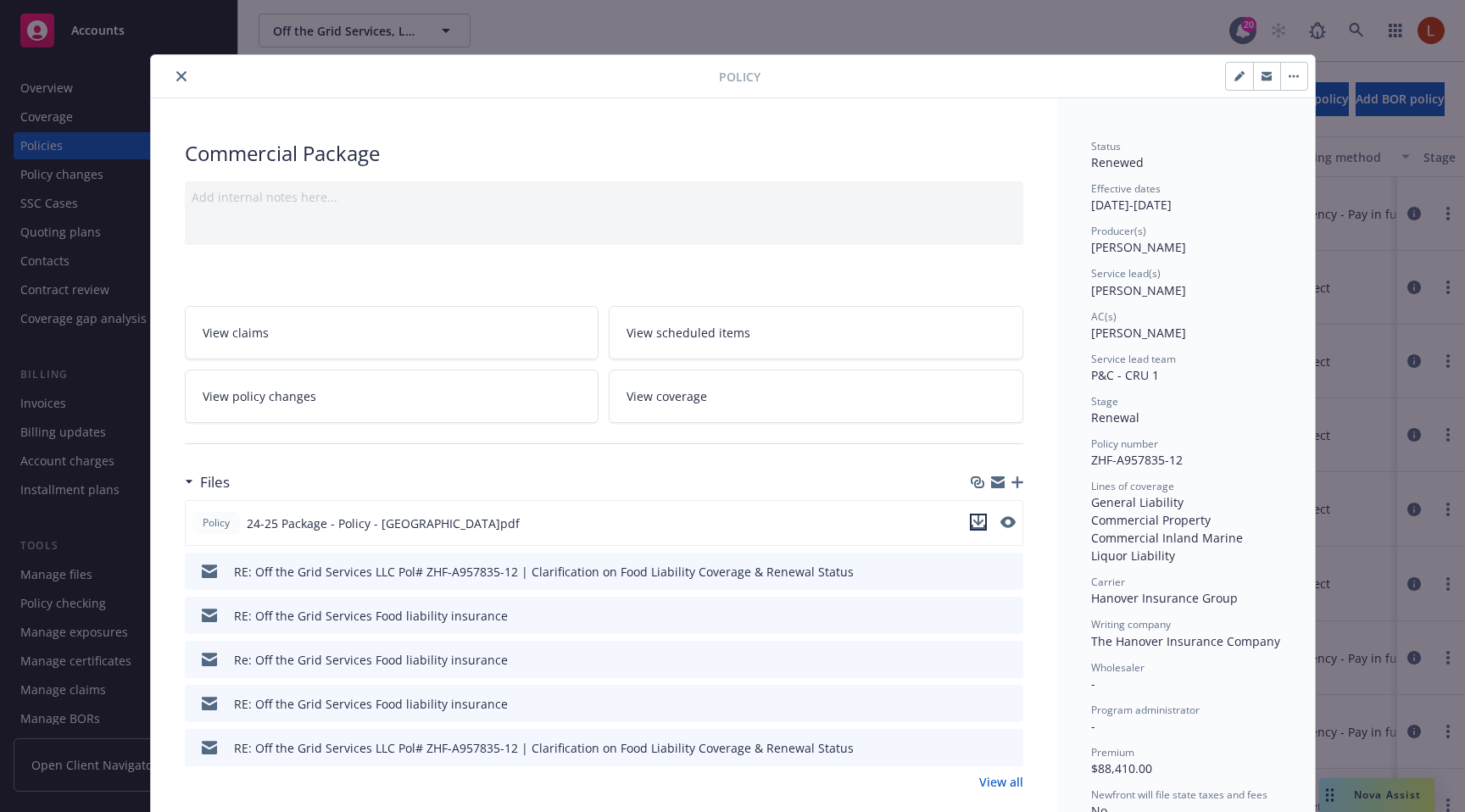
click at [974, 521] on icon "download file" at bounding box center [978, 520] width 11 height 10
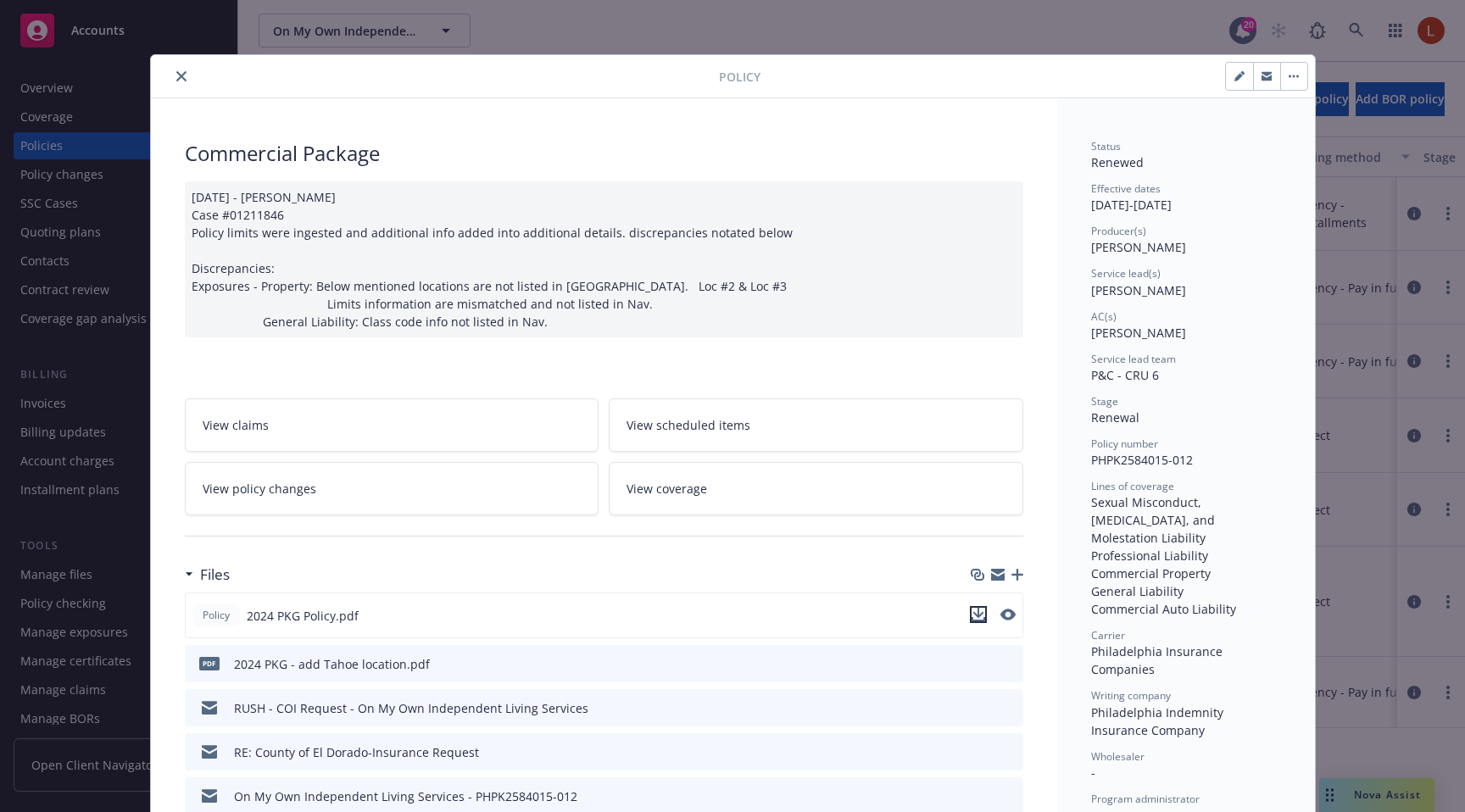
click at [971, 608] on icon "download file" at bounding box center [978, 614] width 14 height 14
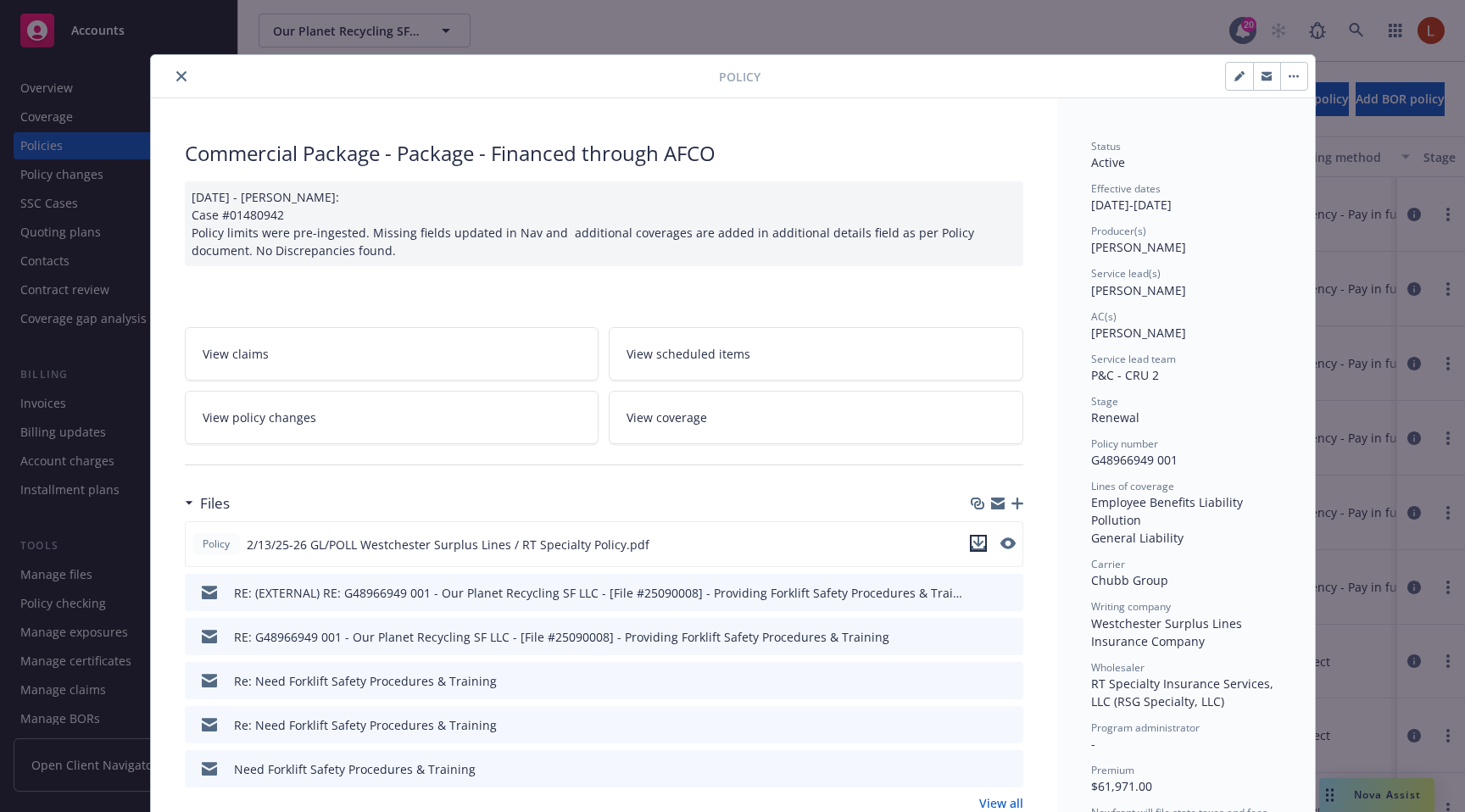
click at [975, 544] on icon "download file" at bounding box center [978, 543] width 14 height 14
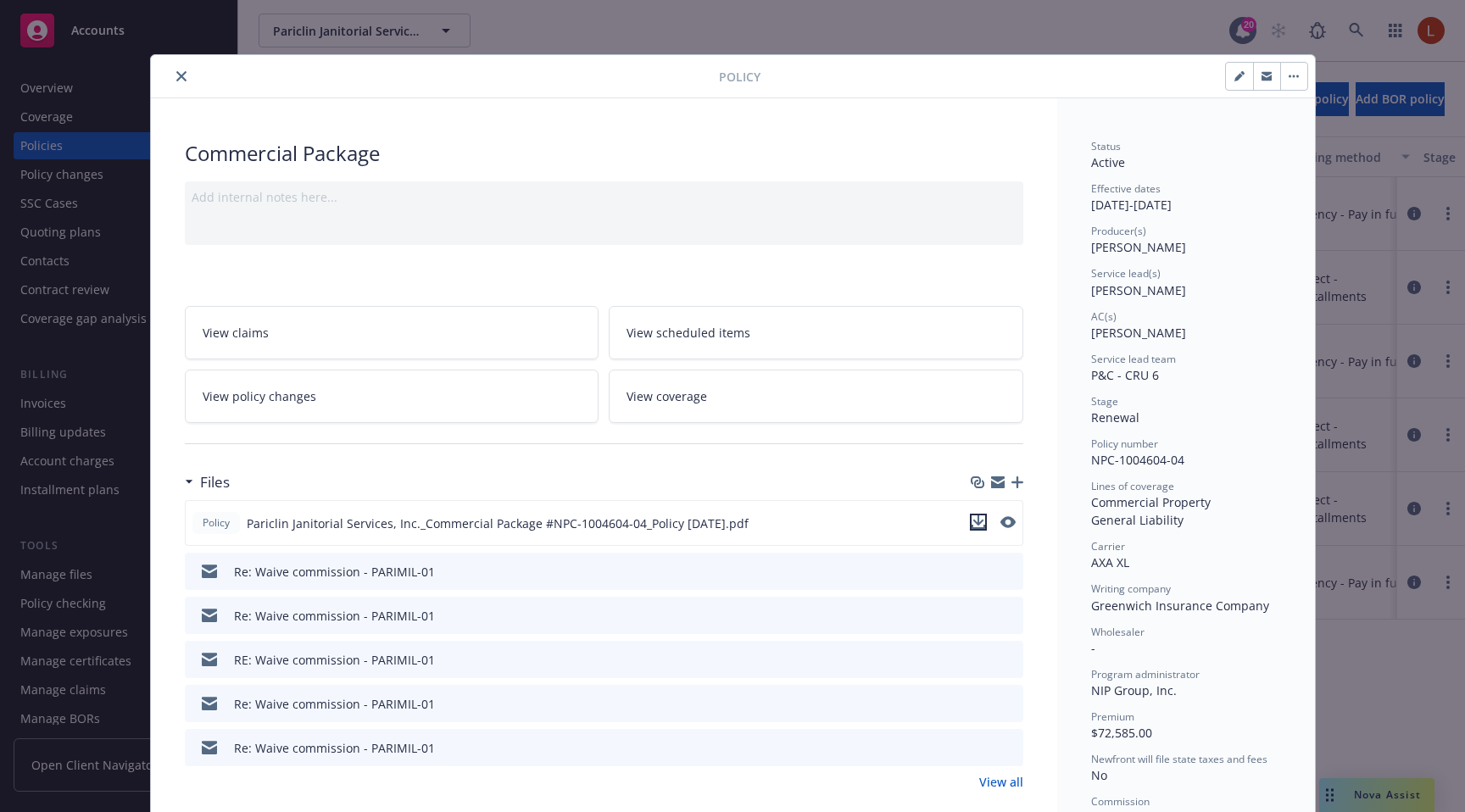
click at [975, 526] on icon "download file" at bounding box center [978, 521] width 14 height 14
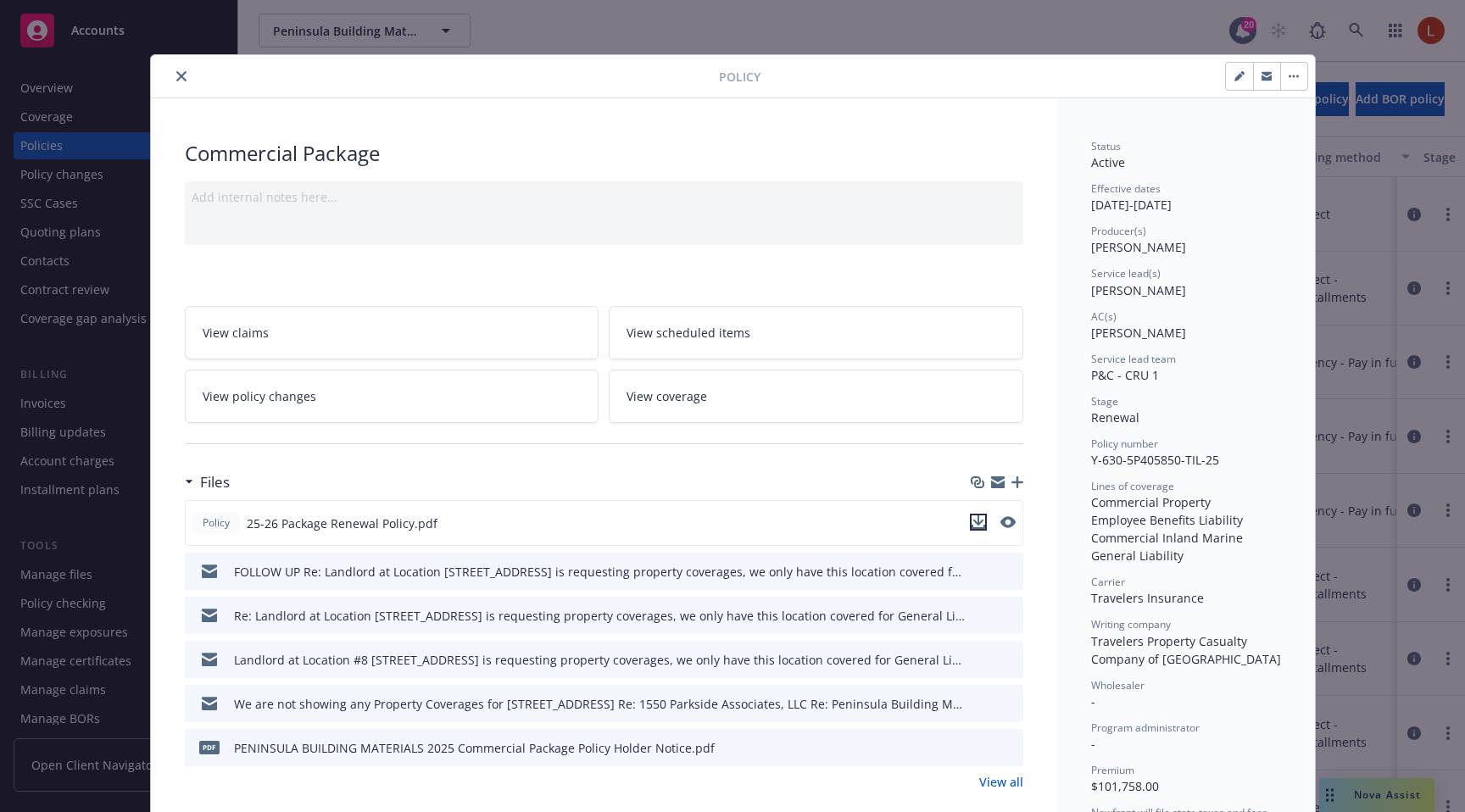
click at [972, 521] on icon "download file" at bounding box center [978, 520] width 11 height 10
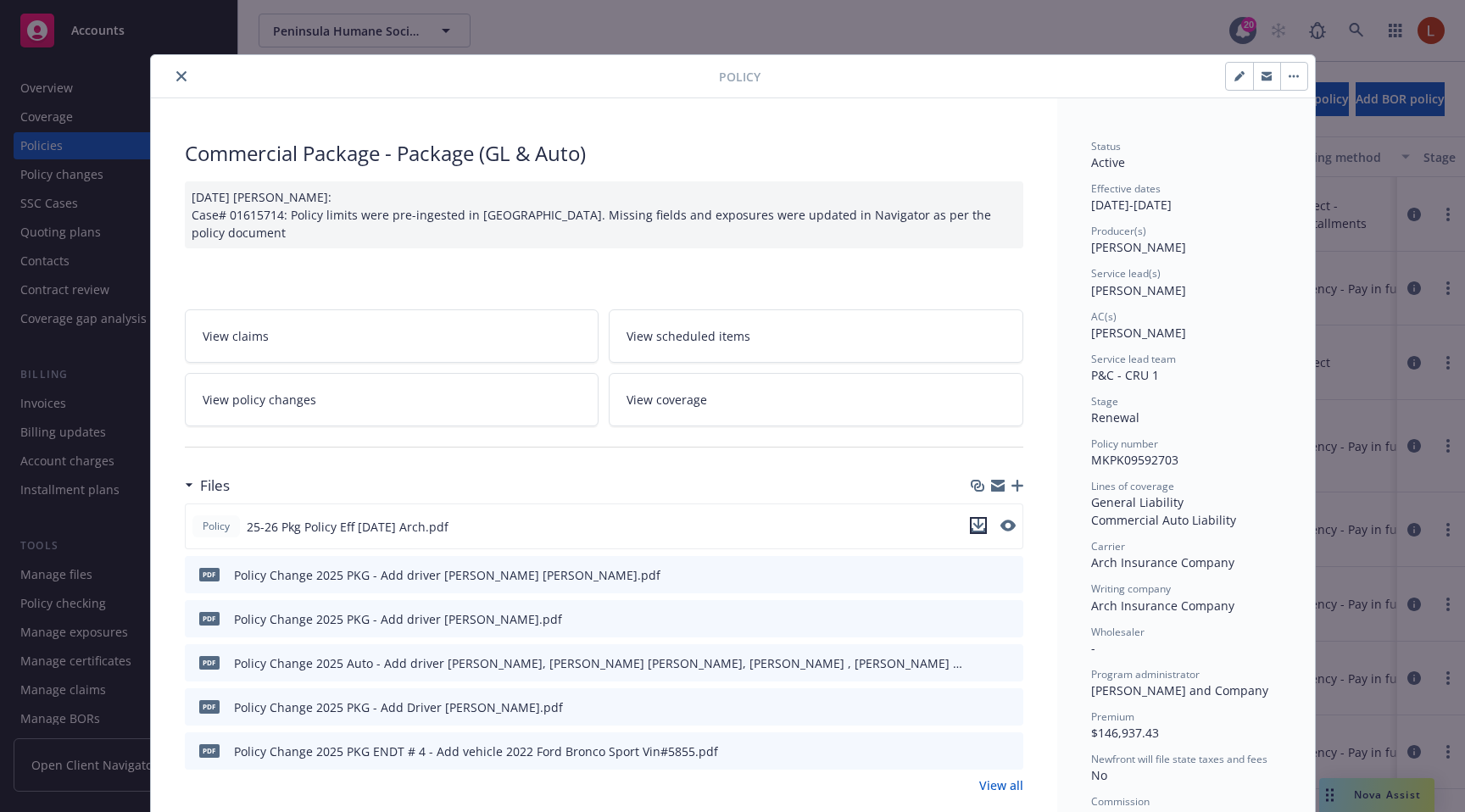
click at [971, 525] on icon "download file" at bounding box center [978, 525] width 14 height 14
